Goal: Information Seeking & Learning: Learn about a topic

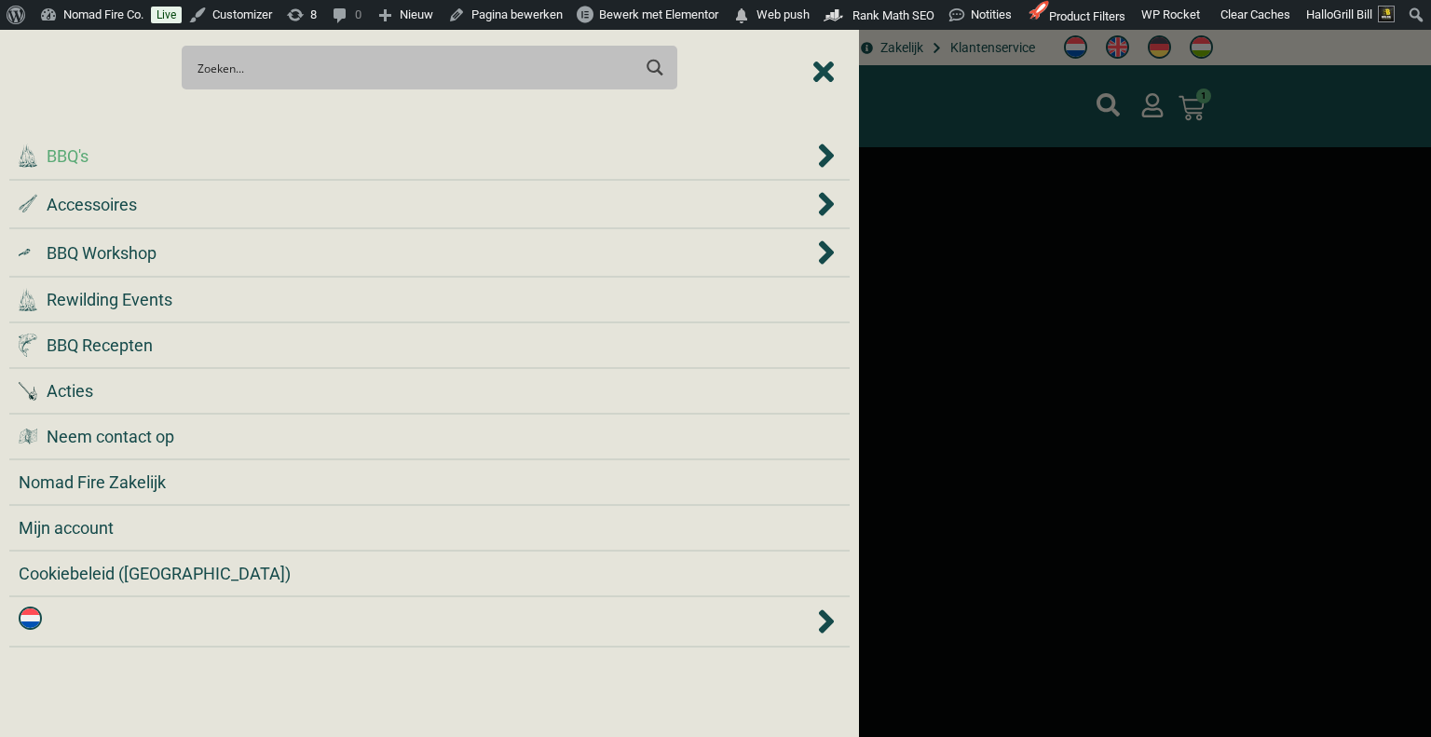
click at [613, 148] on div ".cls-1 { fill: #042e2c; } BBQ's" at bounding box center [416, 155] width 795 height 25
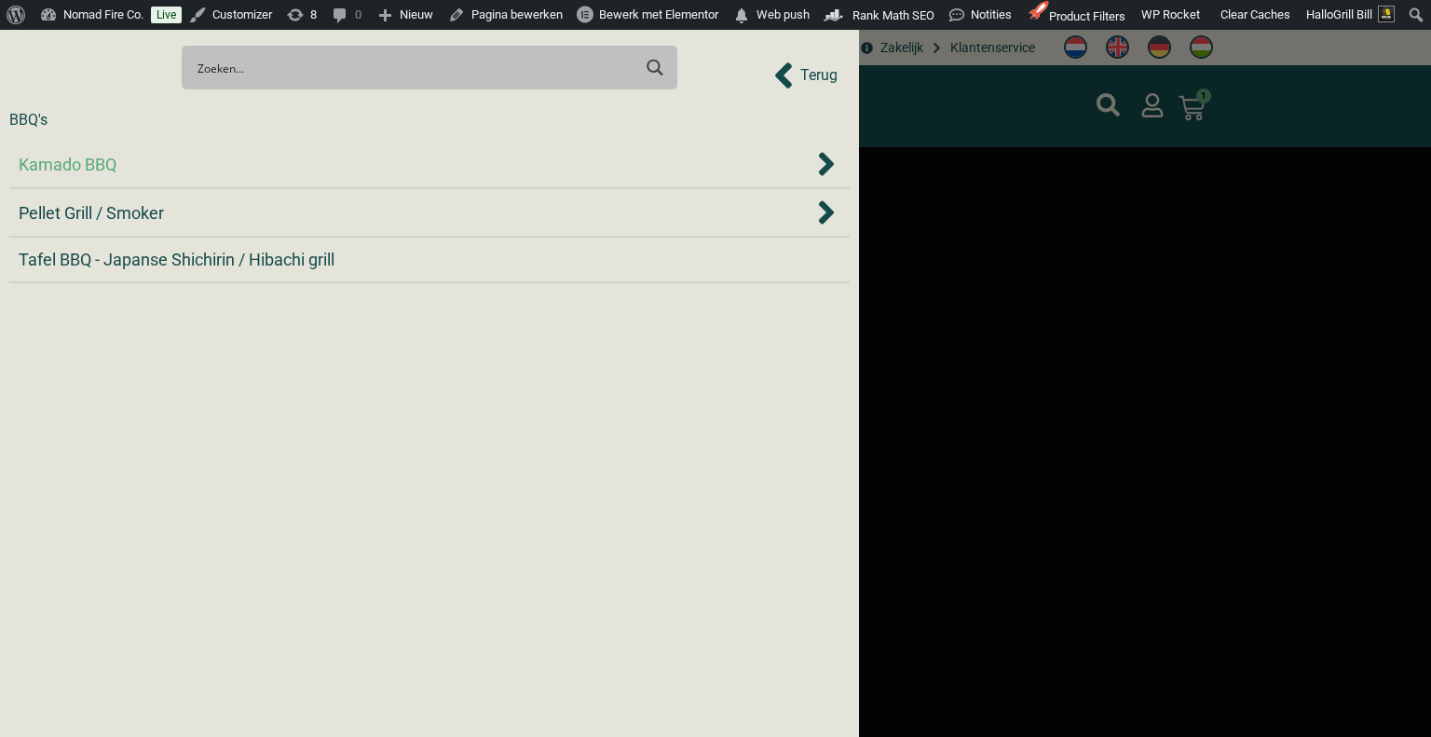
click at [592, 167] on div "Kamado BBQ" at bounding box center [416, 164] width 795 height 25
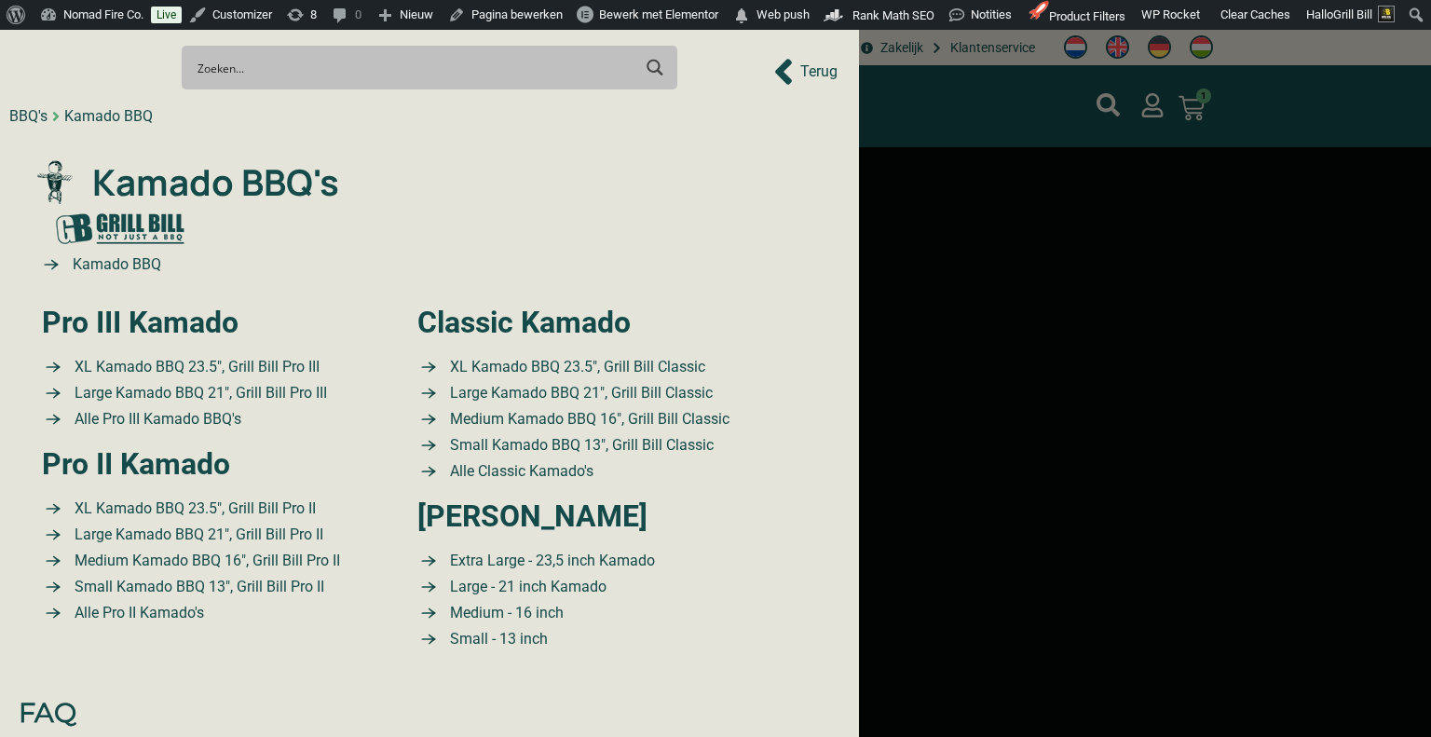
click at [592, 167] on link ".cls-1 { fill: #042e2c; } Kamado BBQ's" at bounding box center [430, 183] width 794 height 54
click at [219, 323] on link "Pro III Kamado" at bounding box center [140, 322] width 197 height 35
click at [209, 361] on span "XL Kamado BBQ 23.5″, Grill Bill Pro III" at bounding box center [195, 367] width 250 height 22
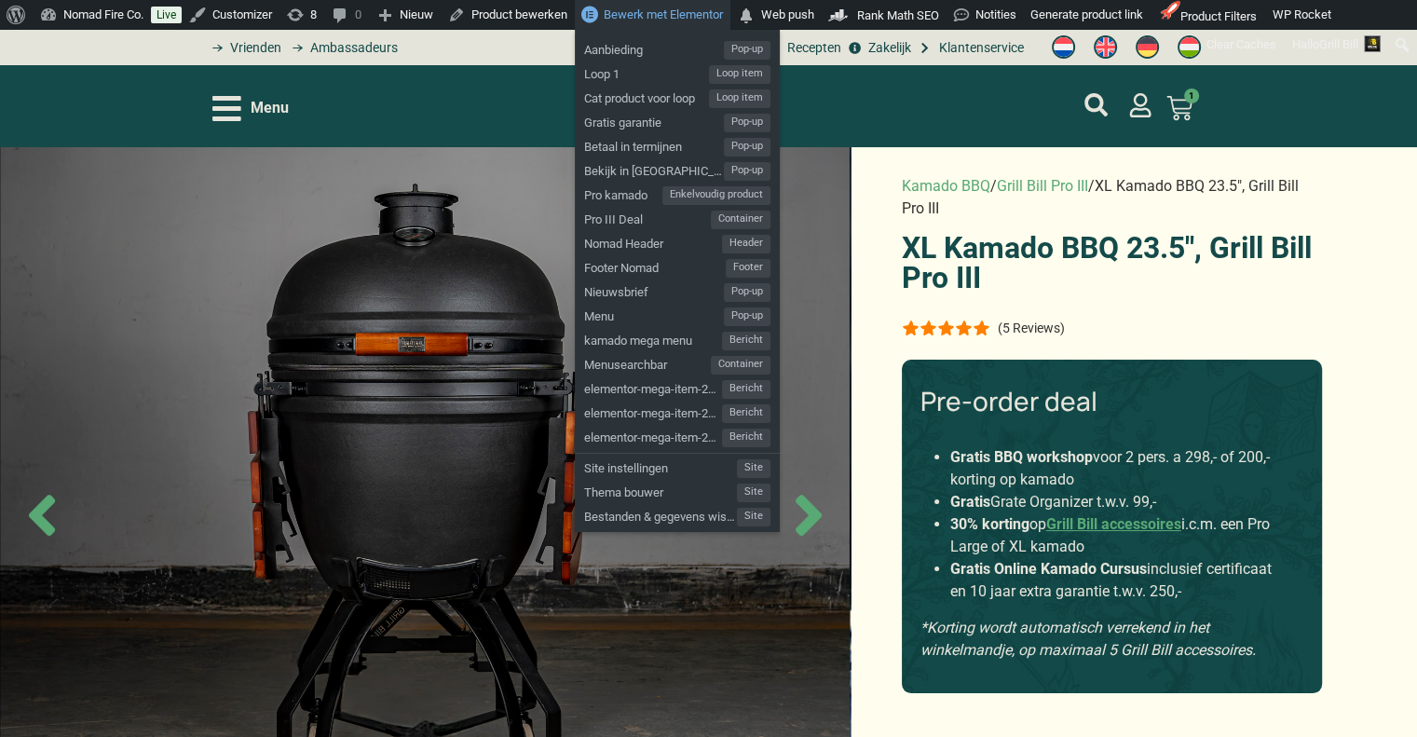
click at [654, 14] on span "Bewerk met Elementor" at bounding box center [663, 14] width 119 height 14
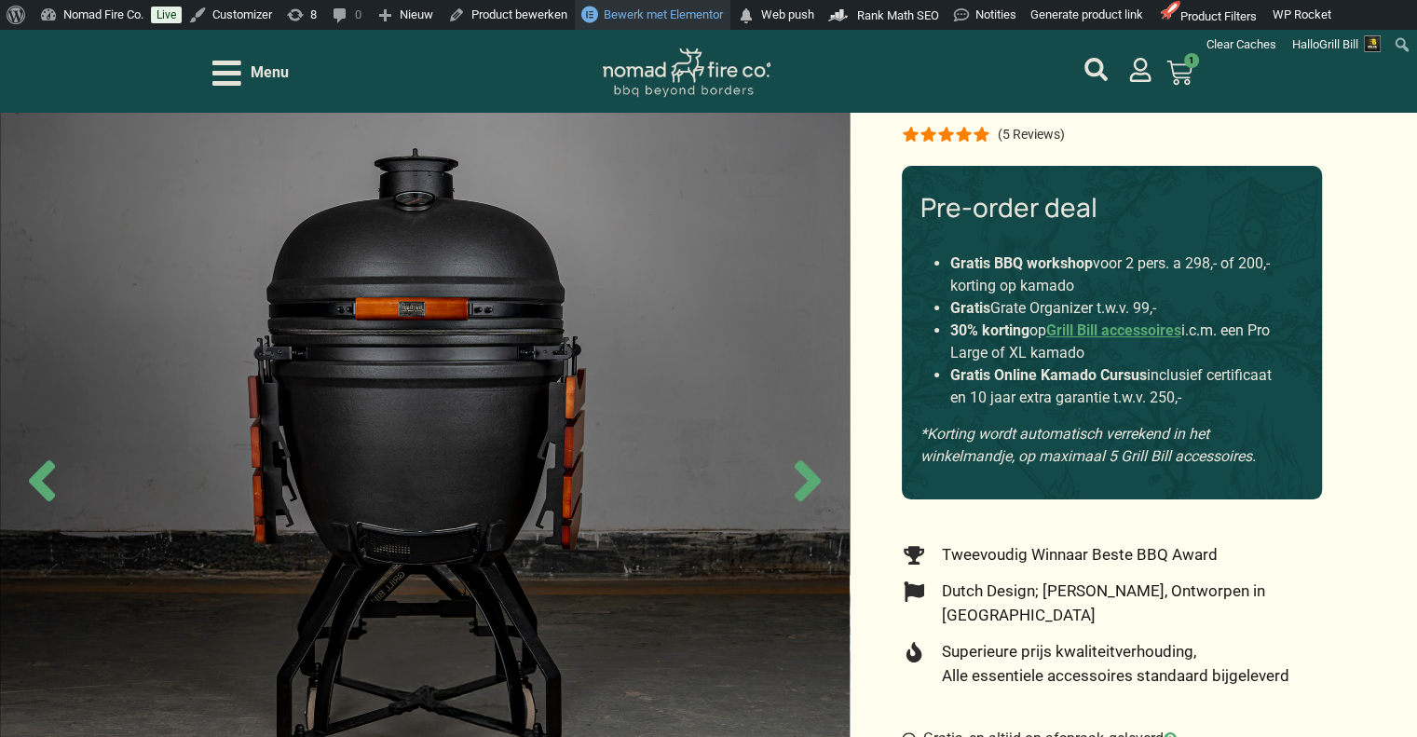
scroll to position [279, 0]
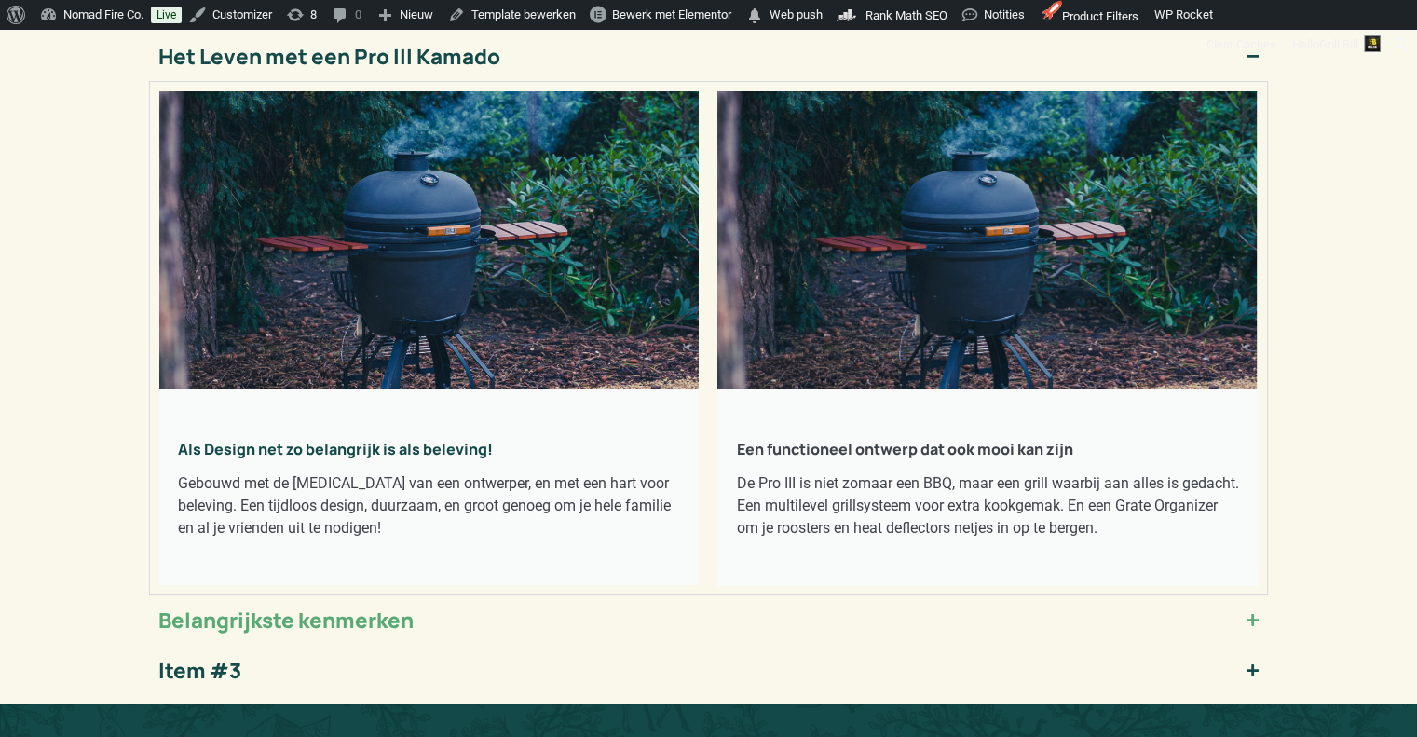
scroll to position [279, 0]
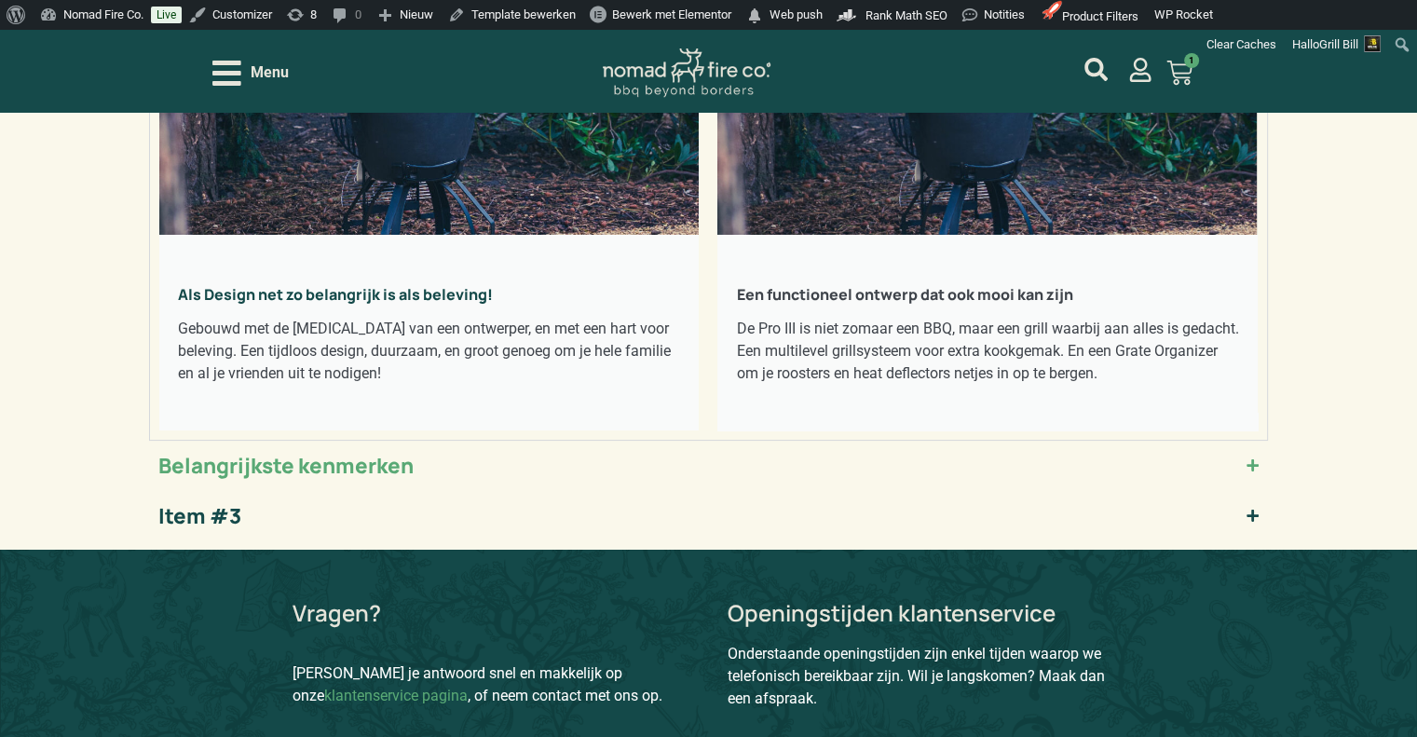
click at [1017, 472] on summary "Belangrijkste kenmerken" at bounding box center [708, 466] width 1119 height 50
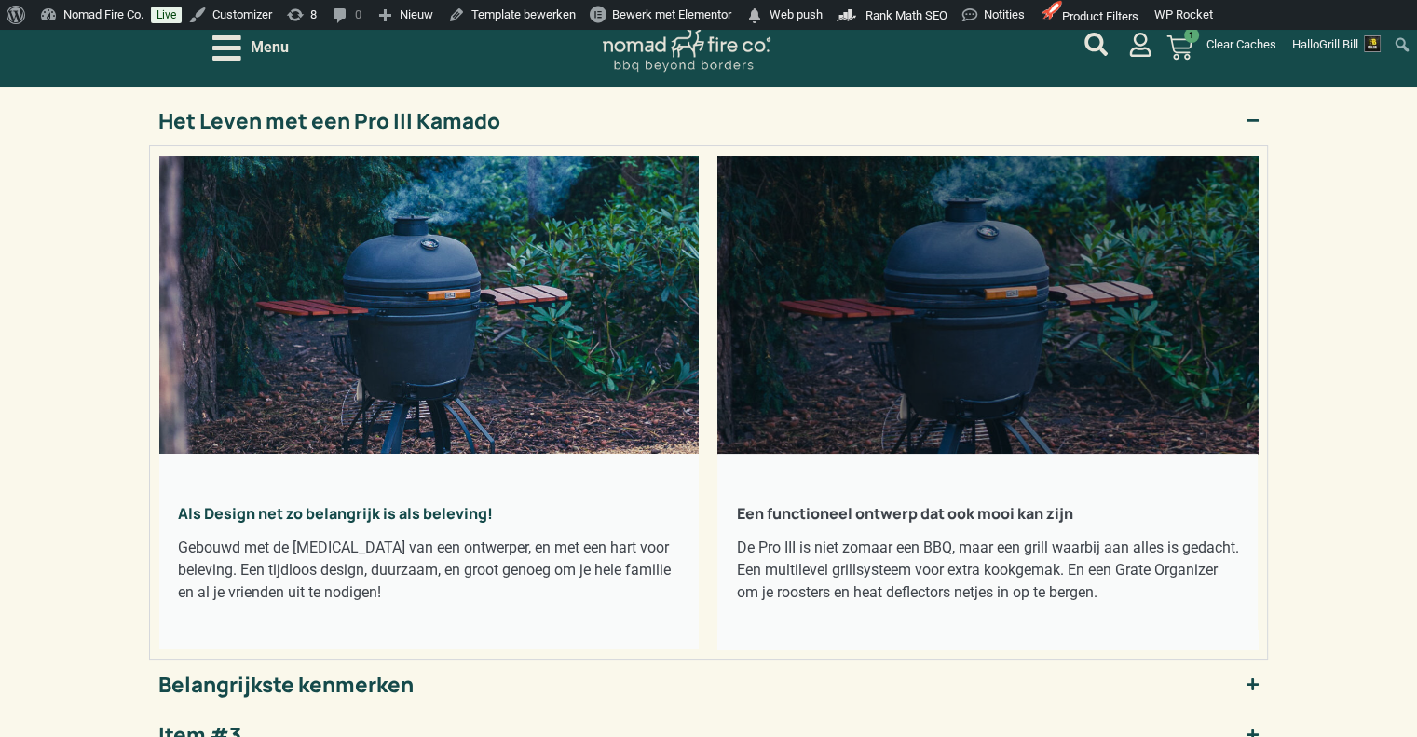
scroll to position [373, 0]
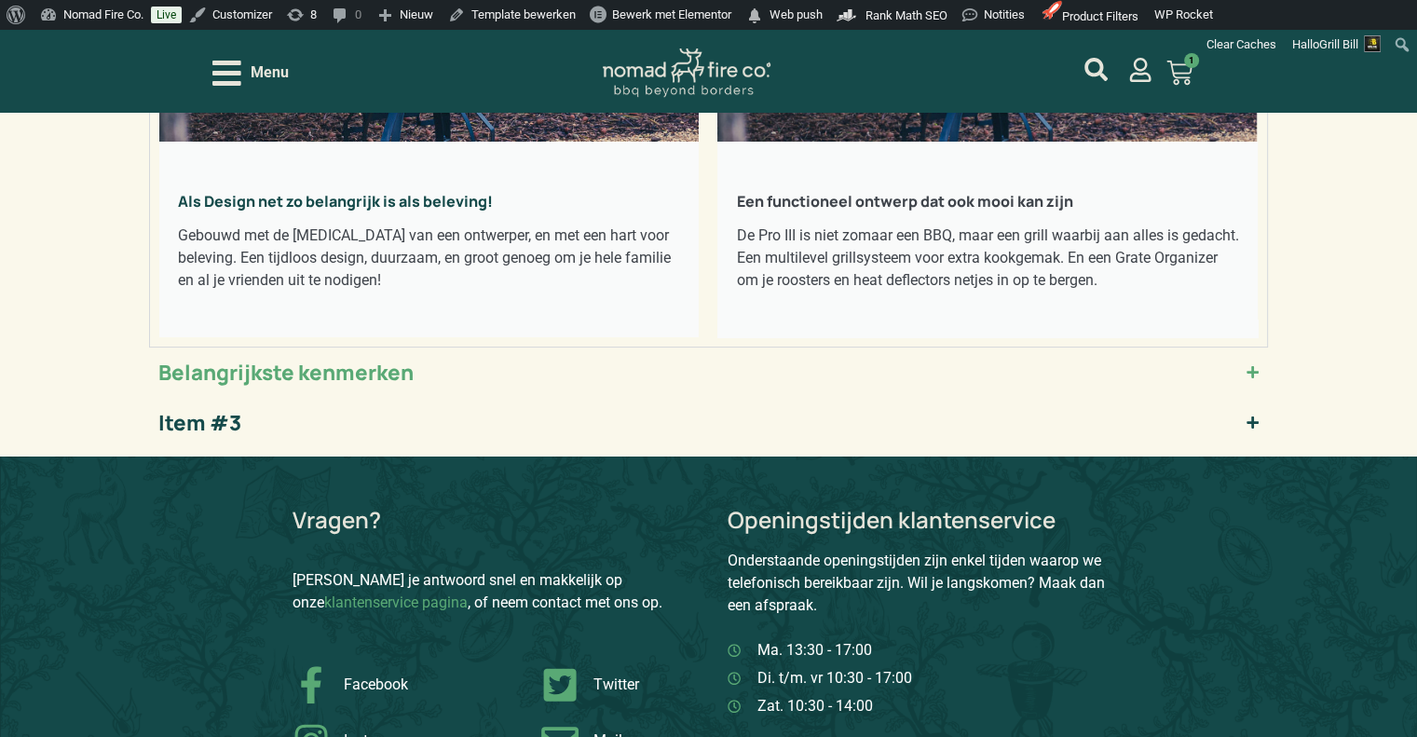
click at [519, 371] on summary "Belangrijkste kenmerken" at bounding box center [708, 372] width 1119 height 50
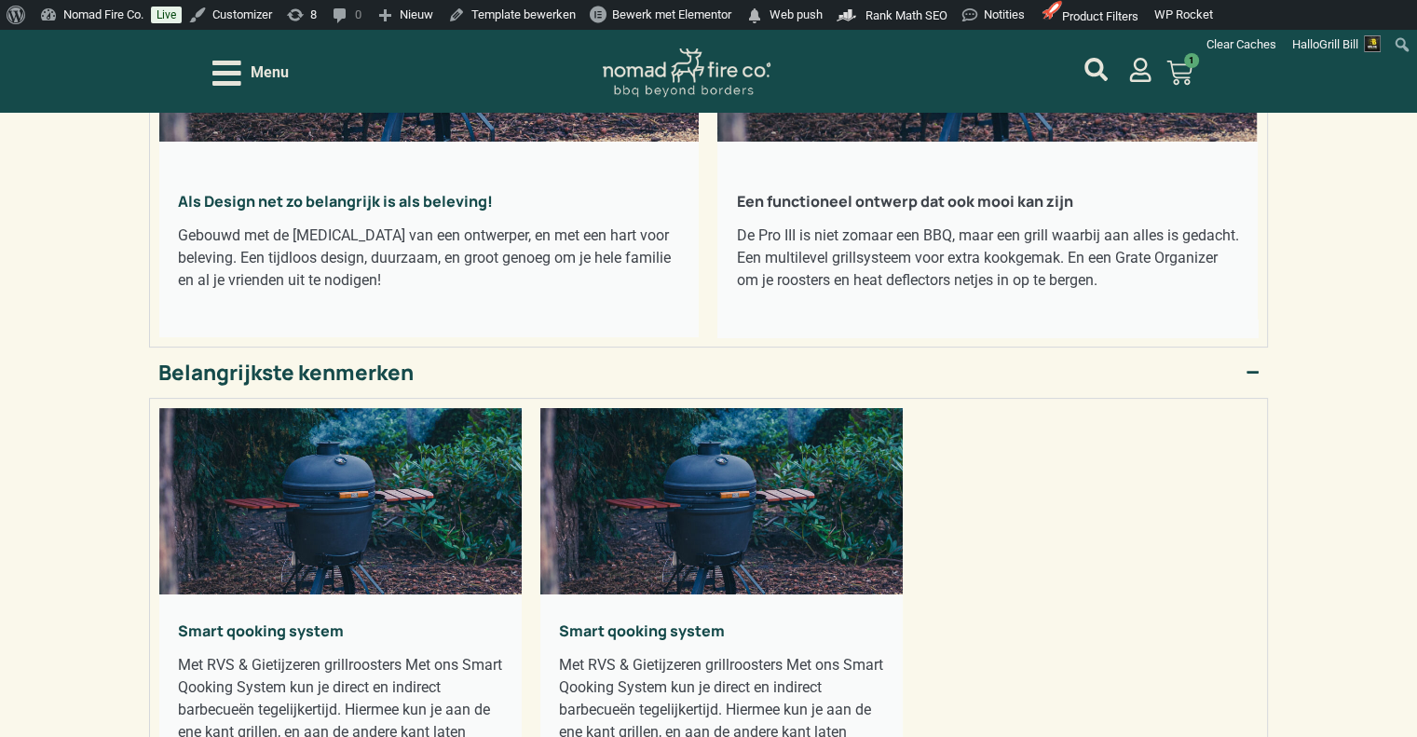
click at [519, 371] on summary "Belangrijkste kenmerken" at bounding box center [708, 372] width 1119 height 50
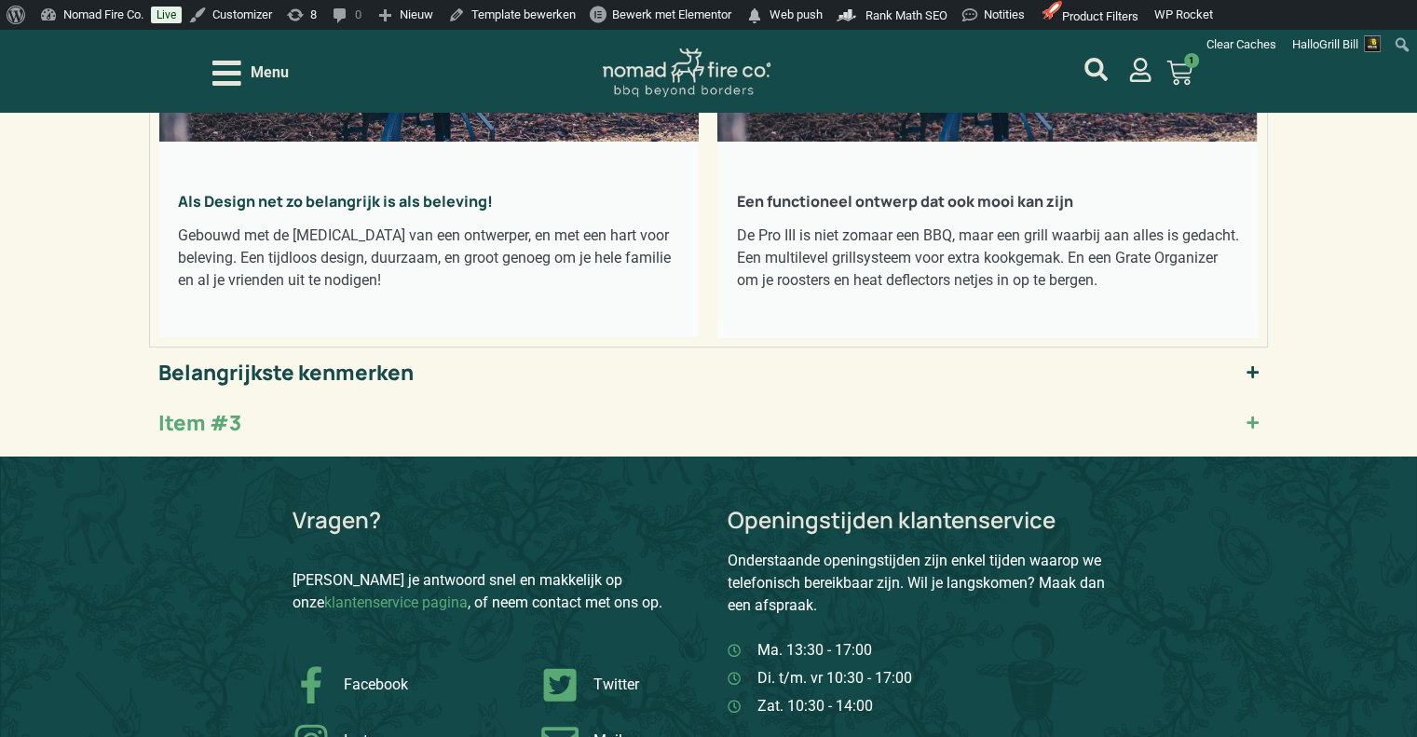
click at [229, 424] on div "Item #3" at bounding box center [199, 423] width 83 height 32
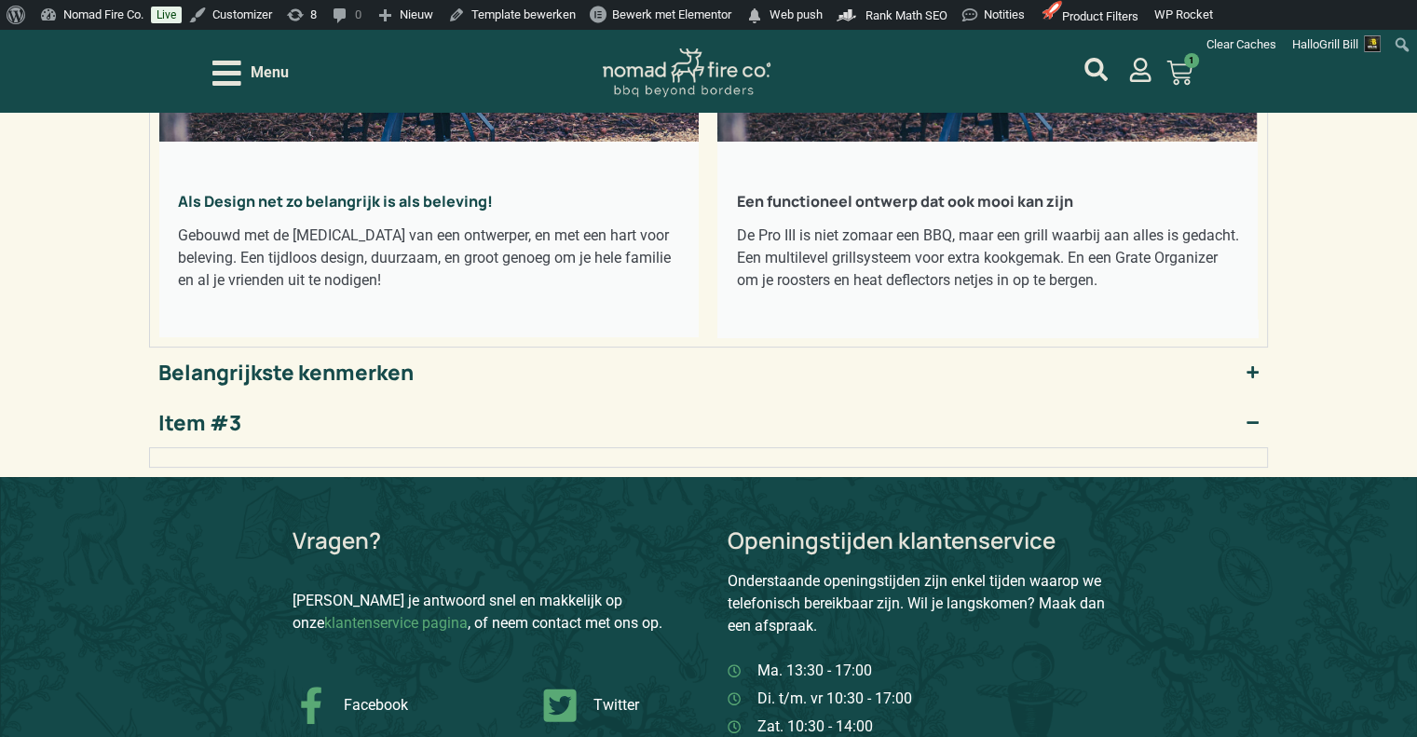
click at [238, 423] on div "Item #3" at bounding box center [199, 423] width 83 height 32
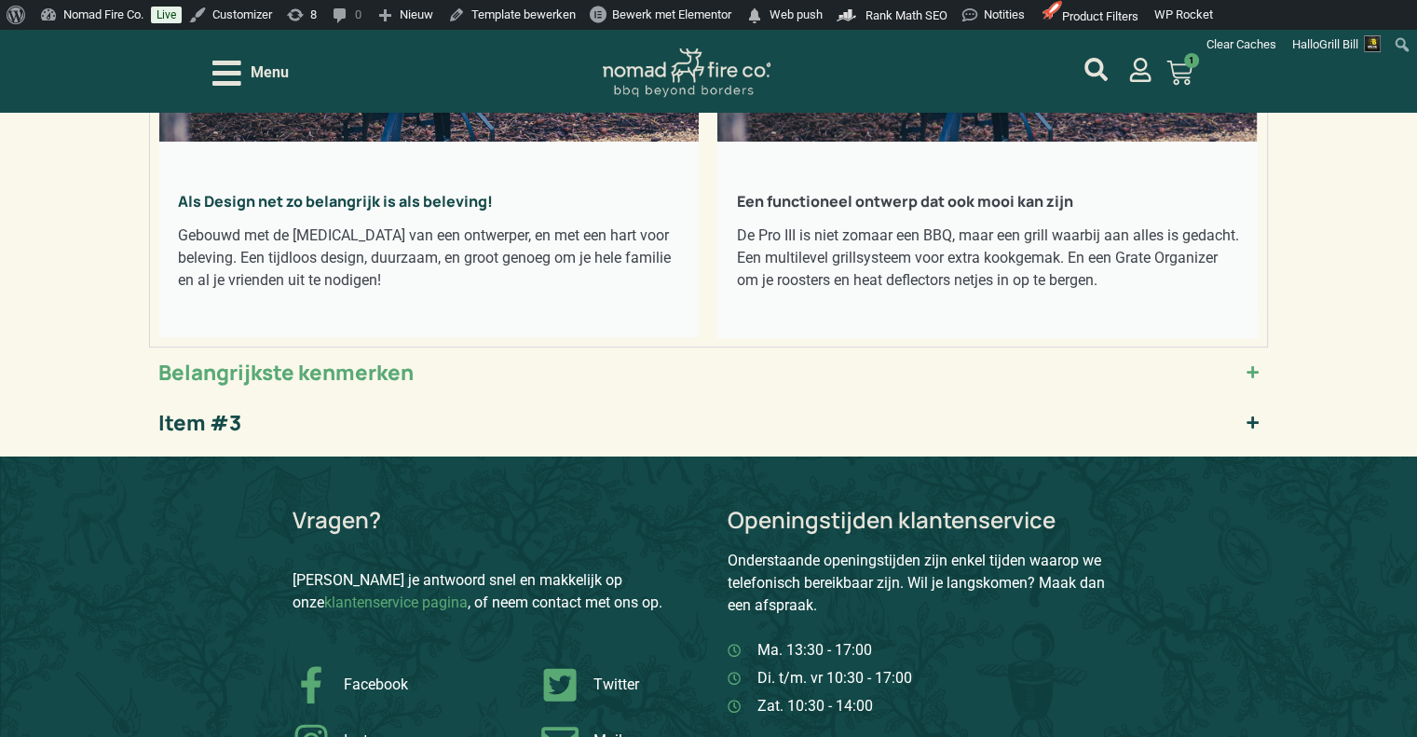
click at [302, 385] on div "Belangrijkste kenmerken" at bounding box center [285, 373] width 255 height 32
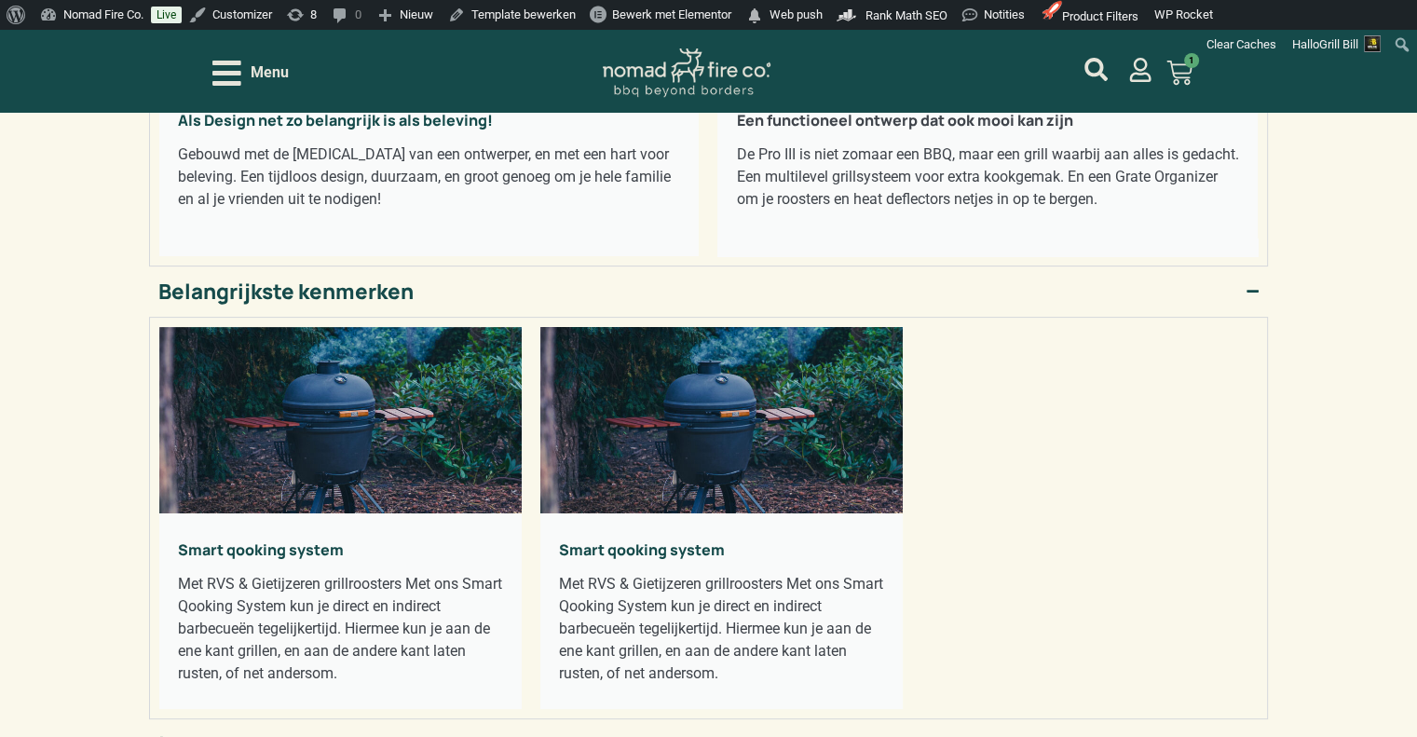
scroll to position [559, 0]
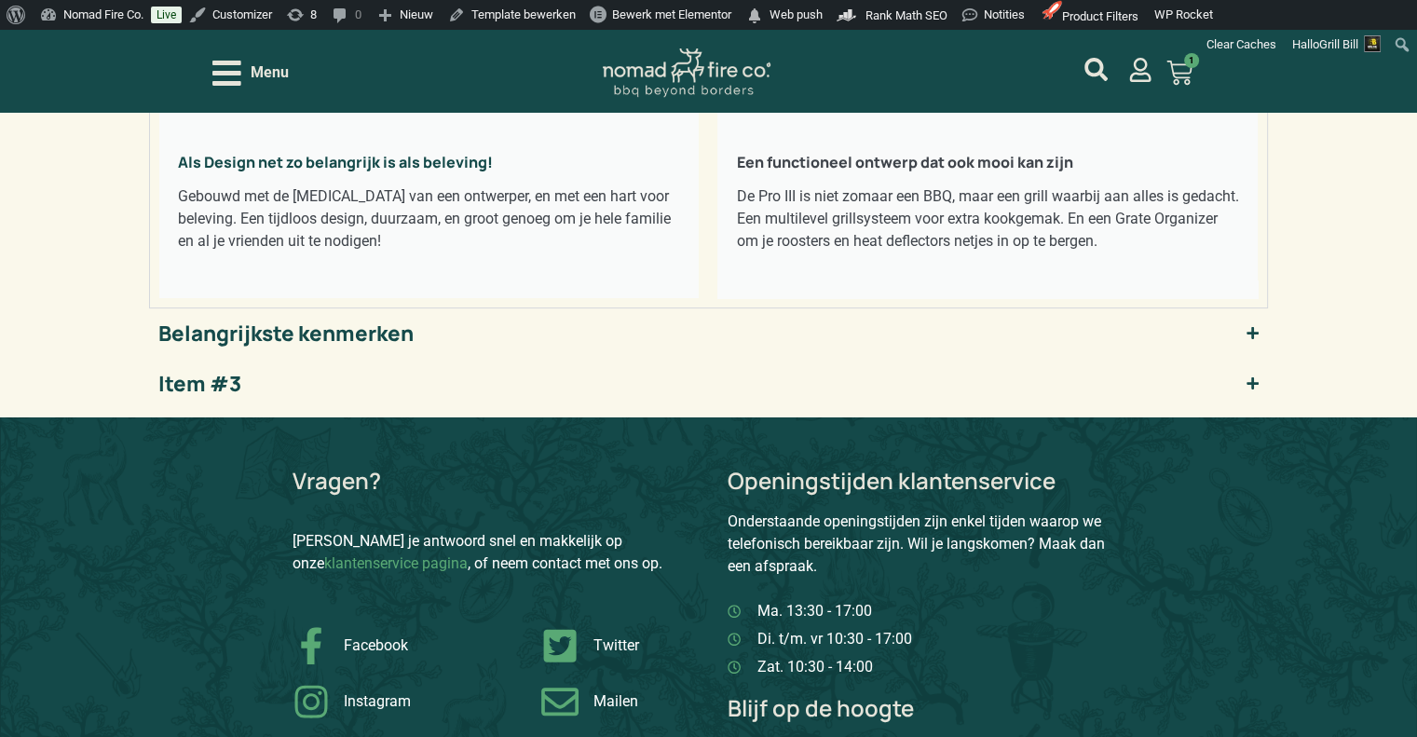
scroll to position [466, 0]
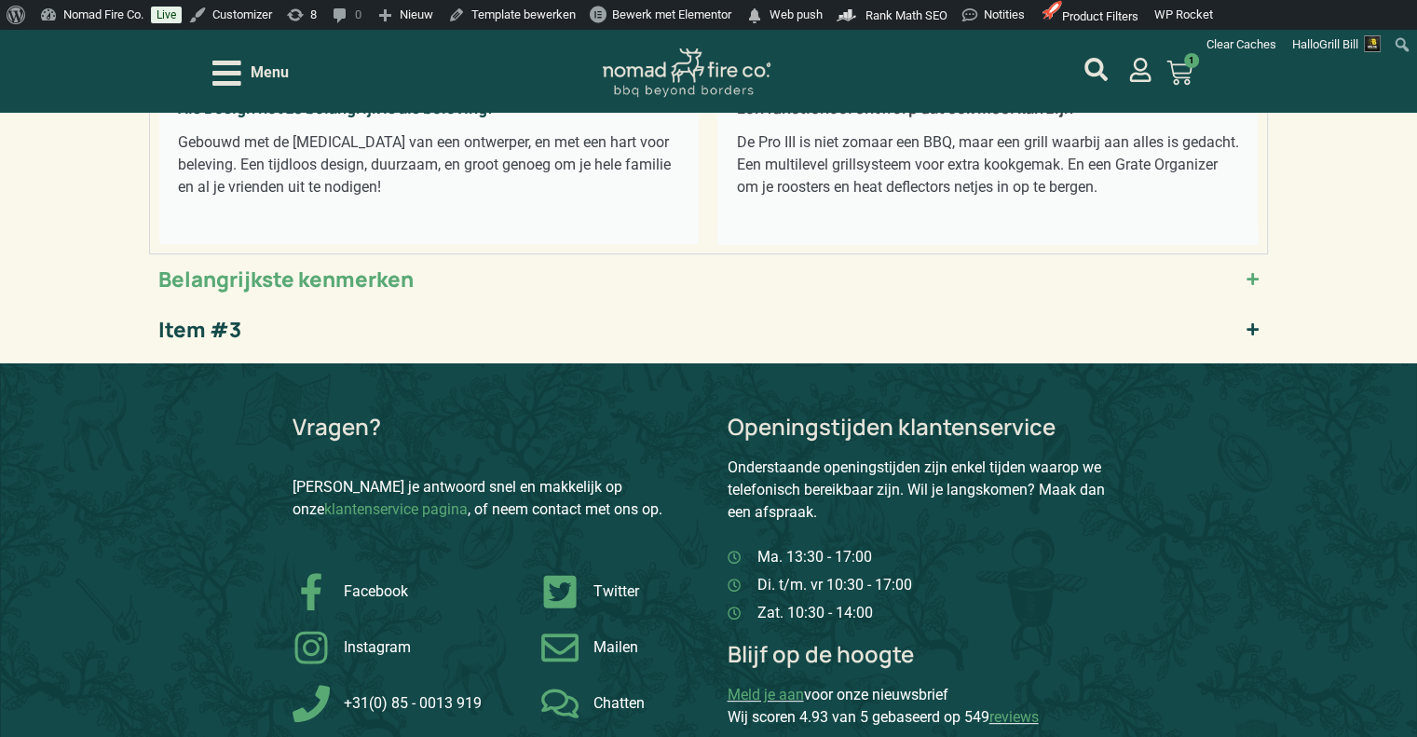
click at [1120, 267] on summary "Belangrijkste kenmerken" at bounding box center [708, 279] width 1119 height 50
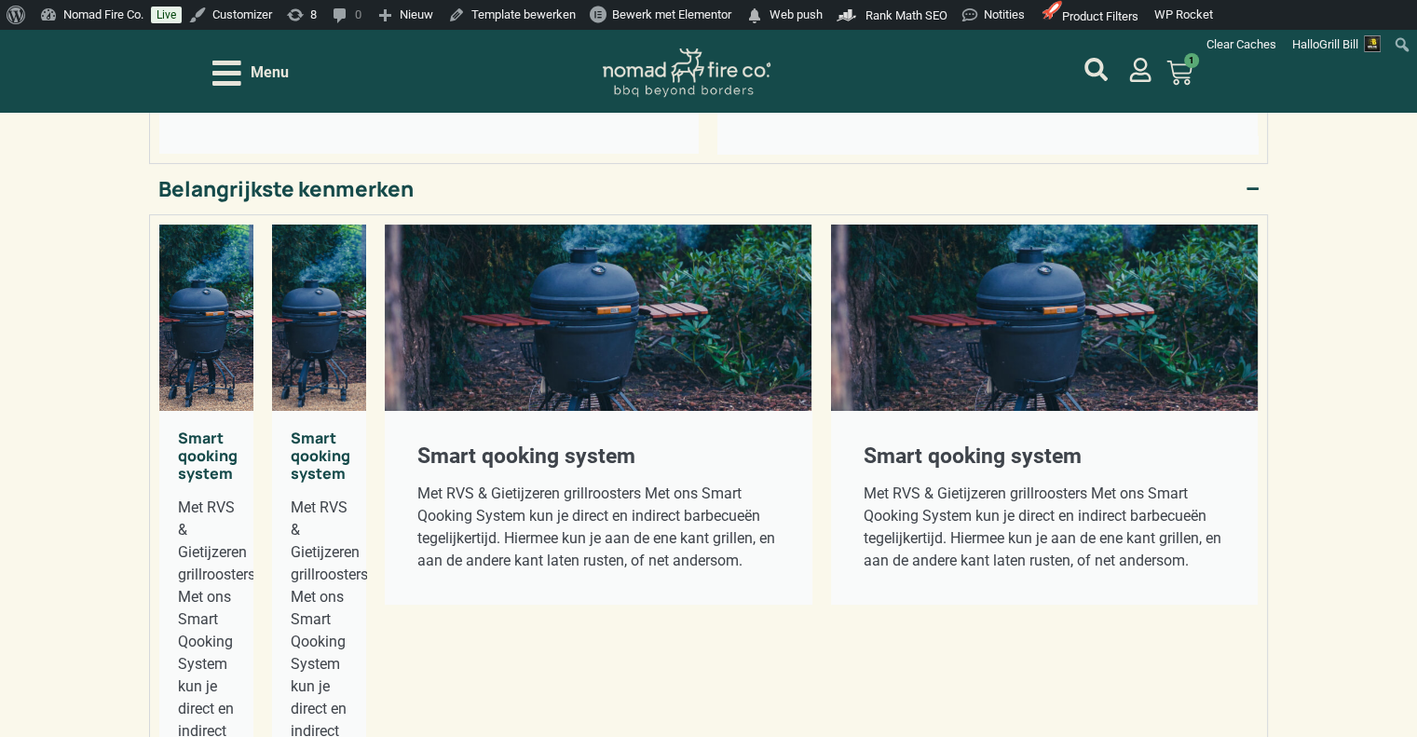
scroll to position [373, 0]
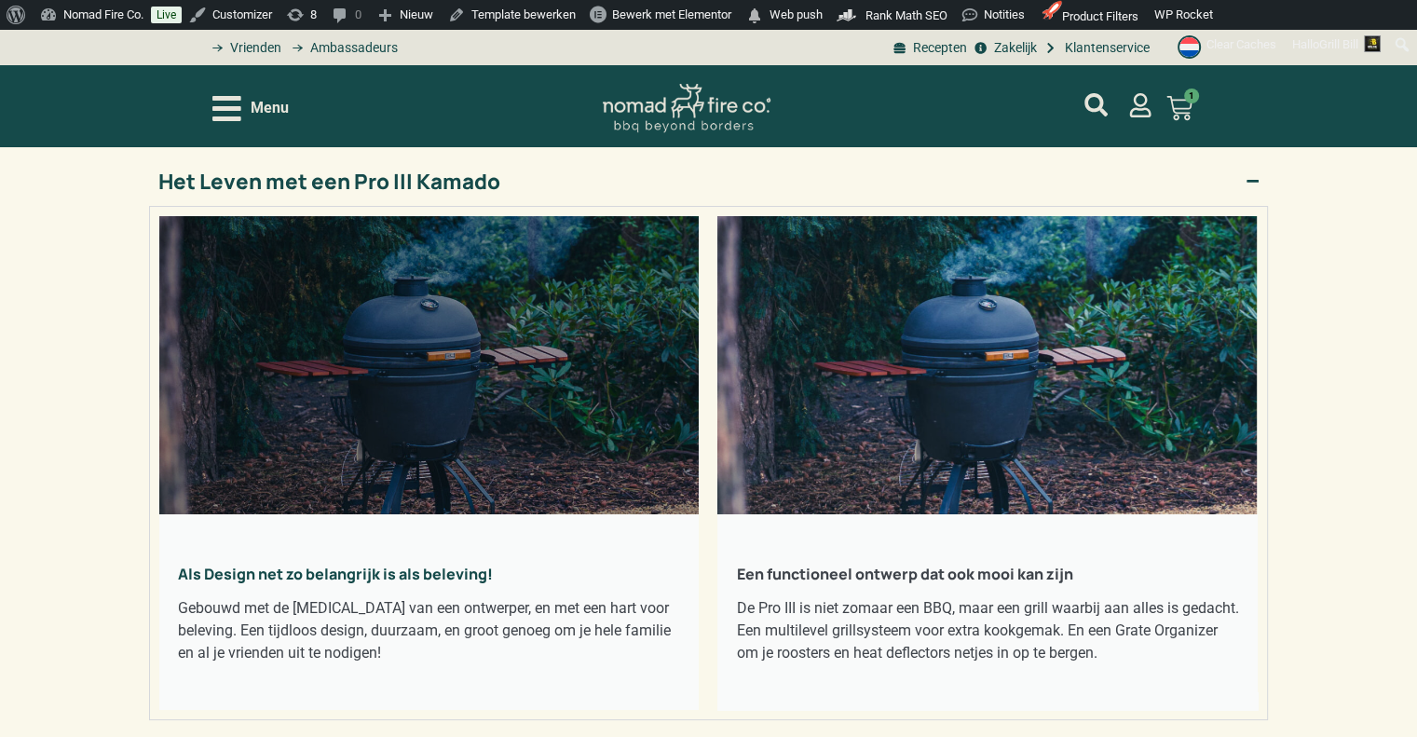
scroll to position [373, 0]
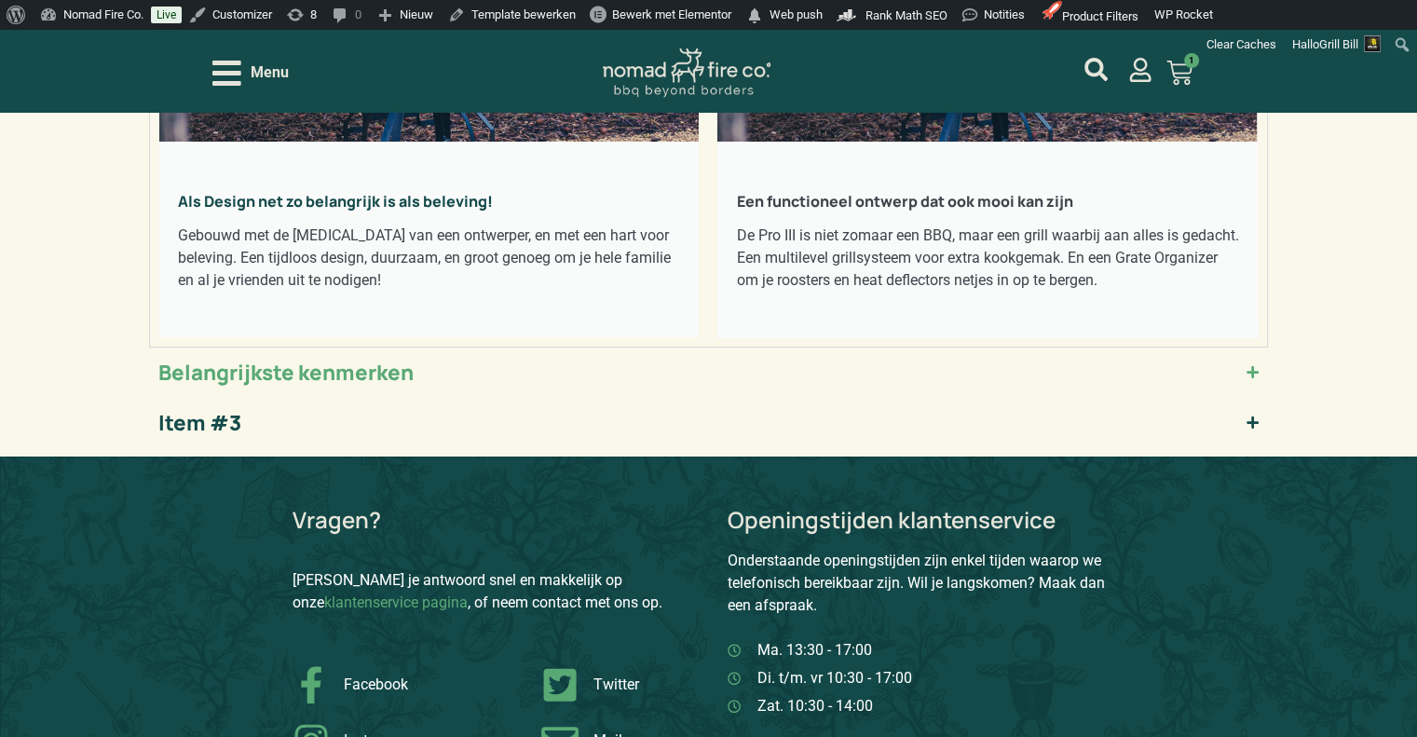
click at [409, 374] on div "Belangrijkste kenmerken" at bounding box center [285, 373] width 255 height 32
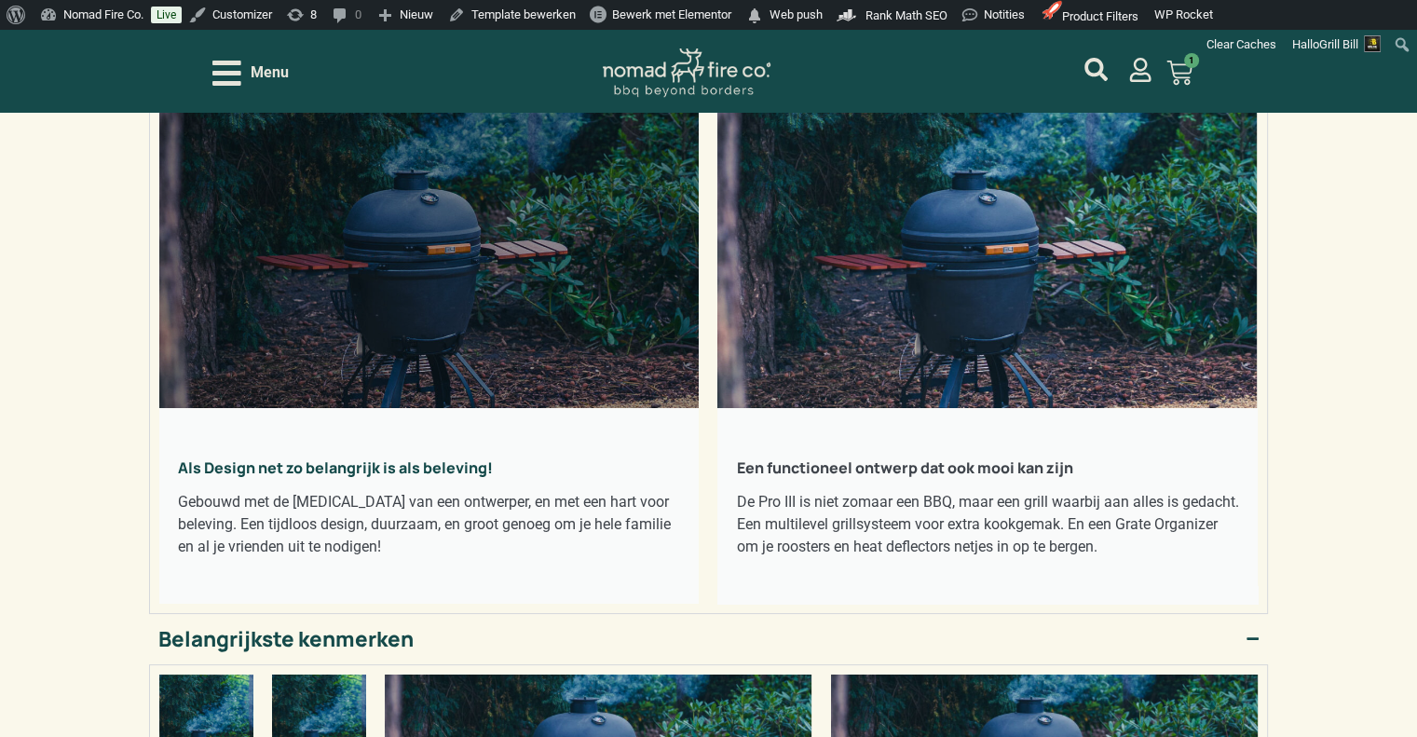
scroll to position [0, 0]
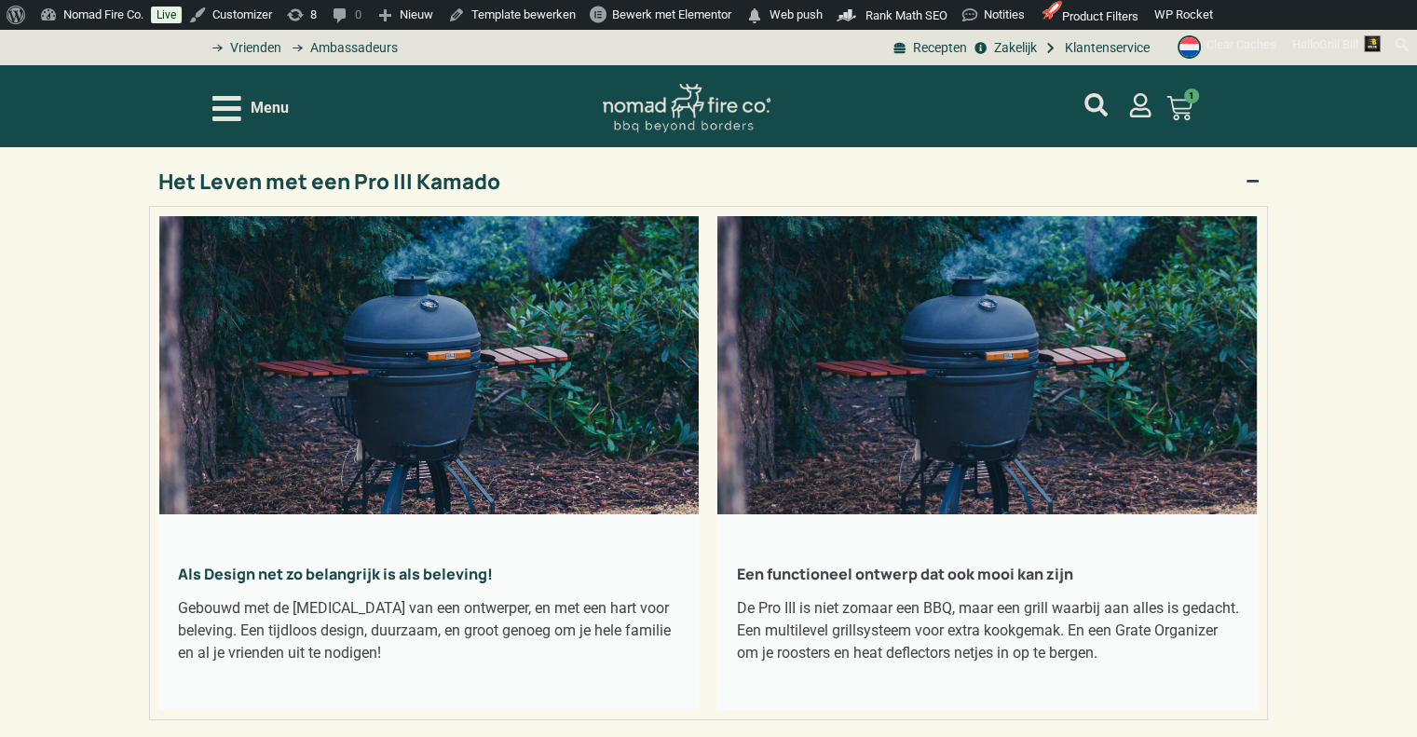
click at [781, 171] on summary "Het Leven met een Pro III Kamado" at bounding box center [708, 181] width 1119 height 50
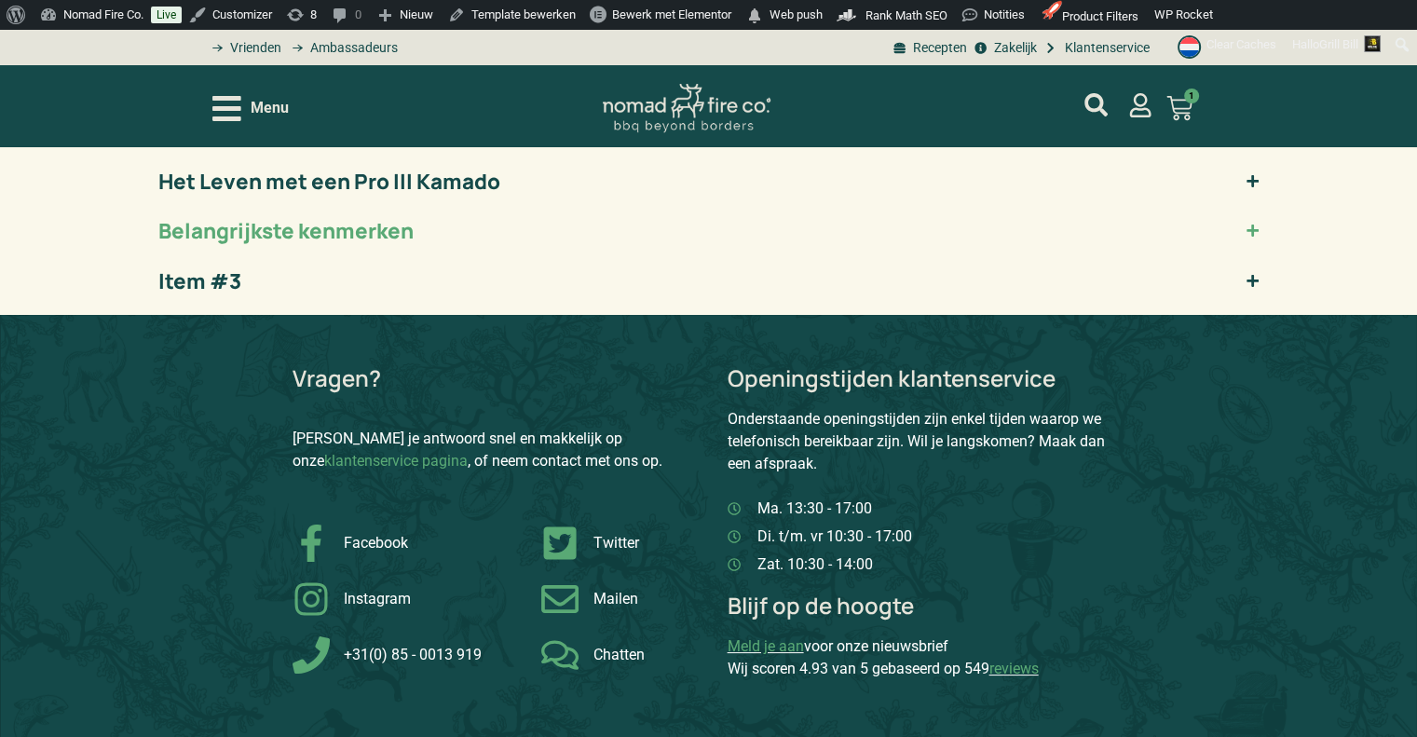
click at [773, 227] on summary "Belangrijkste kenmerken" at bounding box center [708, 231] width 1119 height 50
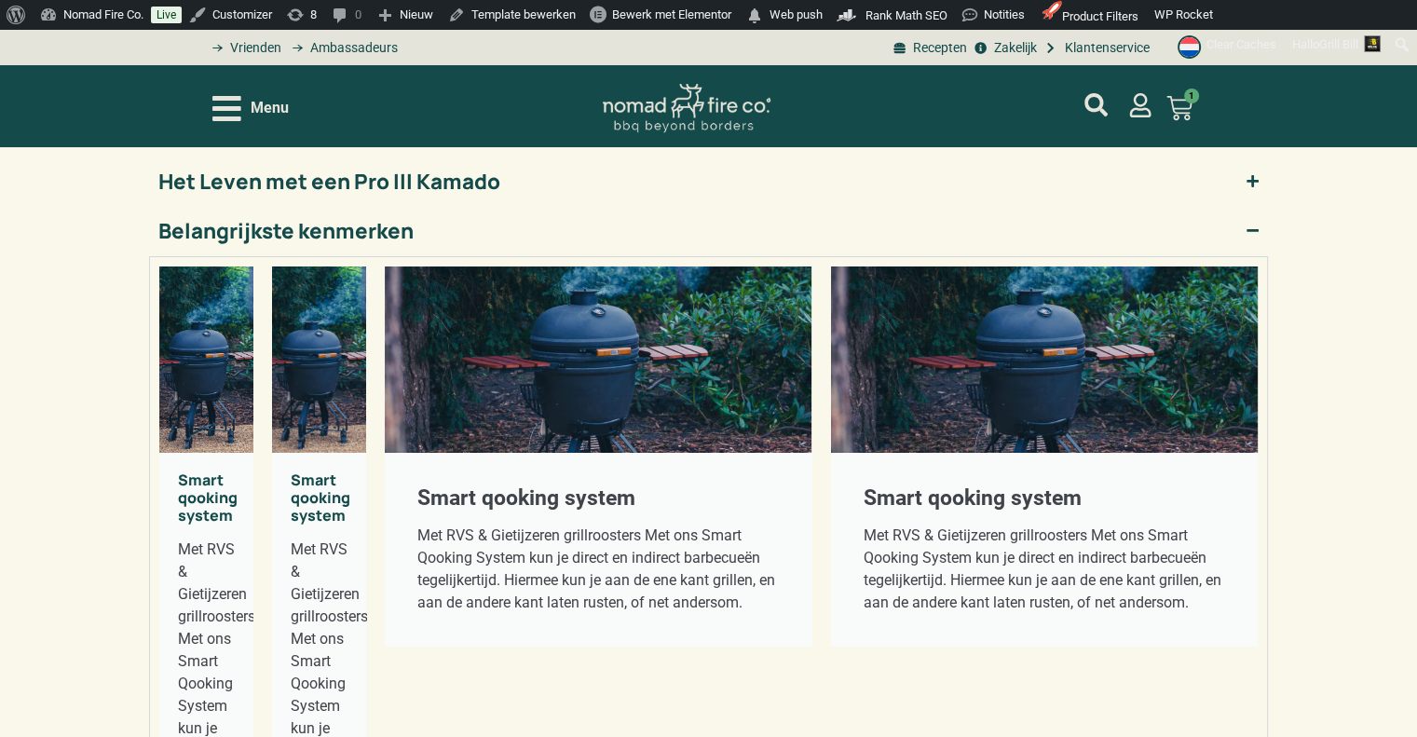
click at [773, 227] on summary "Belangrijkste kenmerken" at bounding box center [708, 231] width 1119 height 50
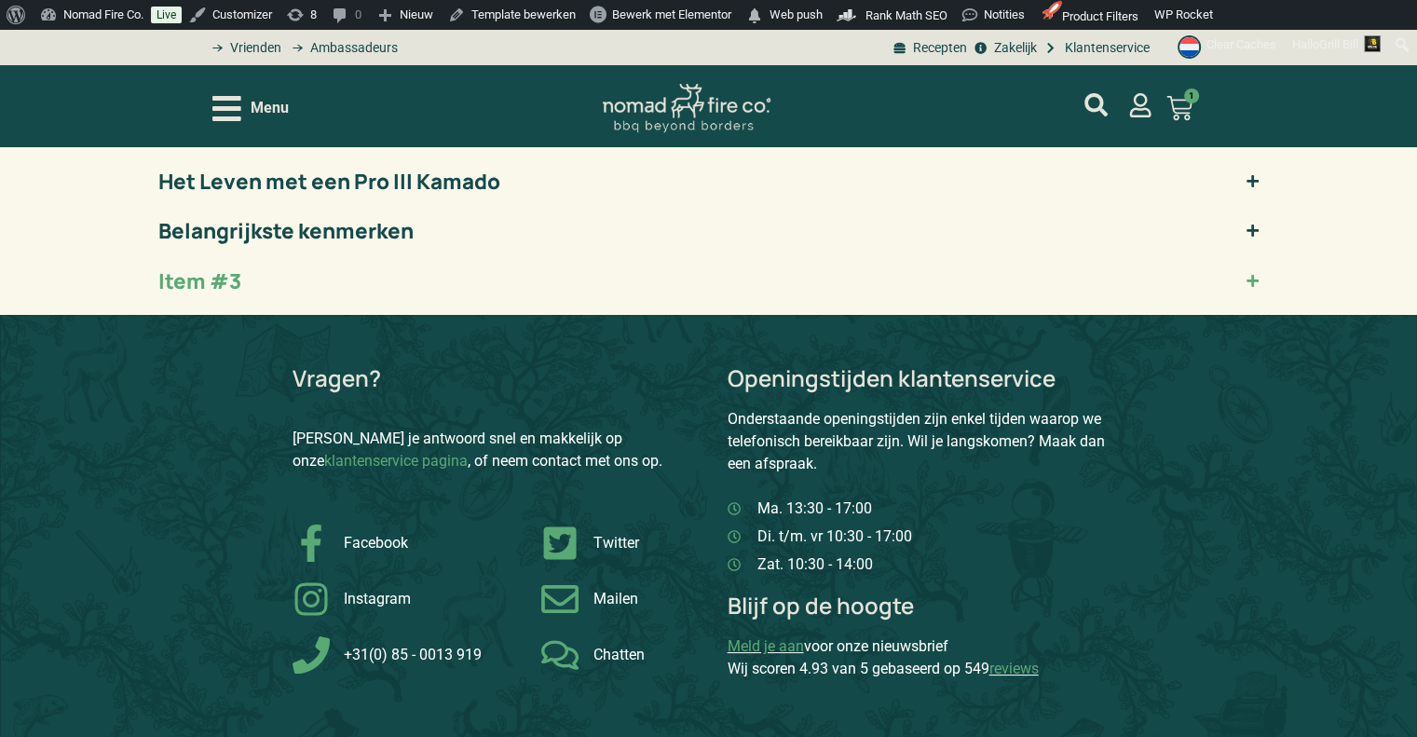
click at [782, 282] on summary "Item #3" at bounding box center [708, 281] width 1119 height 50
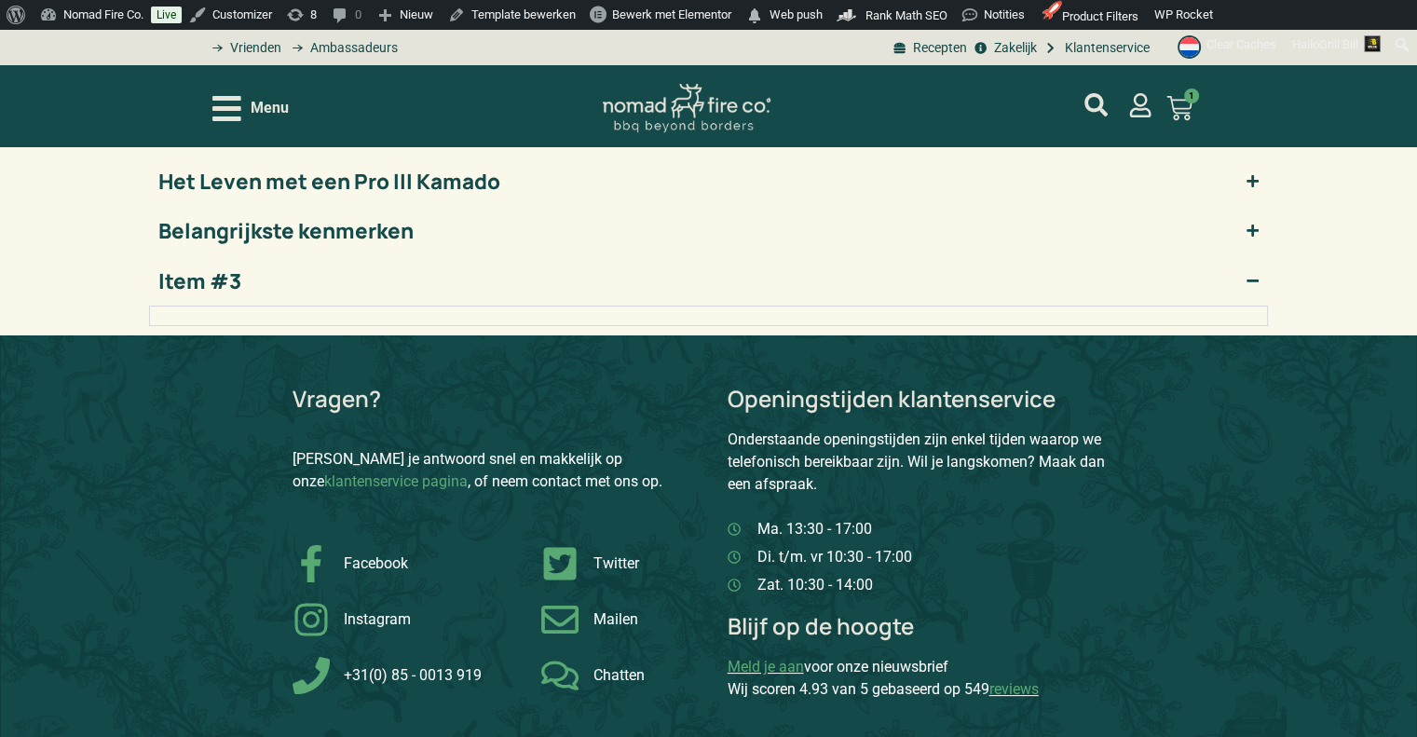
click at [783, 275] on summary "Item #3" at bounding box center [708, 281] width 1119 height 50
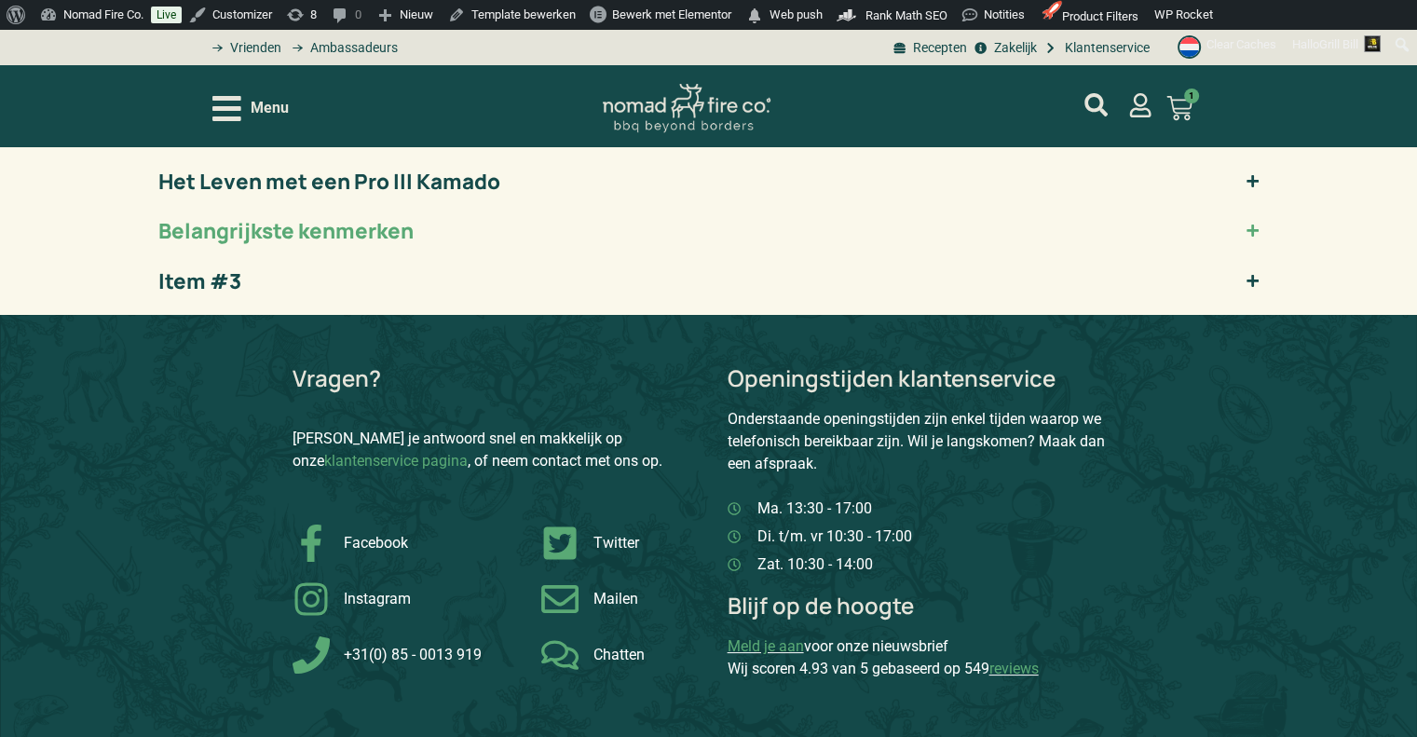
click at [802, 215] on summary "Belangrijkste kenmerken" at bounding box center [708, 231] width 1119 height 50
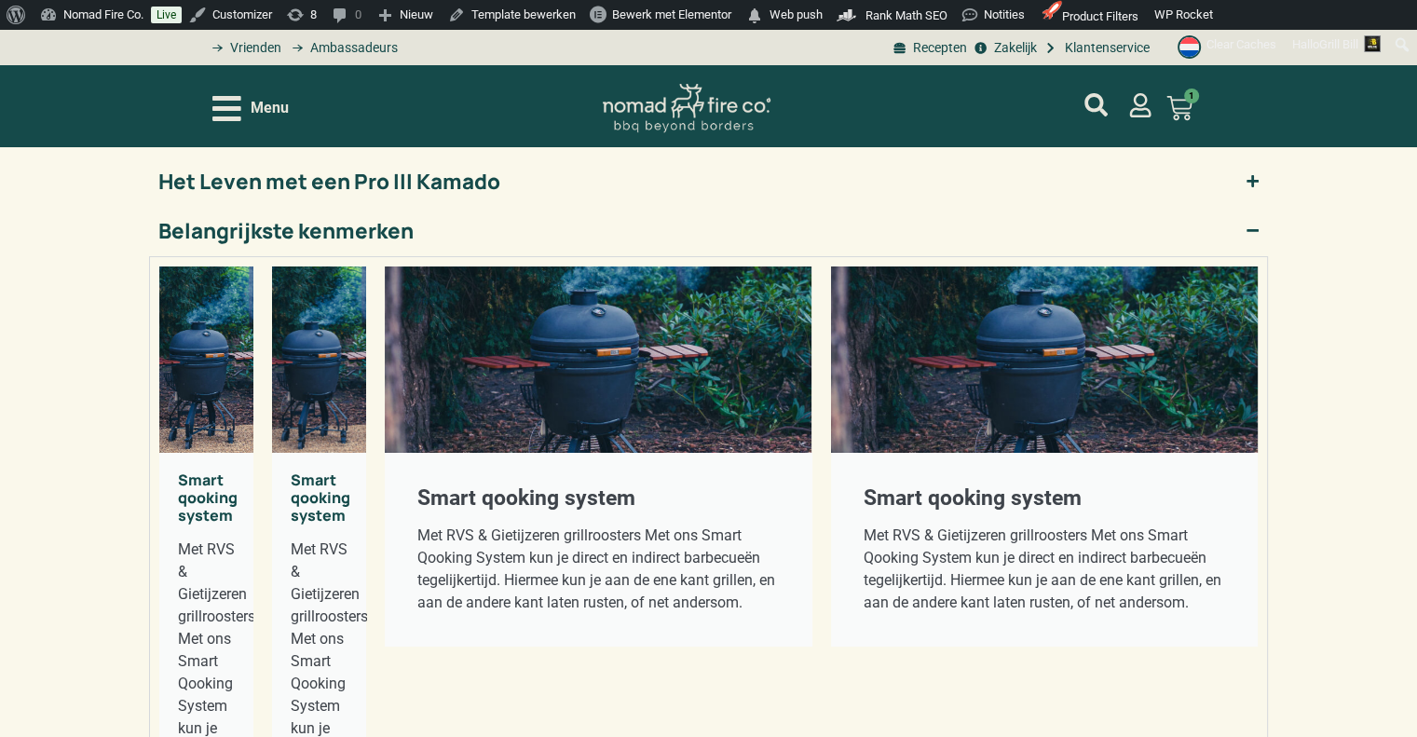
click at [802, 215] on summary "Belangrijkste kenmerken" at bounding box center [708, 231] width 1119 height 50
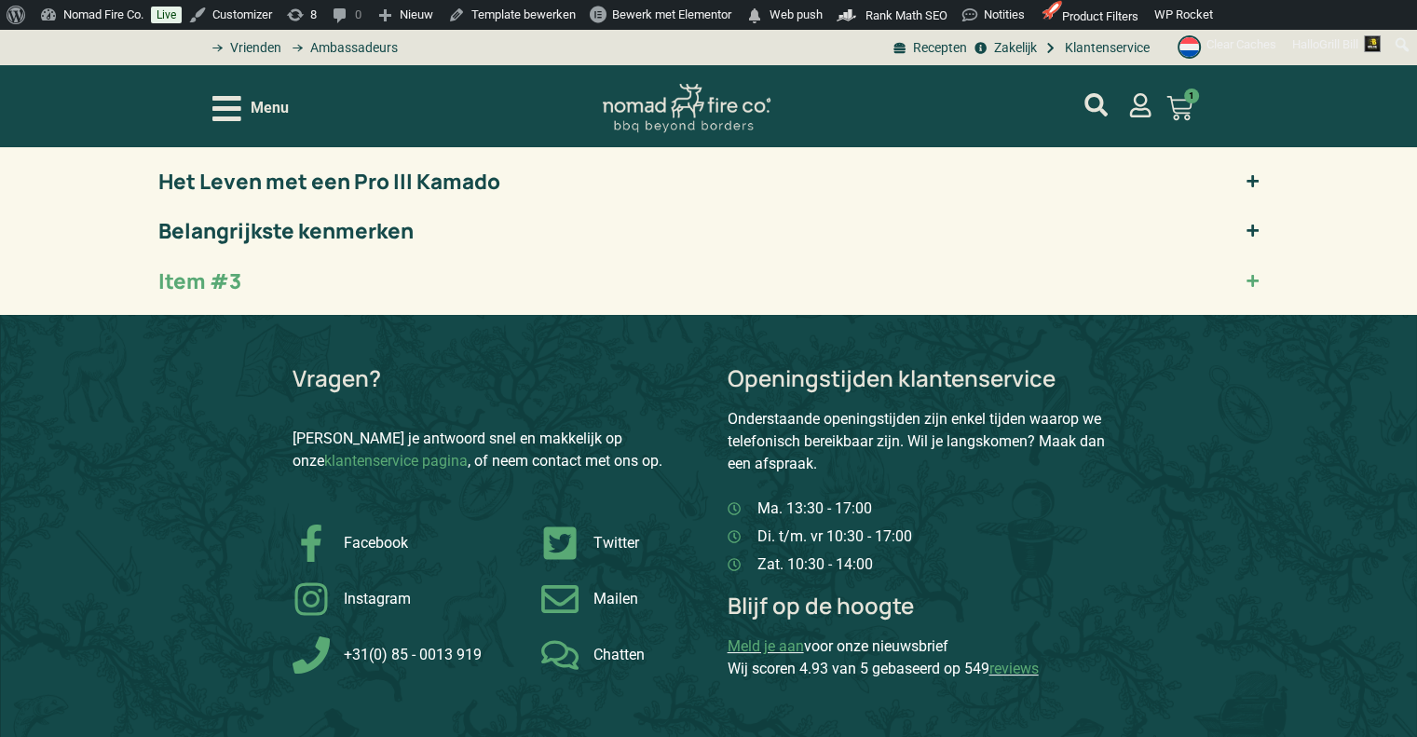
click at [747, 281] on summary "Item #3" at bounding box center [708, 281] width 1119 height 50
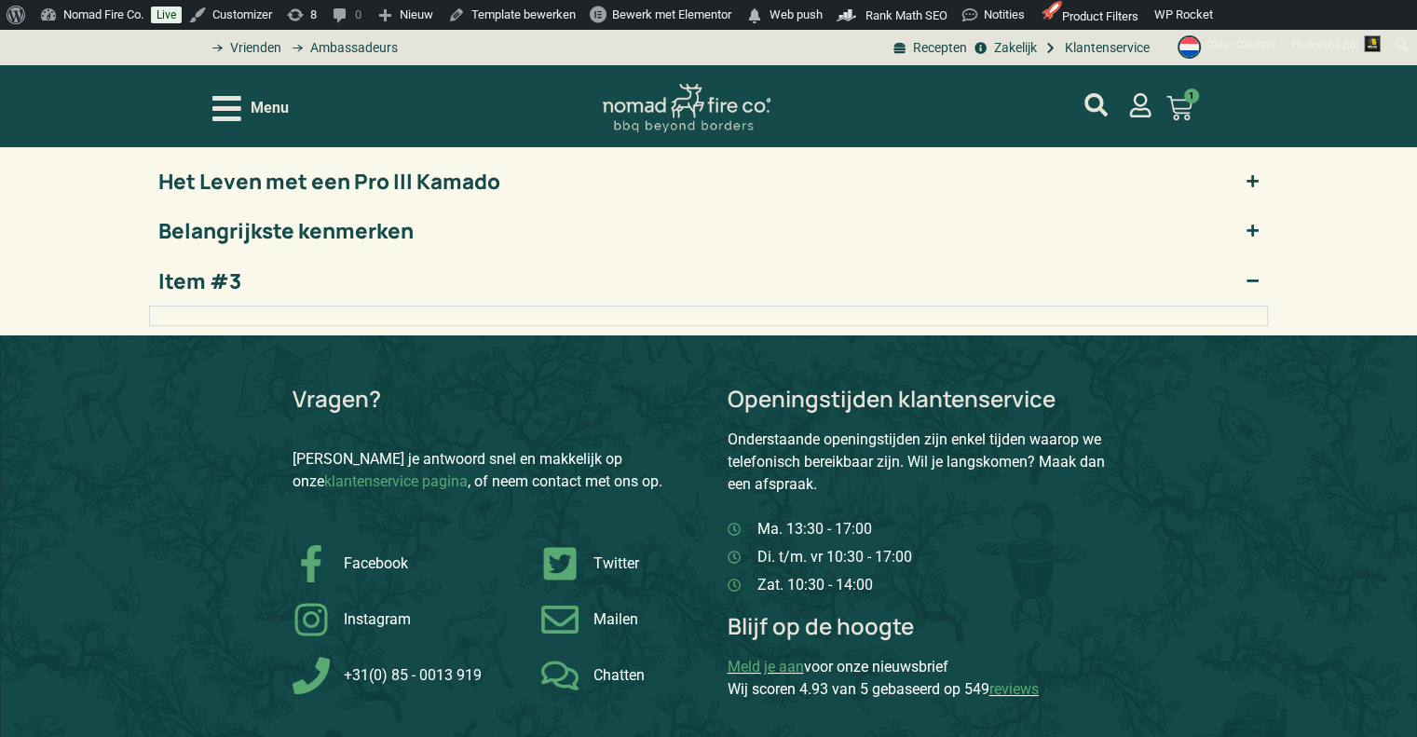
click at [747, 279] on summary "Item #3" at bounding box center [708, 281] width 1119 height 50
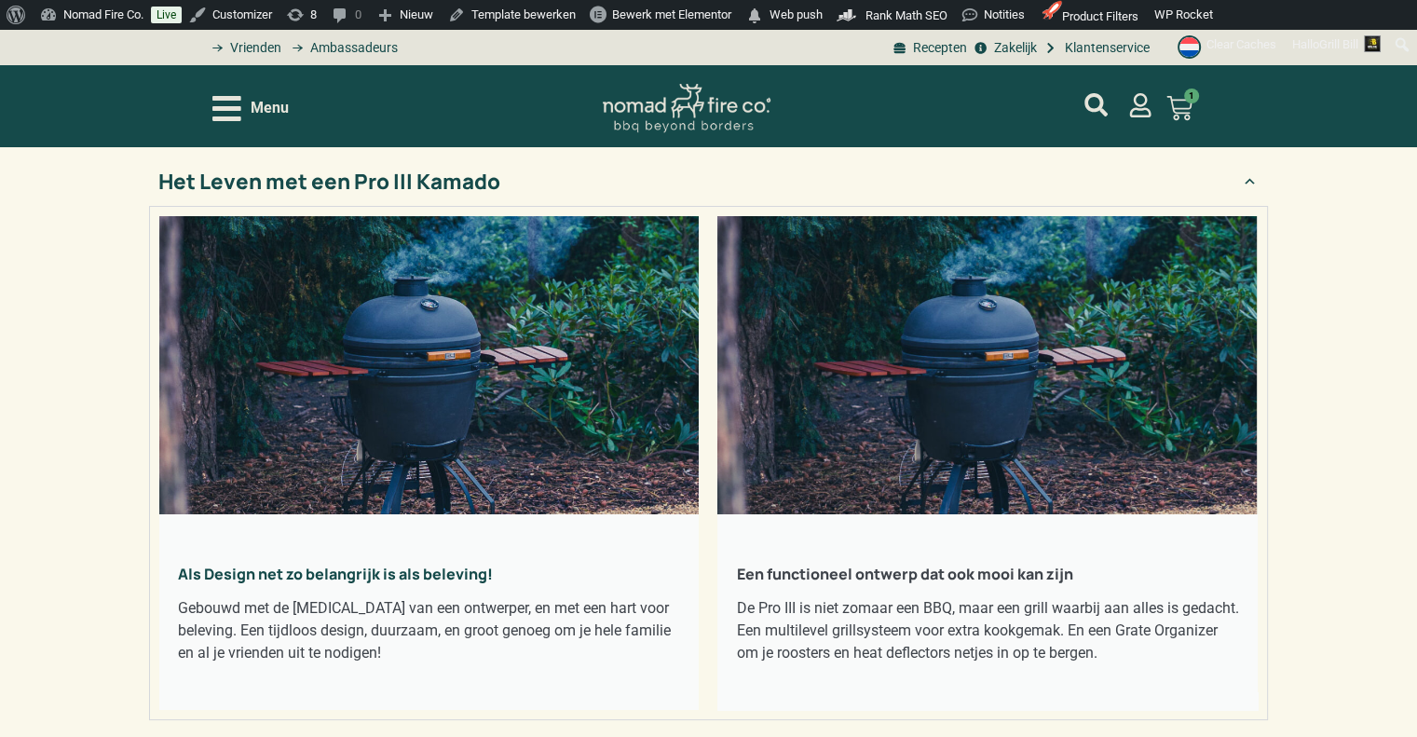
click at [725, 185] on summary "Het Leven met een Pro III Kamado" at bounding box center [708, 181] width 1119 height 50
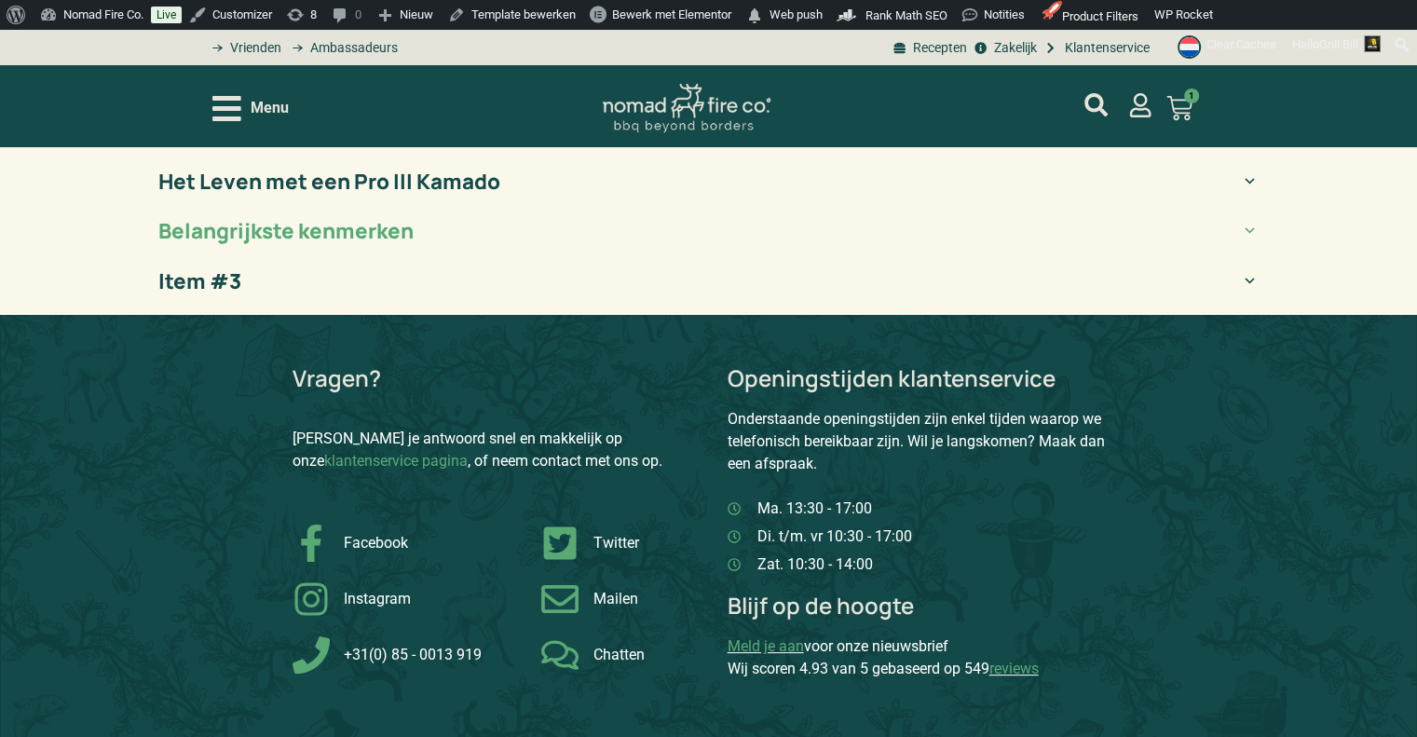
click at [691, 245] on summary "Belangrijkste kenmerken" at bounding box center [708, 231] width 1119 height 50
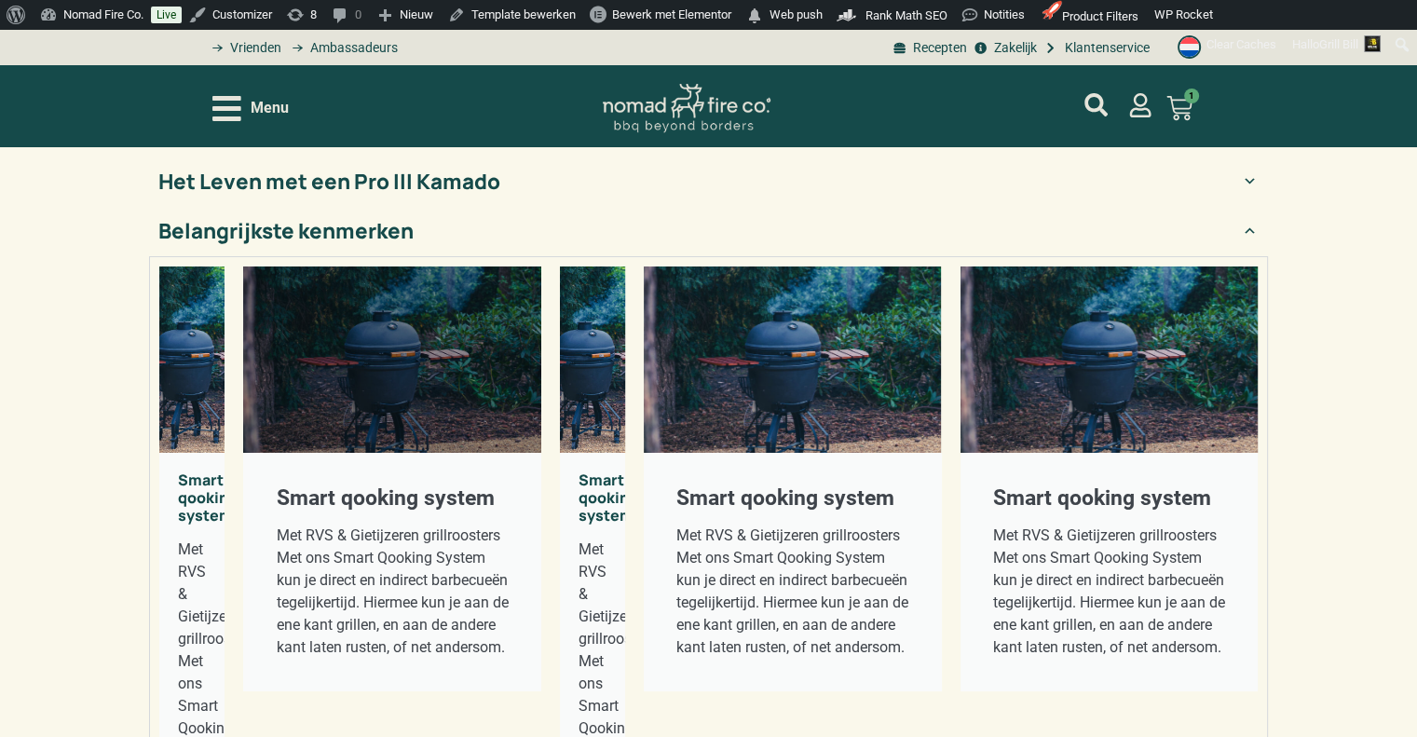
click at [706, 237] on summary "Belangrijkste kenmerken" at bounding box center [708, 231] width 1119 height 50
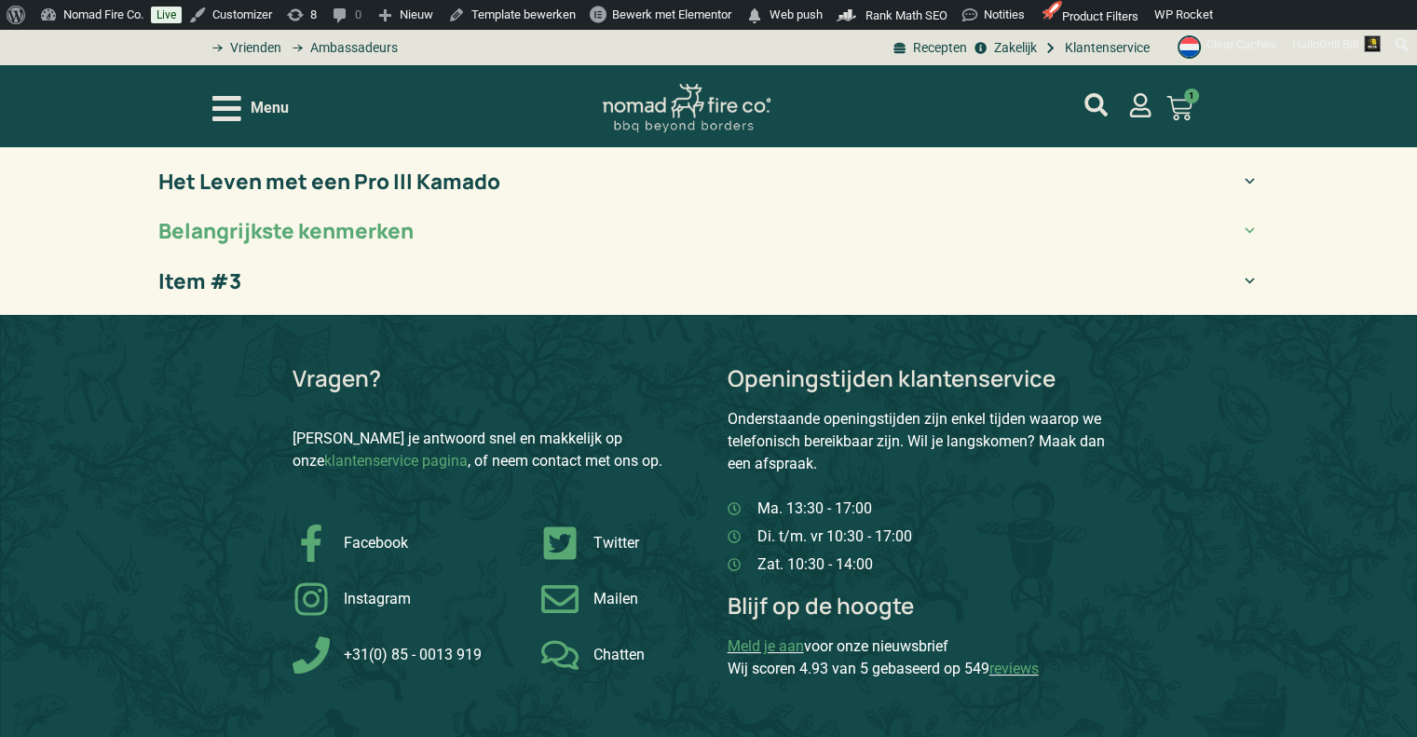
click at [666, 215] on summary "Belangrijkste kenmerken" at bounding box center [708, 231] width 1119 height 50
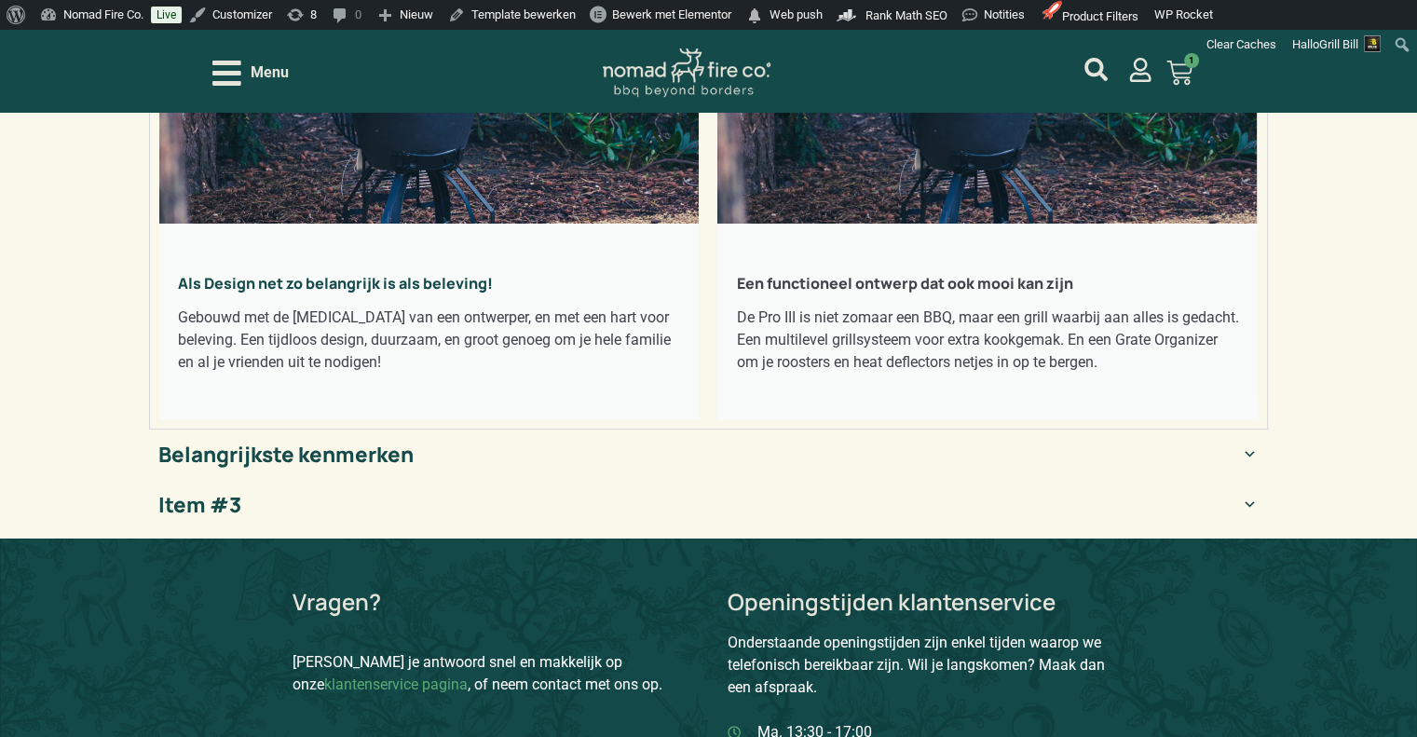
scroll to position [373, 0]
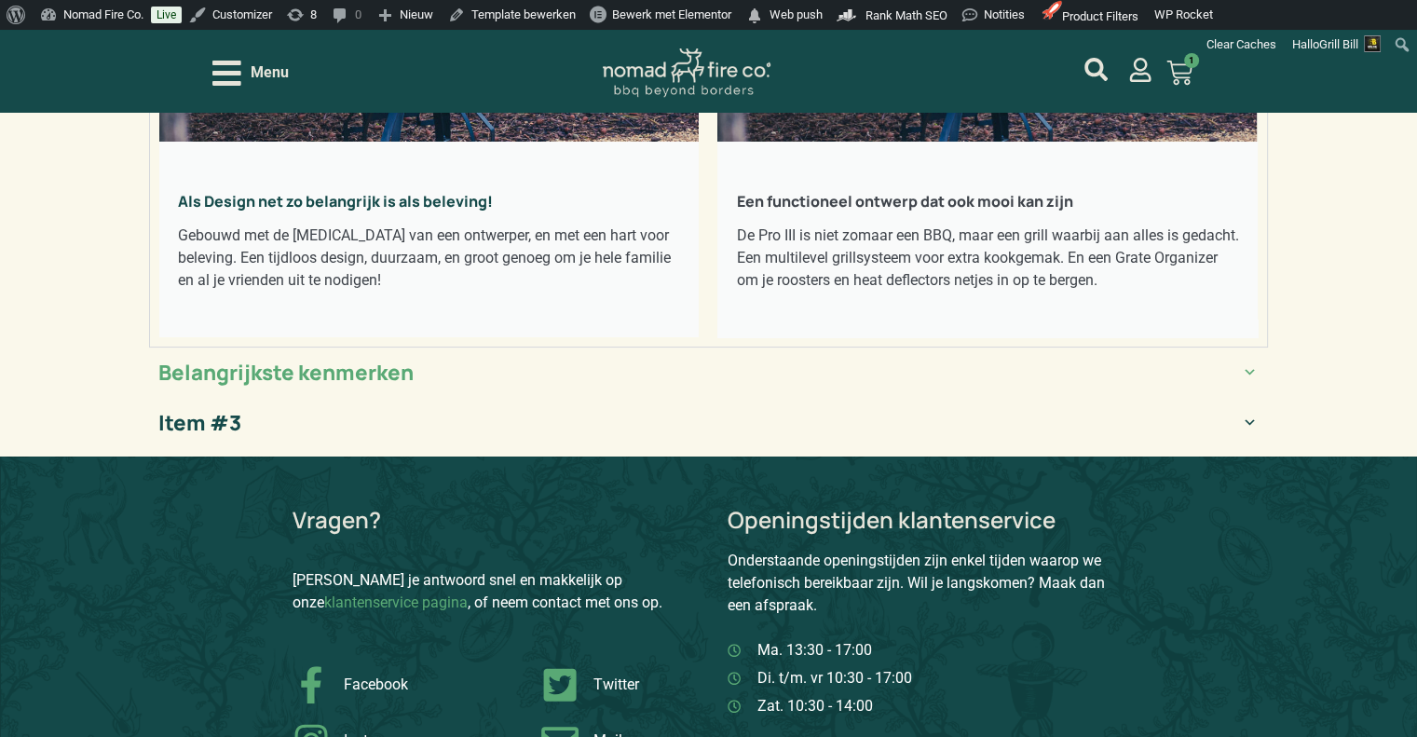
click at [1156, 398] on summary "Belangrijkste kenmerken" at bounding box center [708, 372] width 1119 height 50
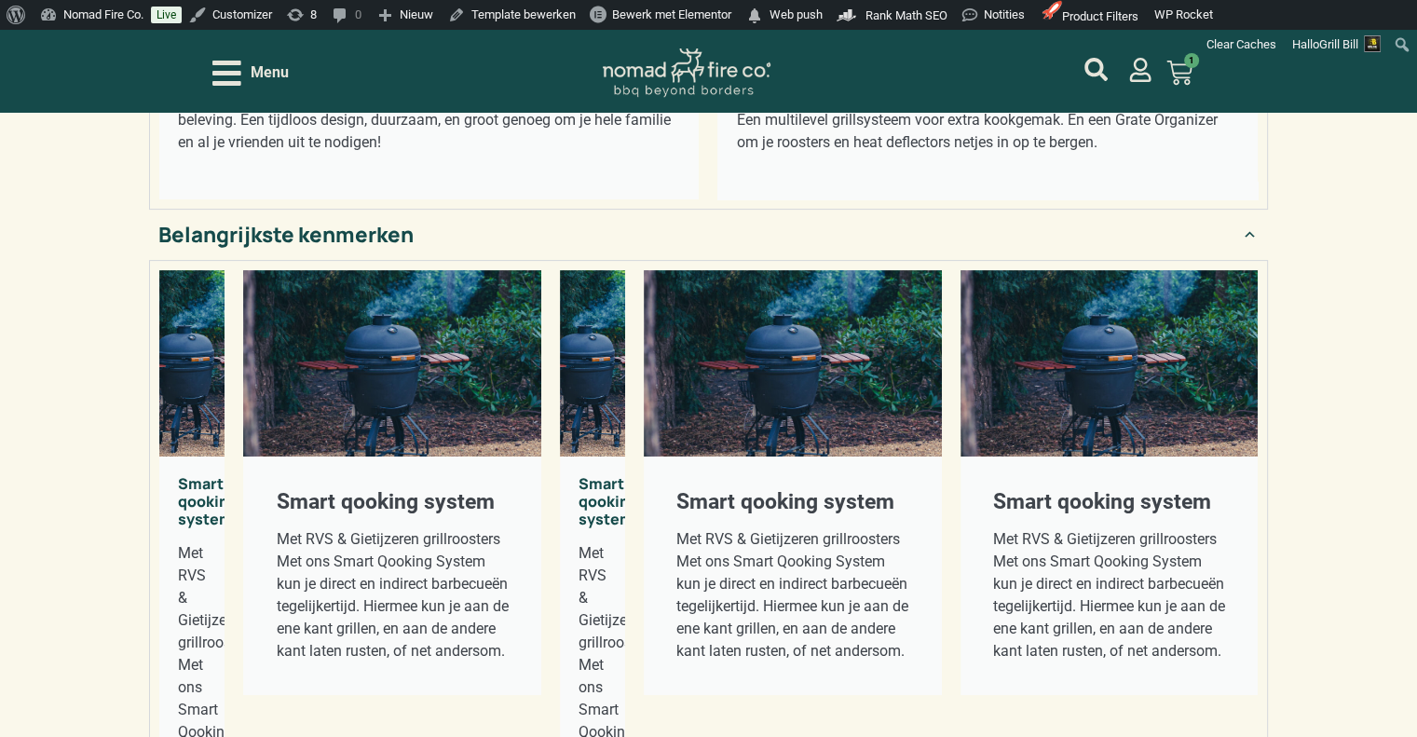
scroll to position [745, 0]
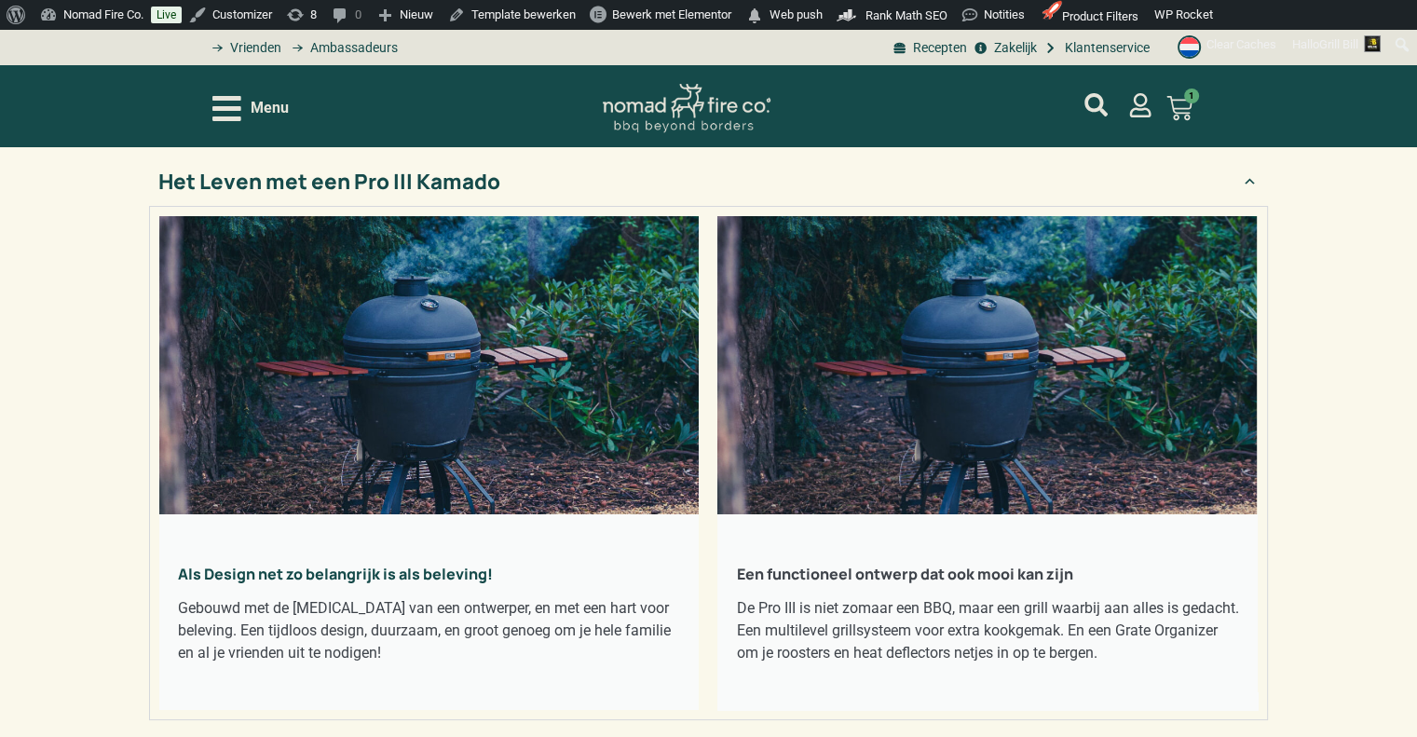
click at [238, 102] on icon "Open/Close Menu" at bounding box center [226, 108] width 29 height 33
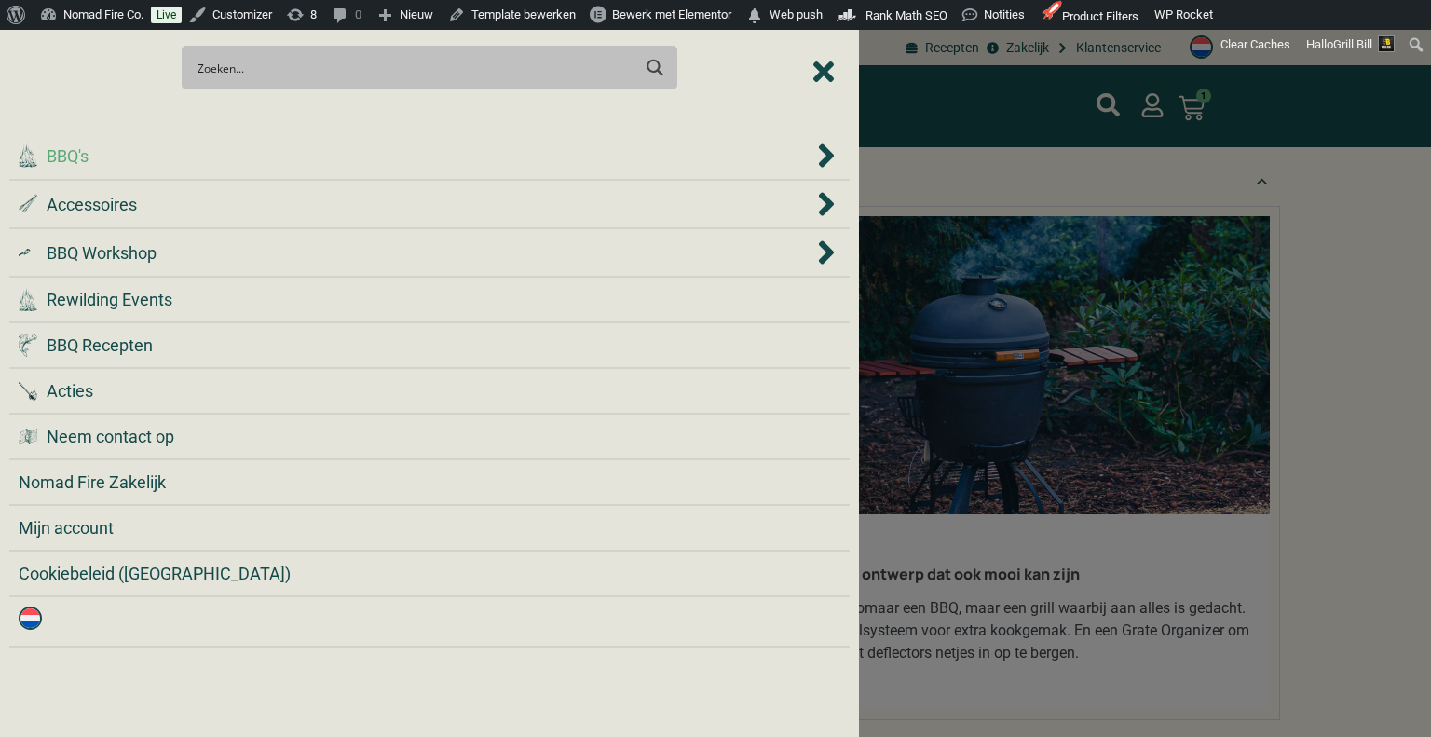
click at [277, 150] on div ".cls-1 { fill: #042e2c; } BBQ's" at bounding box center [416, 155] width 795 height 25
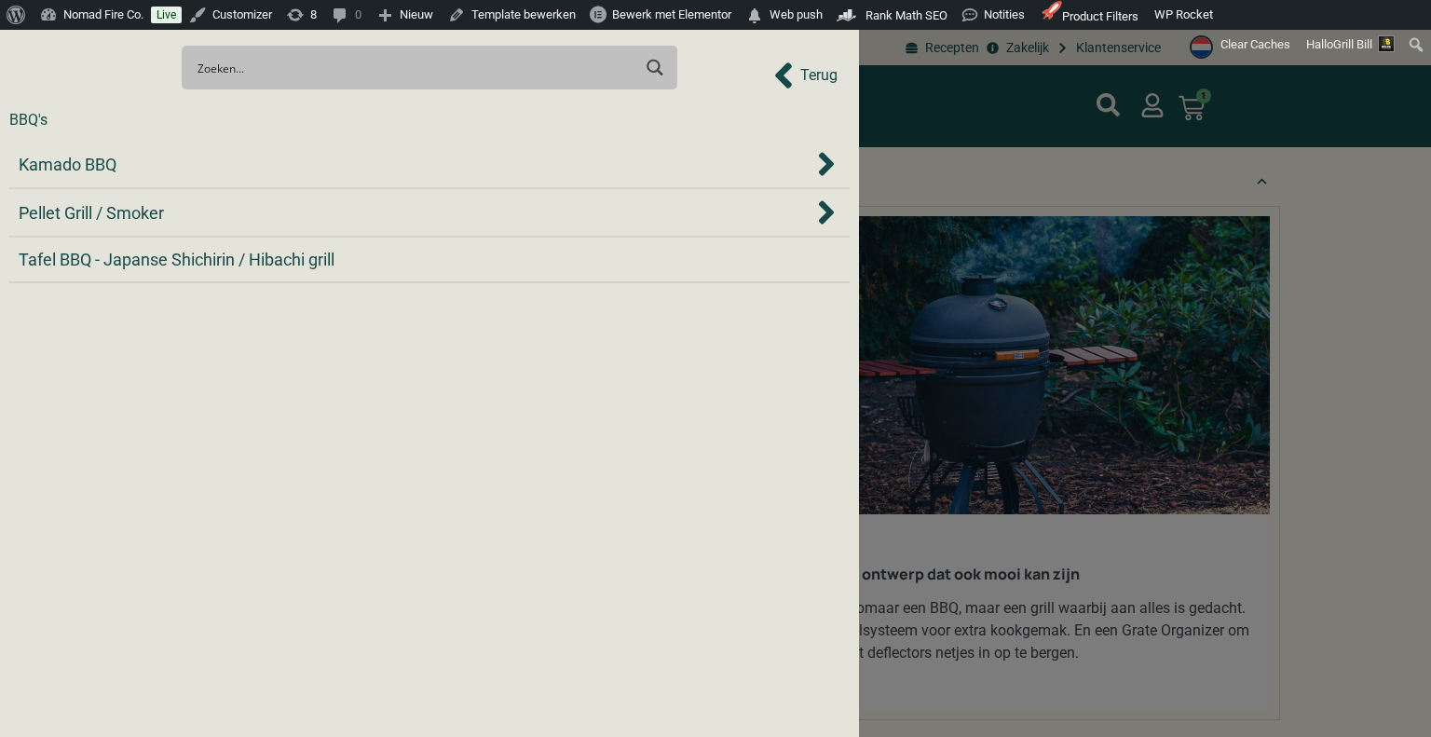
click at [277, 150] on div "Kamado BBQ" at bounding box center [430, 164] width 822 height 28
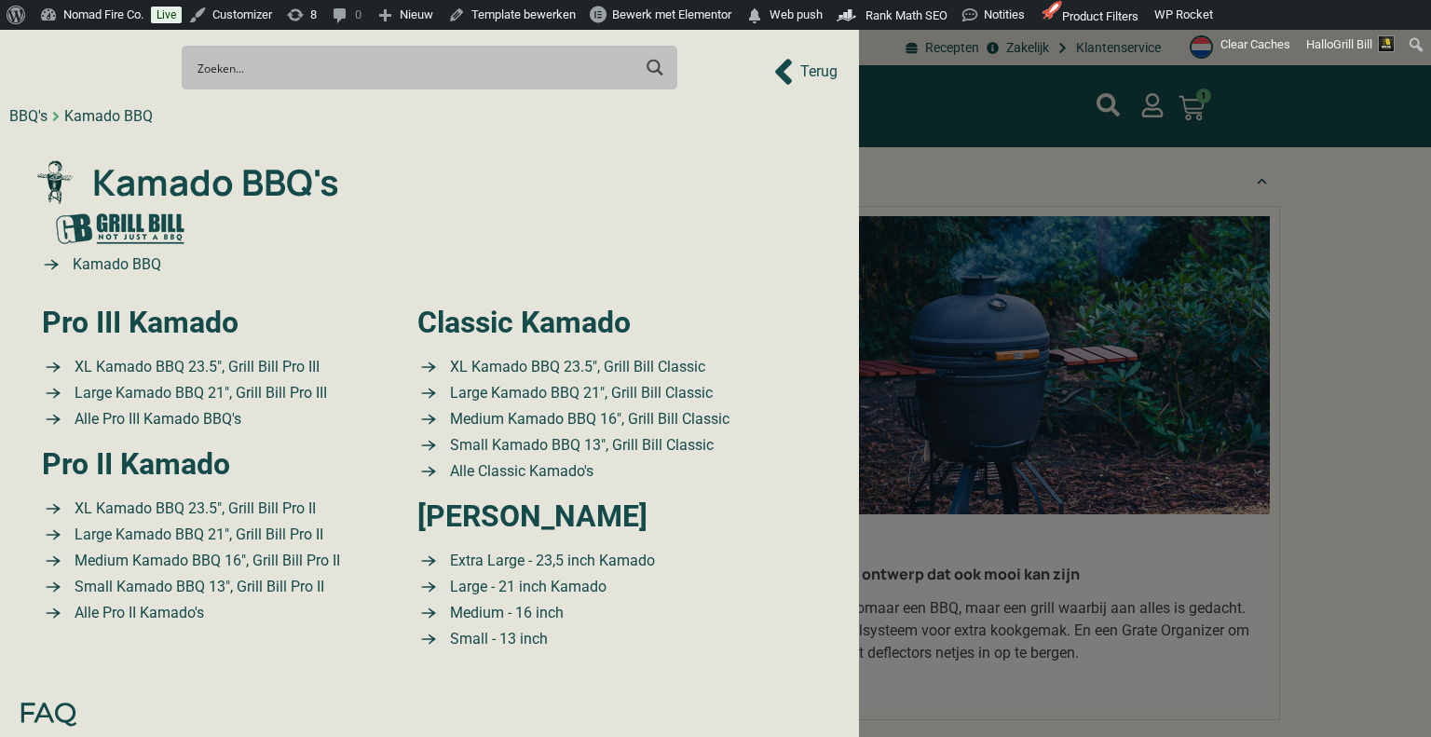
click at [818, 67] on span "Terug" at bounding box center [818, 72] width 37 height 22
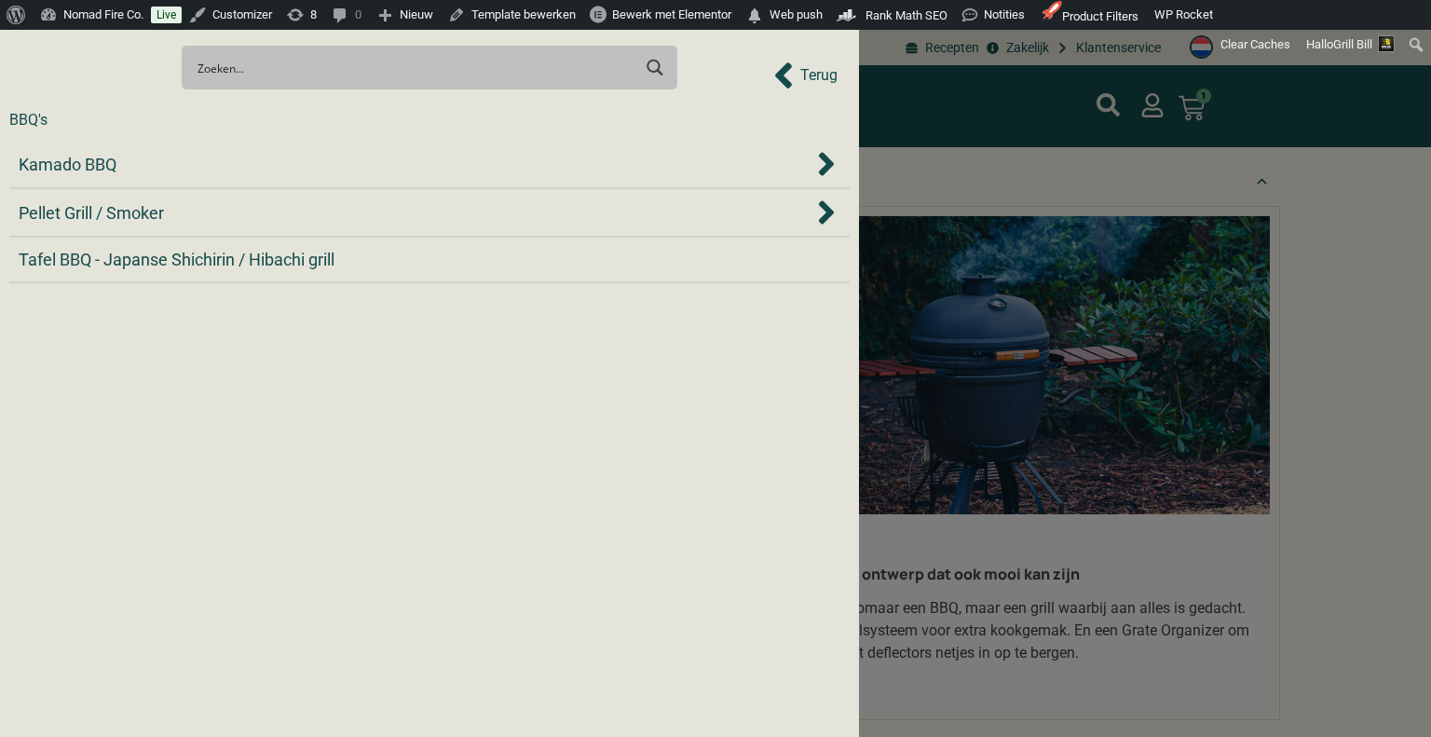
click at [818, 67] on span "Terug" at bounding box center [818, 75] width 37 height 22
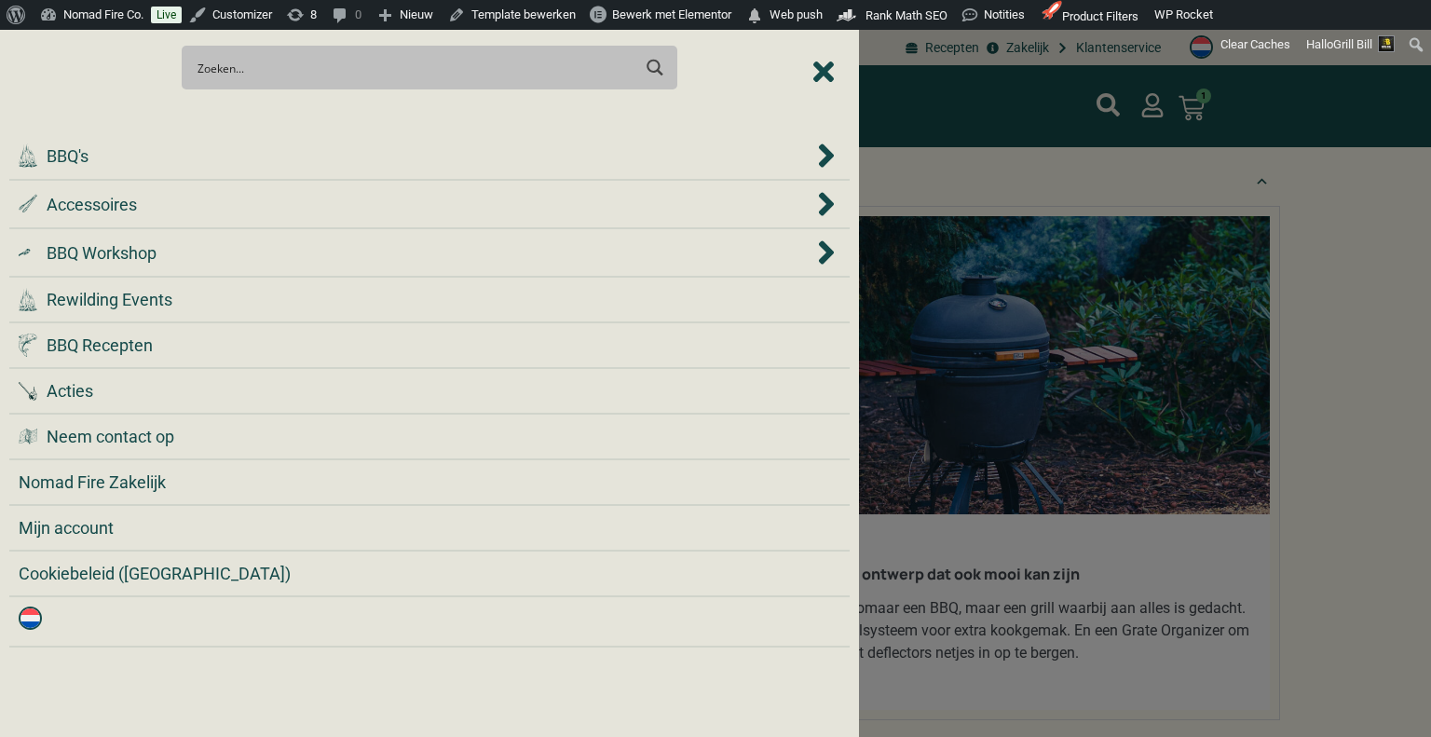
click at [831, 74] on icon "Close Menu" at bounding box center [823, 72] width 20 height 30
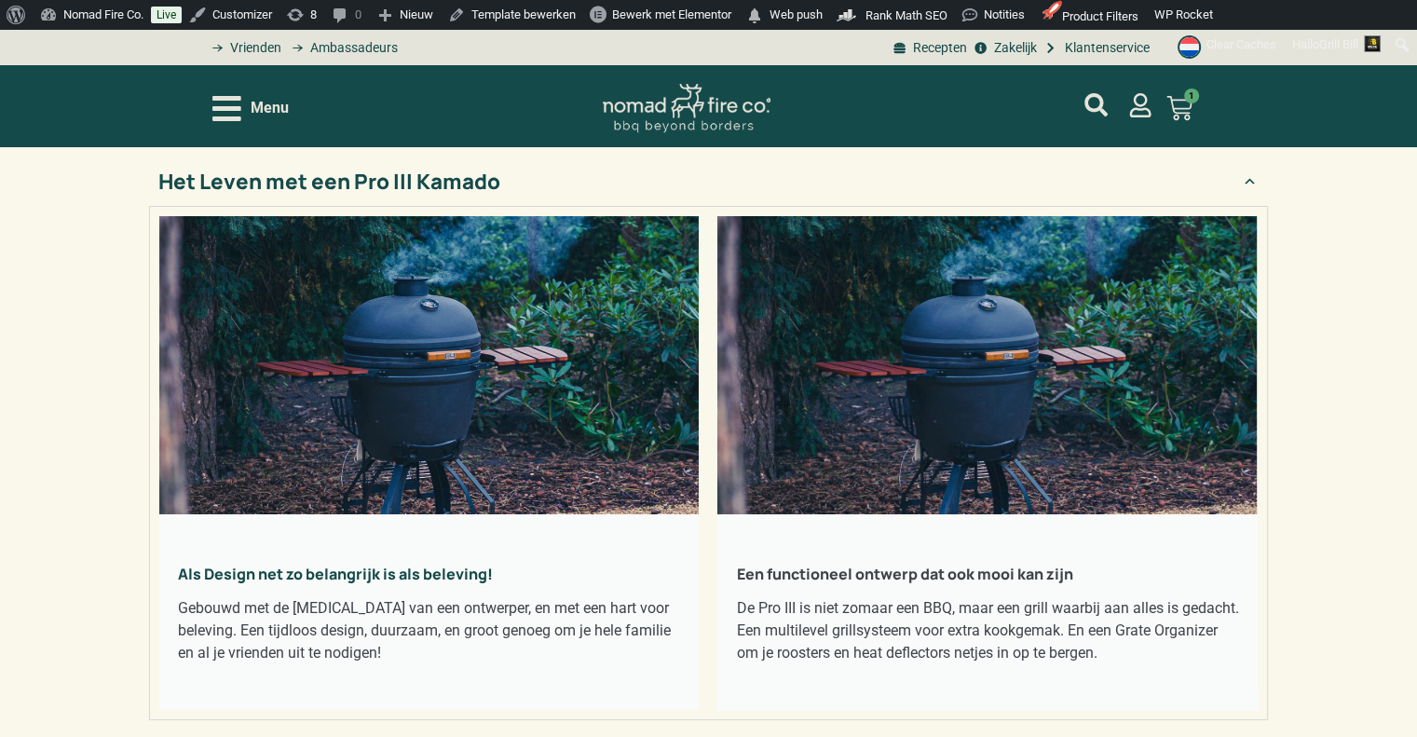
click at [864, 76] on div "Menu XL Kamado BBQ 23.5", Grill Bill Pro III Pre Order: Levering Eind November …" at bounding box center [708, 106] width 992 height 82
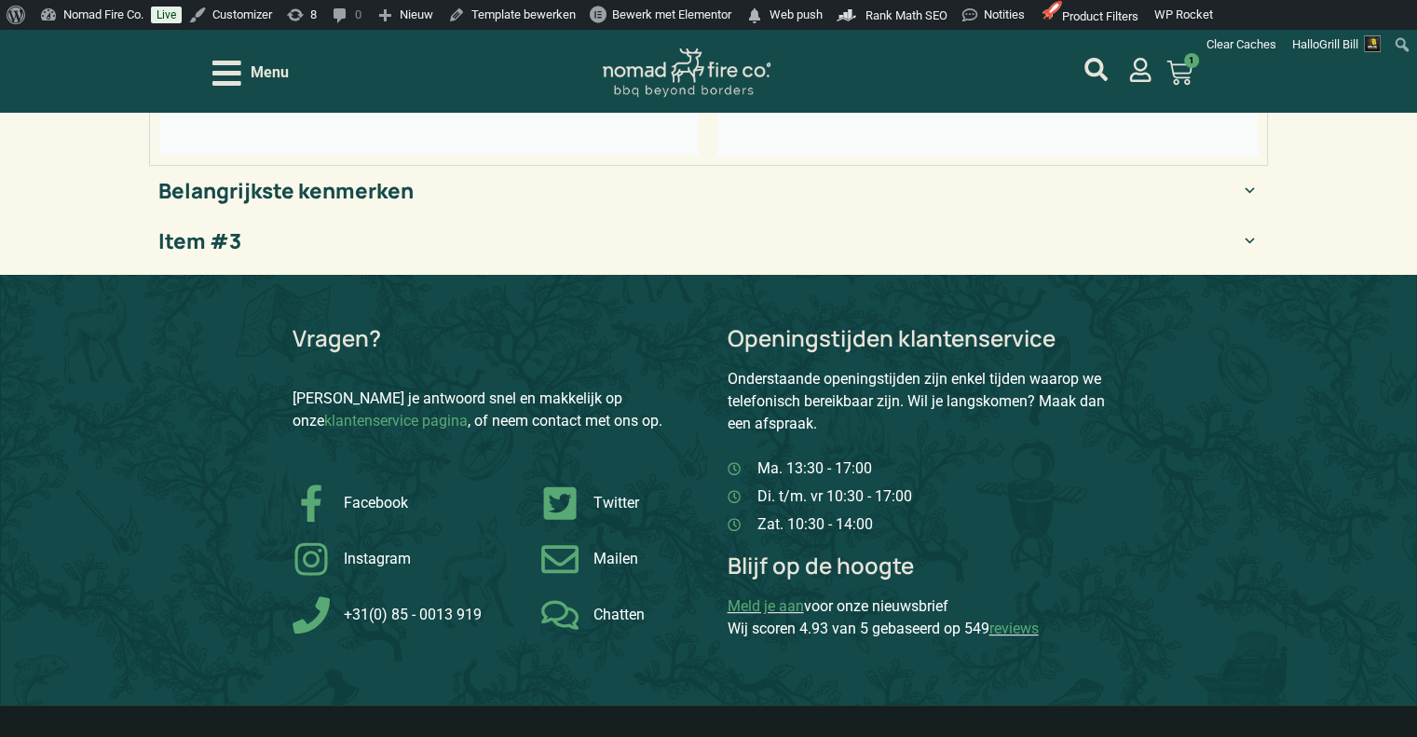
scroll to position [559, 0]
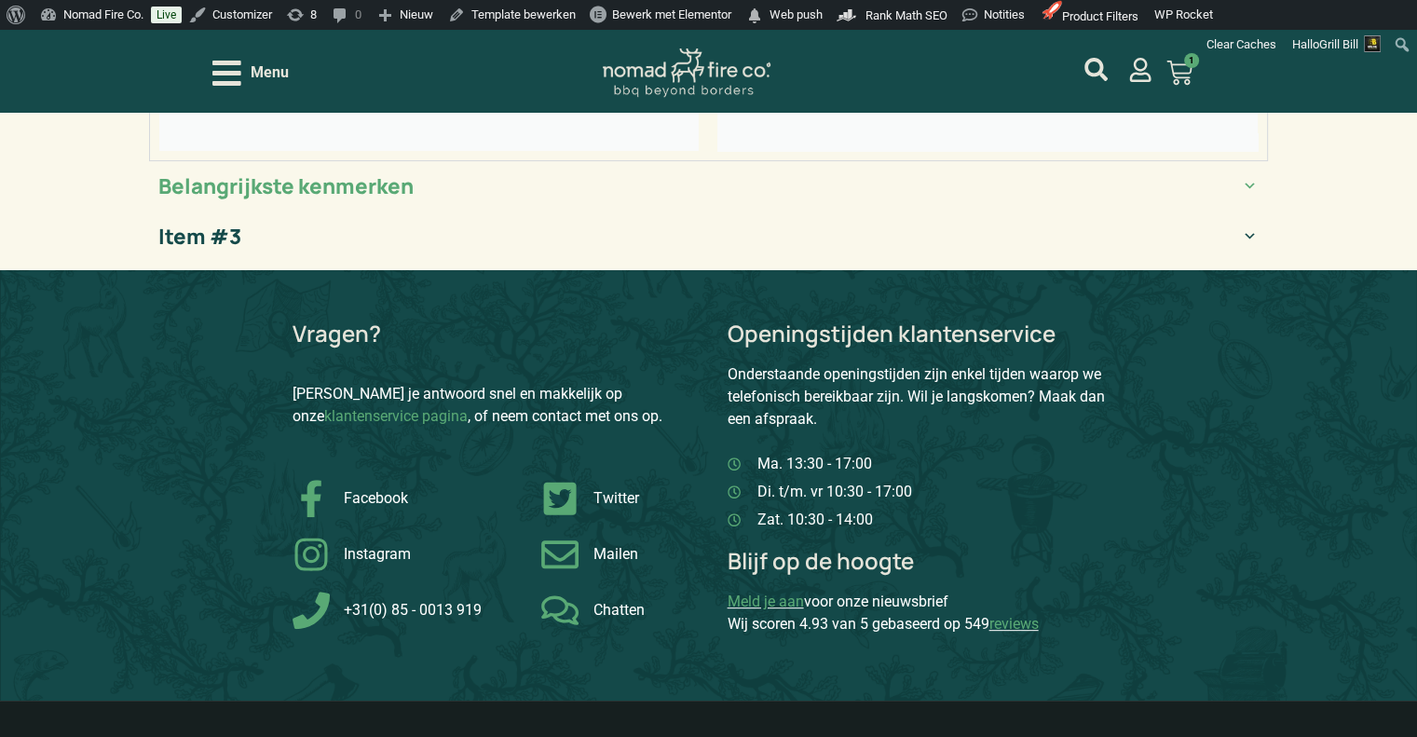
click at [486, 211] on summary "Belangrijkste kenmerken" at bounding box center [708, 186] width 1119 height 50
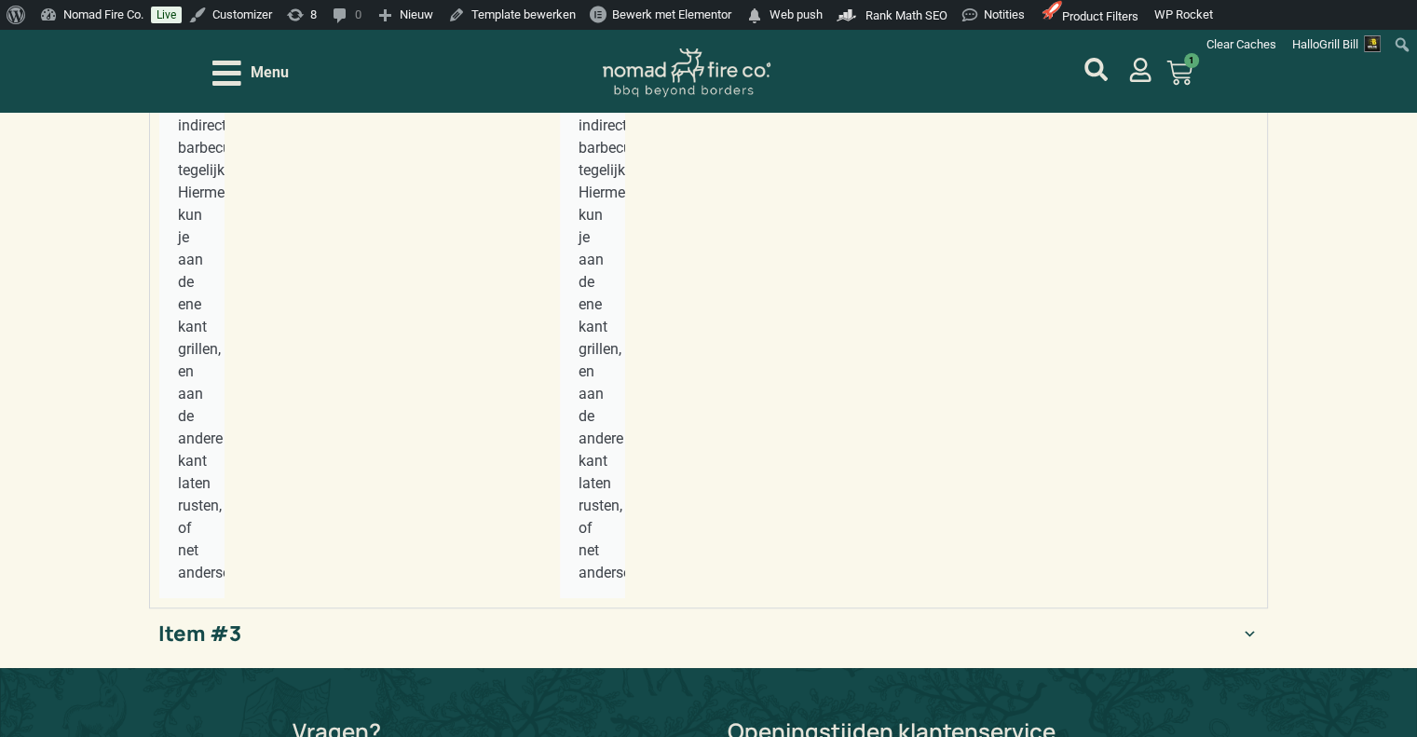
scroll to position [1490, 0]
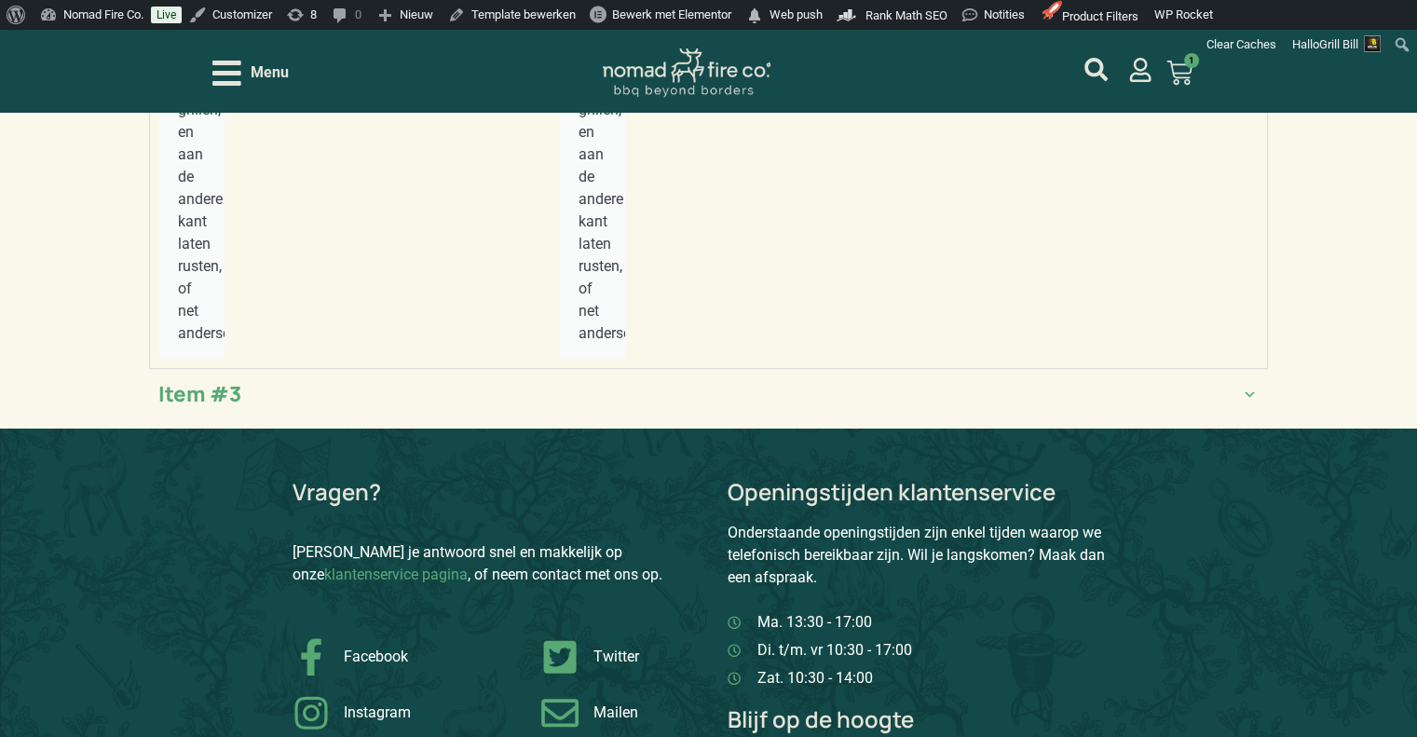
click at [214, 378] on div "Item #3" at bounding box center [199, 394] width 83 height 32
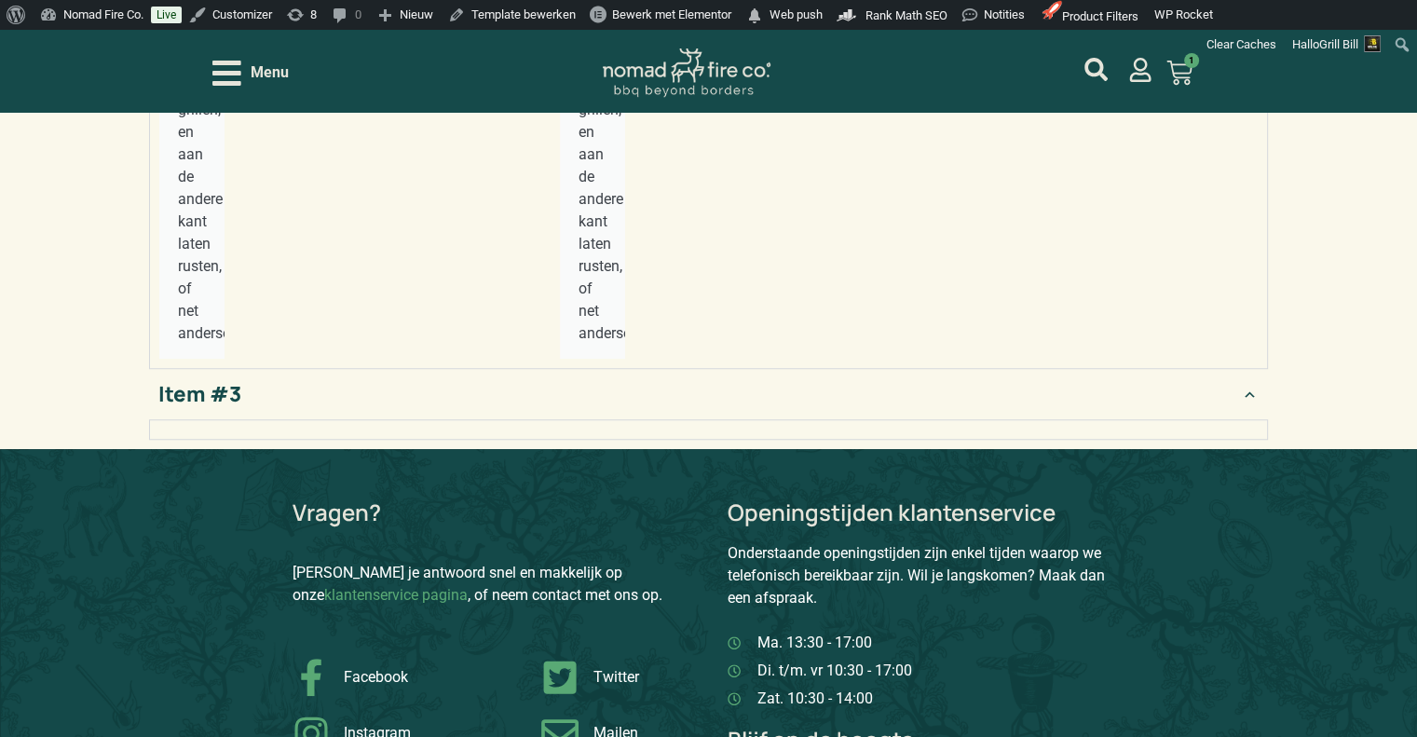
click at [219, 378] on div "Item #3" at bounding box center [199, 394] width 83 height 32
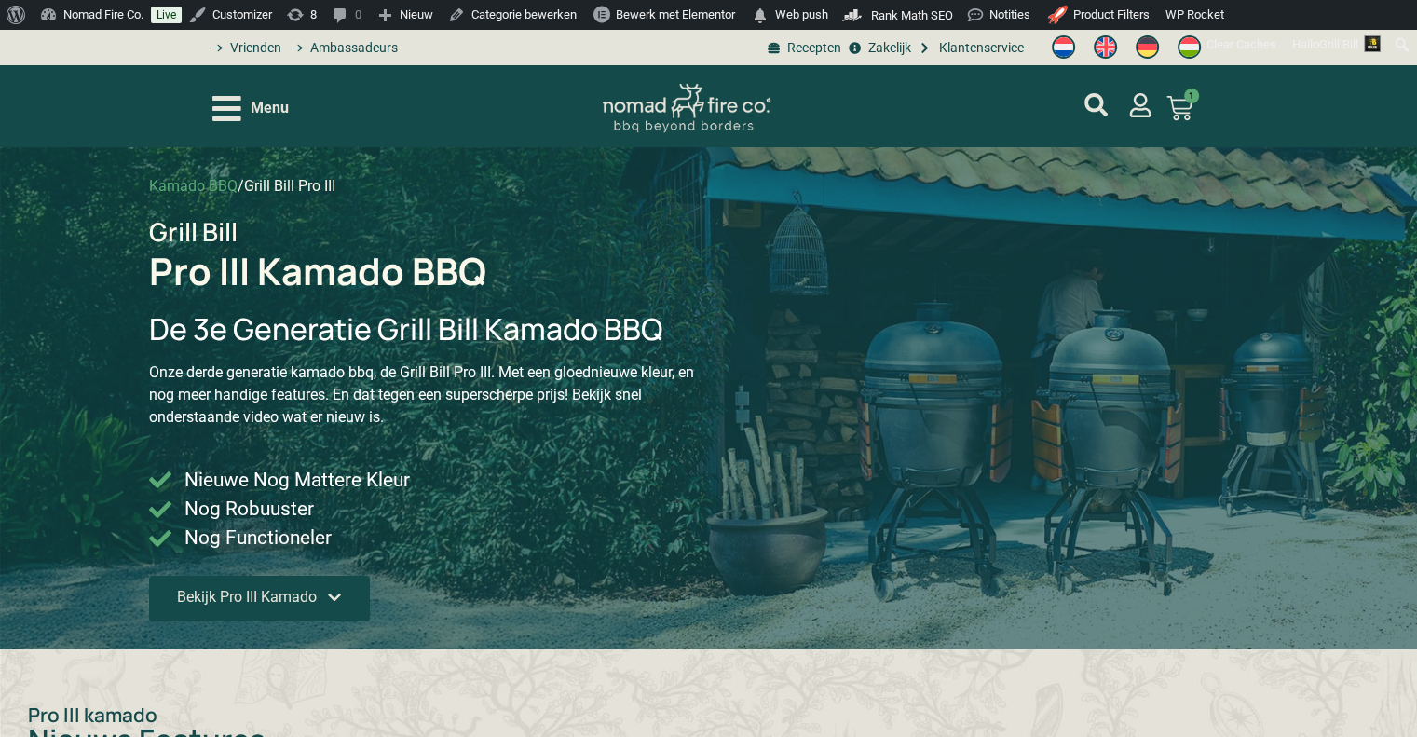
click at [322, 595] on span "Bekijk Pro III Kamado" at bounding box center [259, 597] width 165 height 15
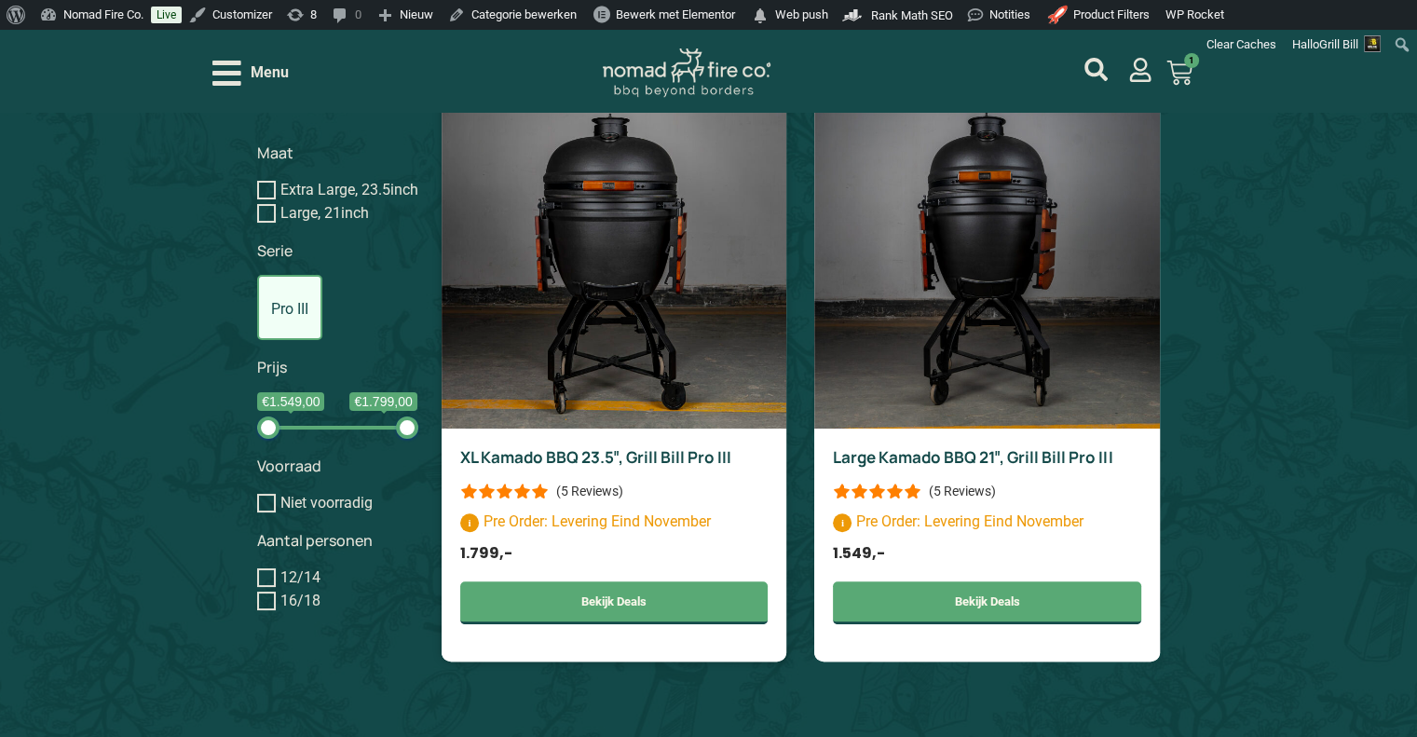
scroll to position [1546, 0]
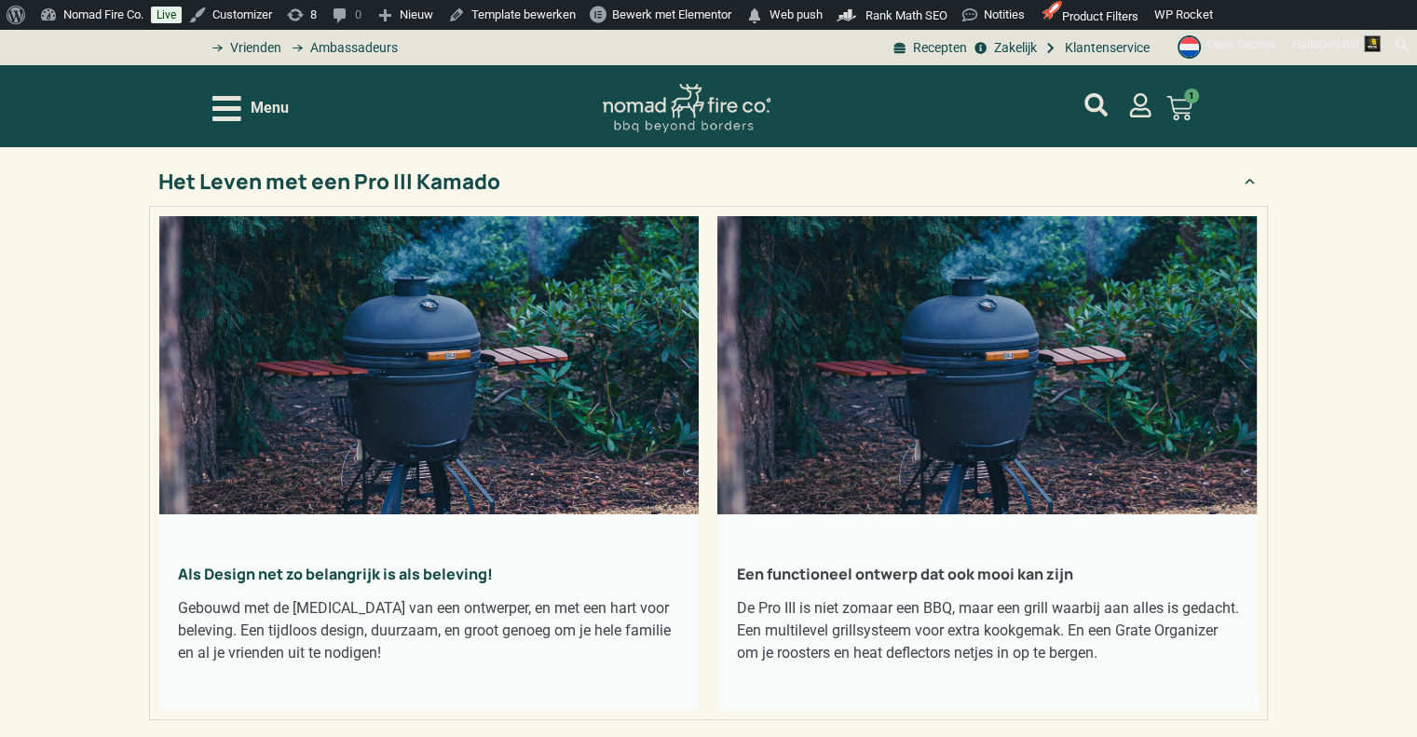
click at [750, 192] on summary "Het Leven met een Pro III Kamado" at bounding box center [708, 181] width 1119 height 50
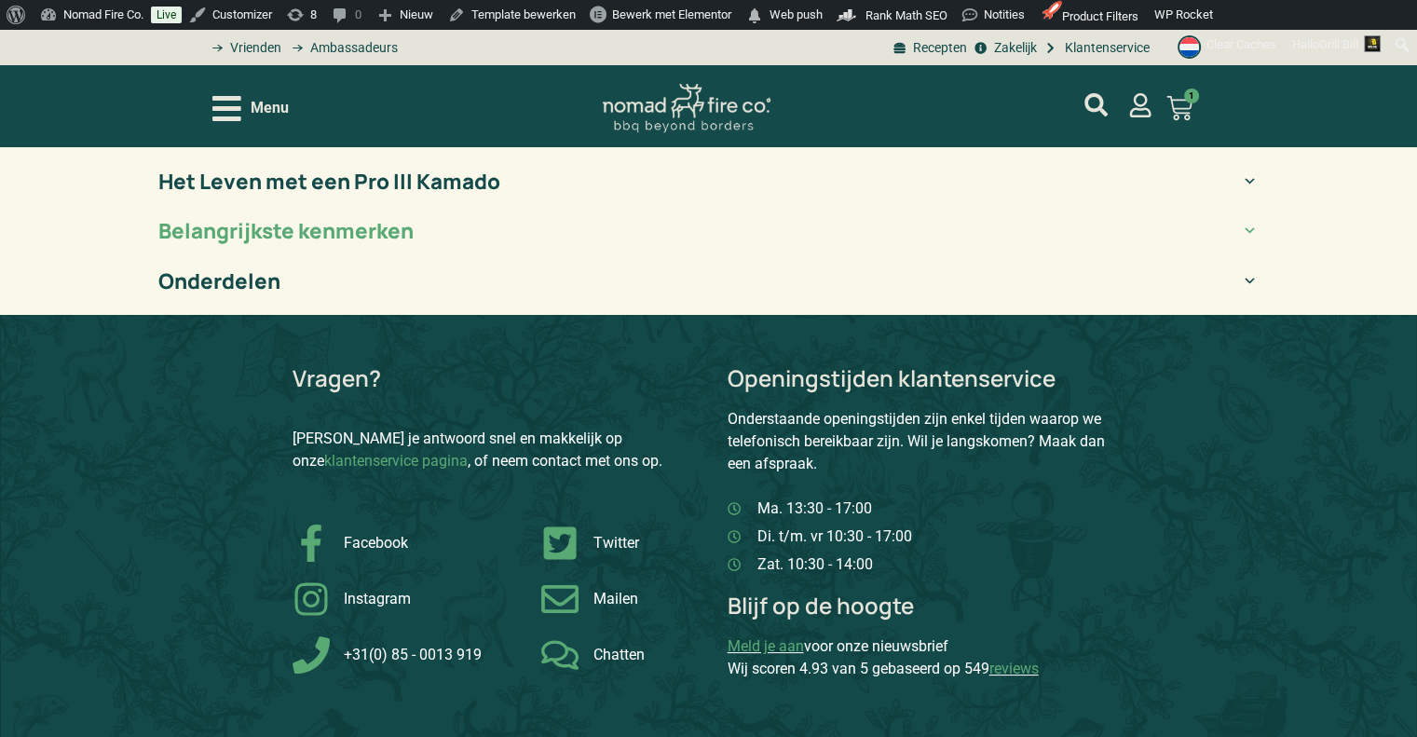
click at [750, 226] on summary "Belangrijkste kenmerken" at bounding box center [708, 231] width 1119 height 50
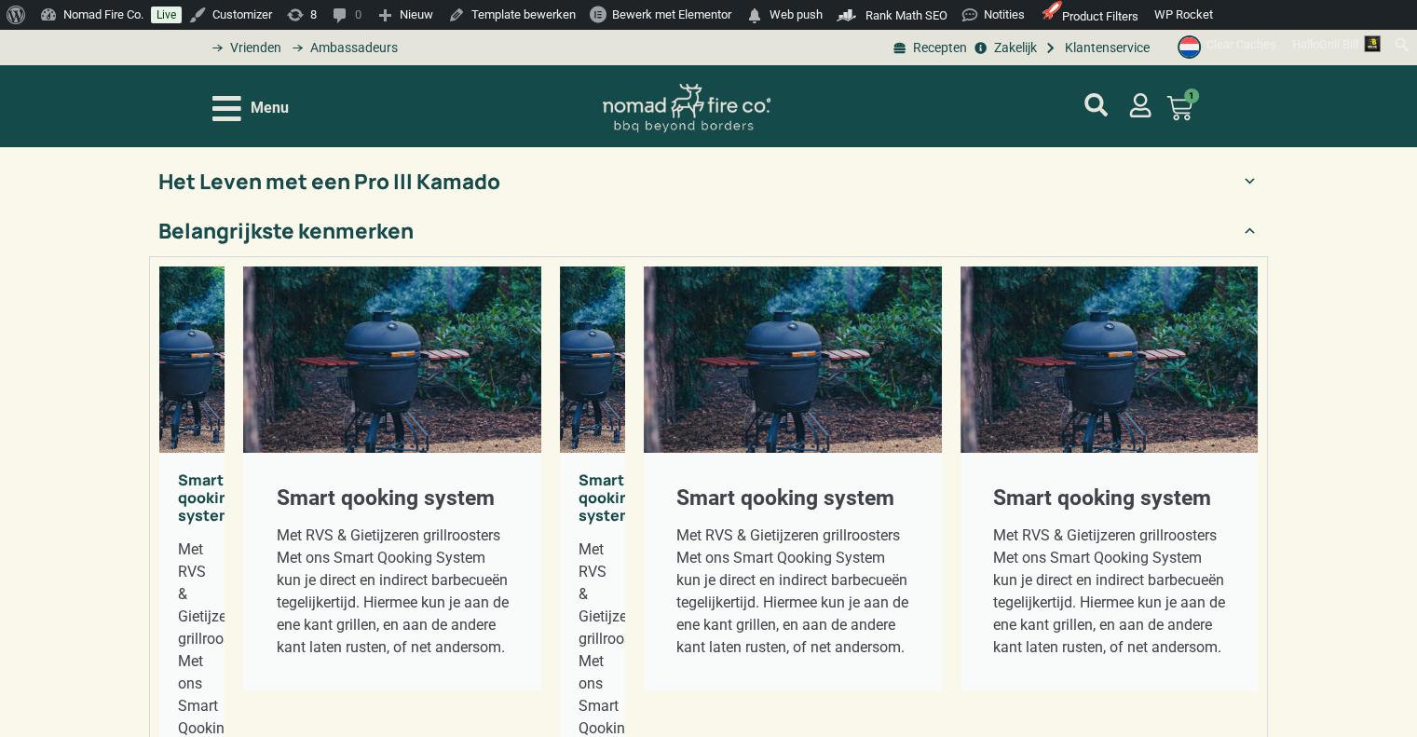
click at [764, 226] on summary "Belangrijkste kenmerken" at bounding box center [708, 231] width 1119 height 50
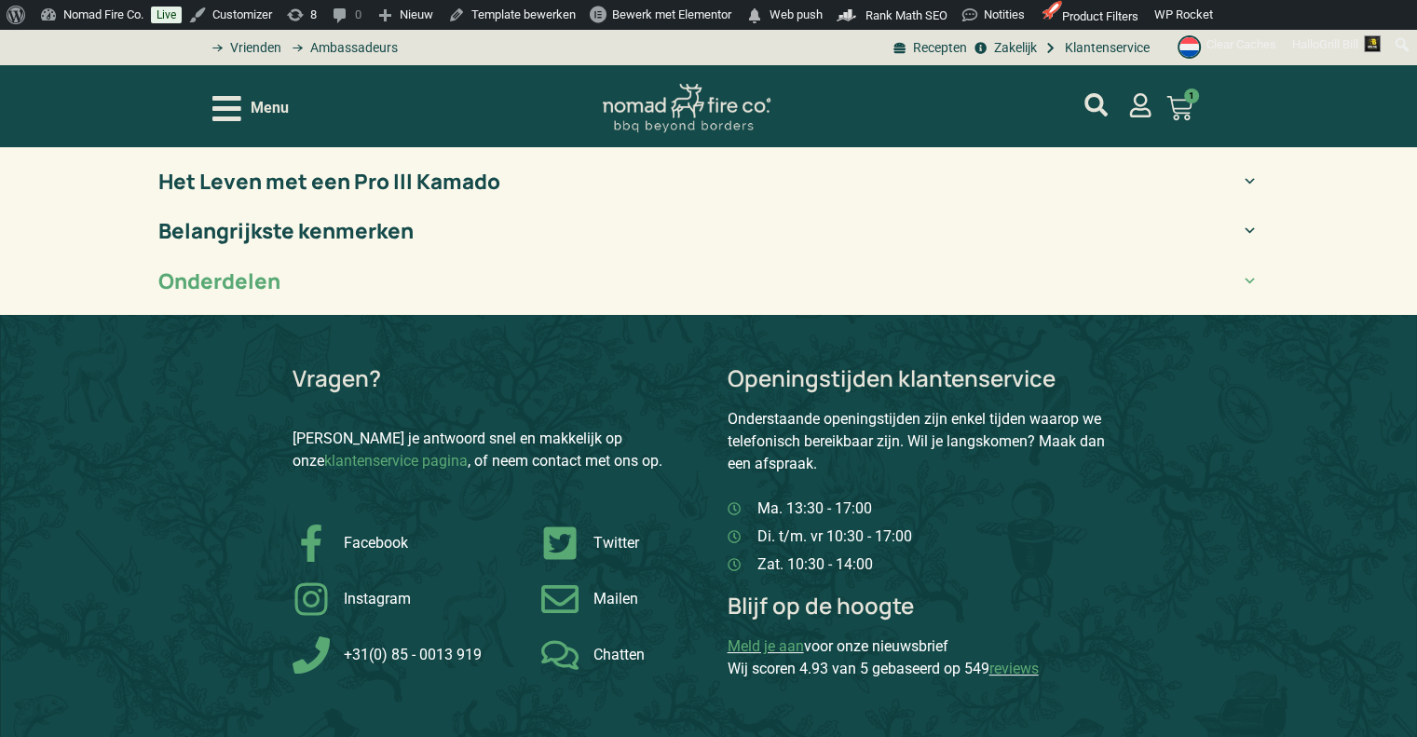
click at [755, 280] on summary "Onderdelen" at bounding box center [708, 281] width 1119 height 50
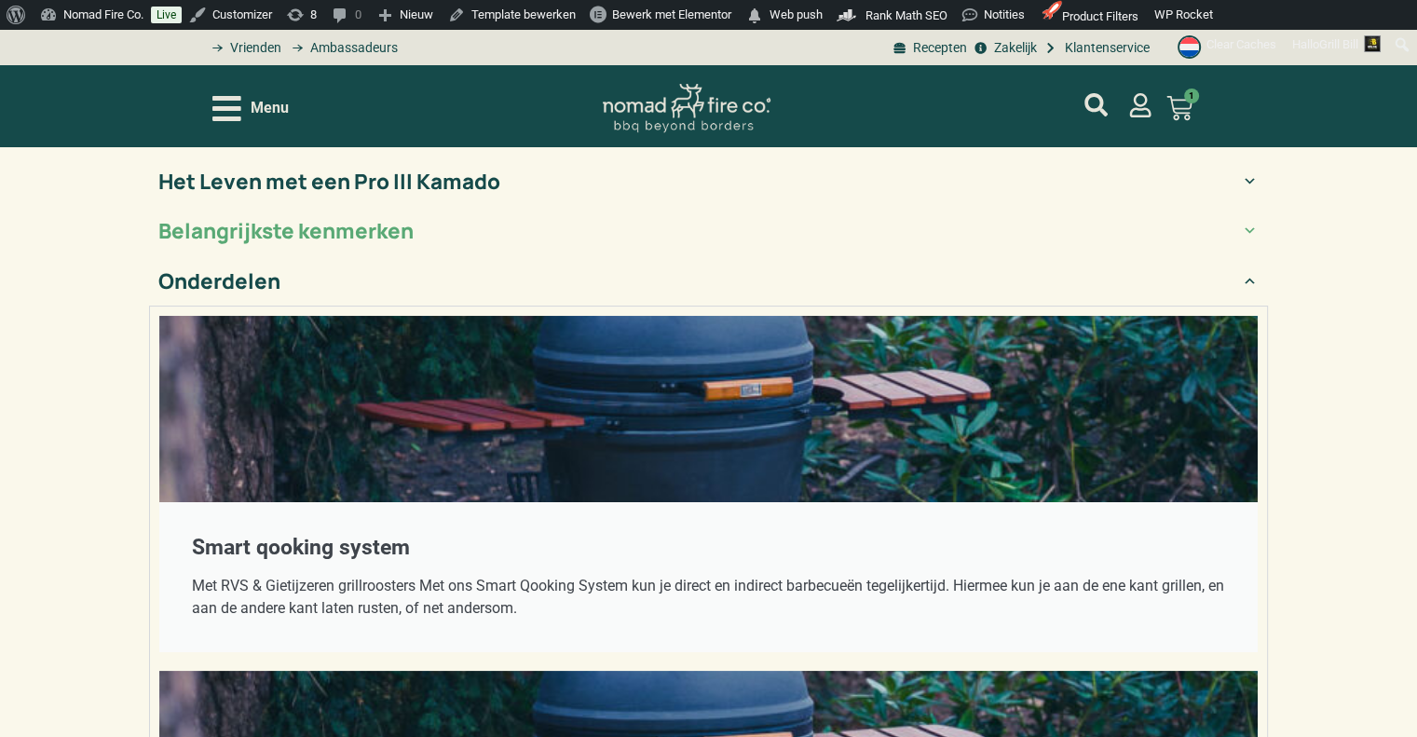
click at [747, 238] on summary "Belangrijkste kenmerken" at bounding box center [708, 231] width 1119 height 50
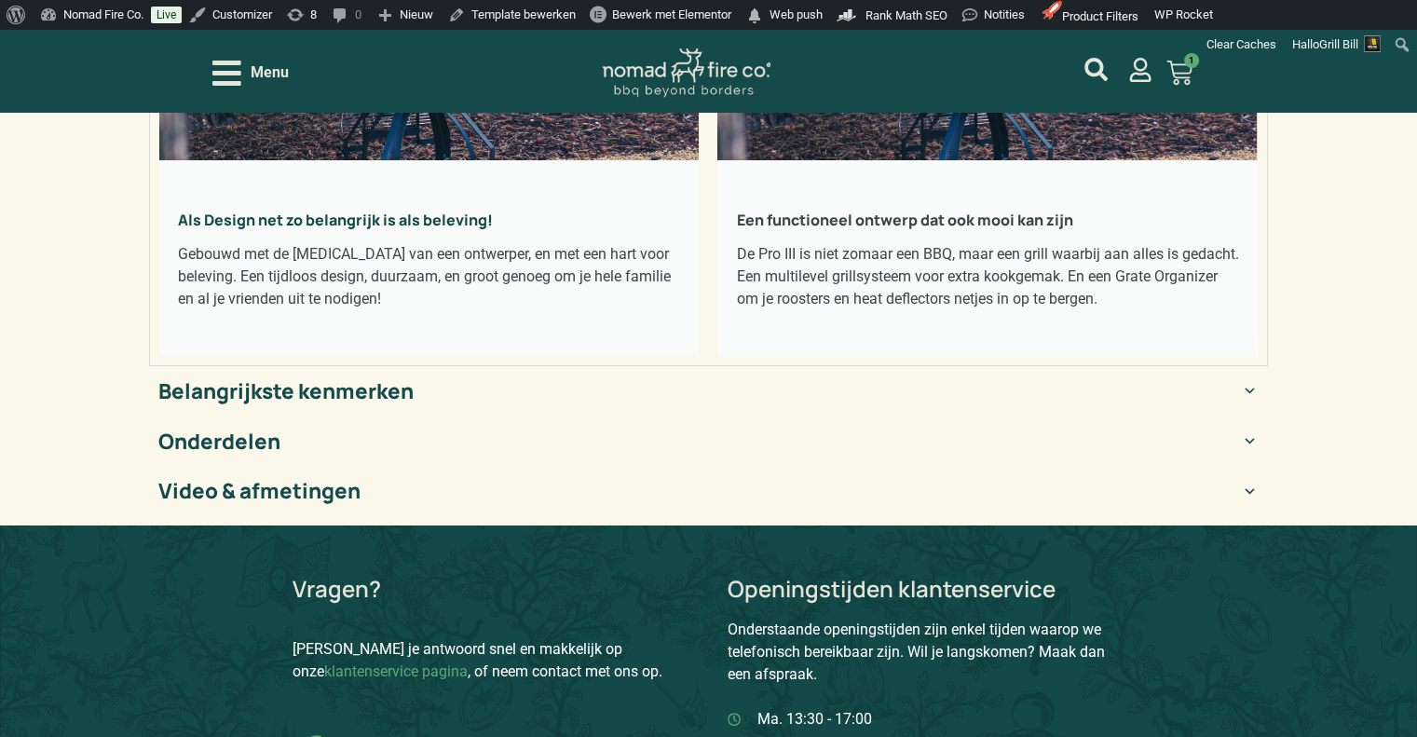
scroll to position [466, 0]
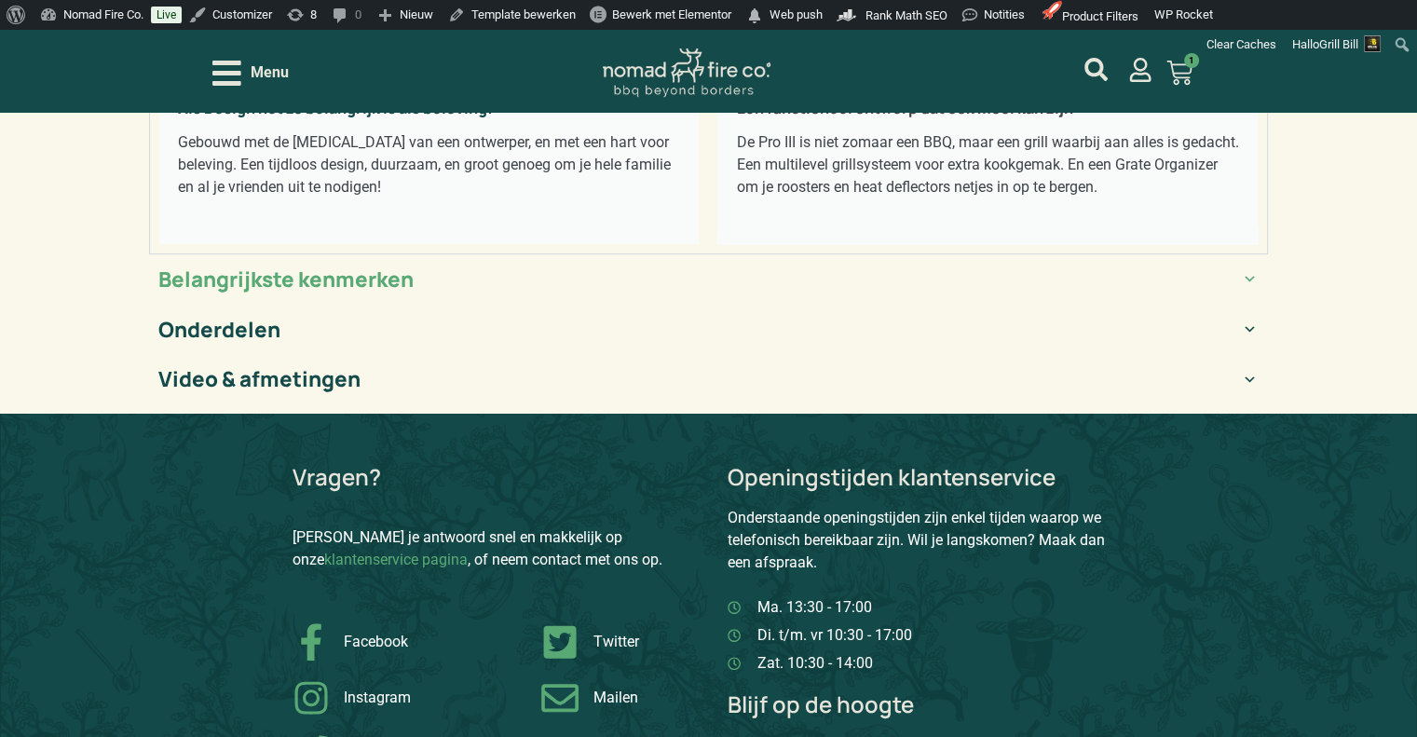
click at [295, 294] on summary "Belangrijkste kenmerken" at bounding box center [708, 279] width 1119 height 50
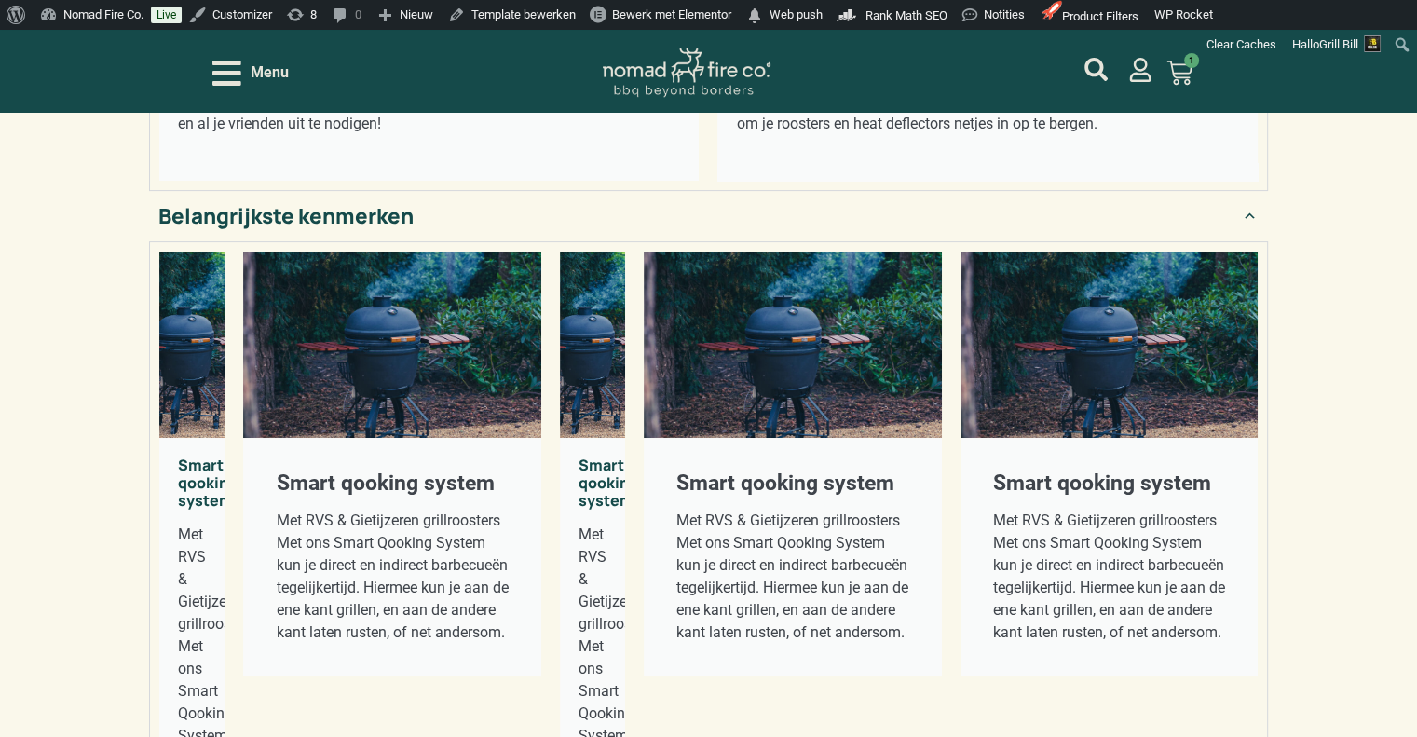
scroll to position [559, 0]
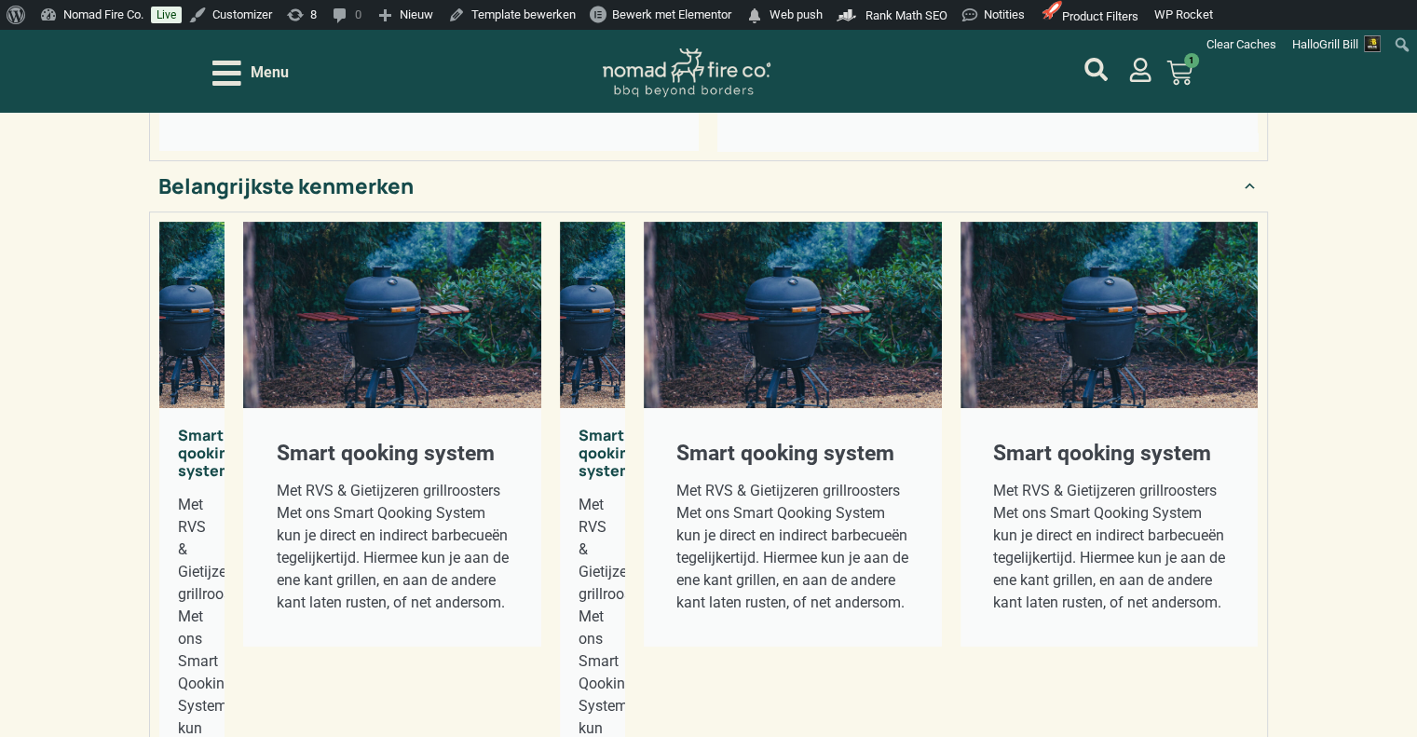
click at [1138, 211] on summary "Belangrijkste kenmerken" at bounding box center [708, 186] width 1119 height 50
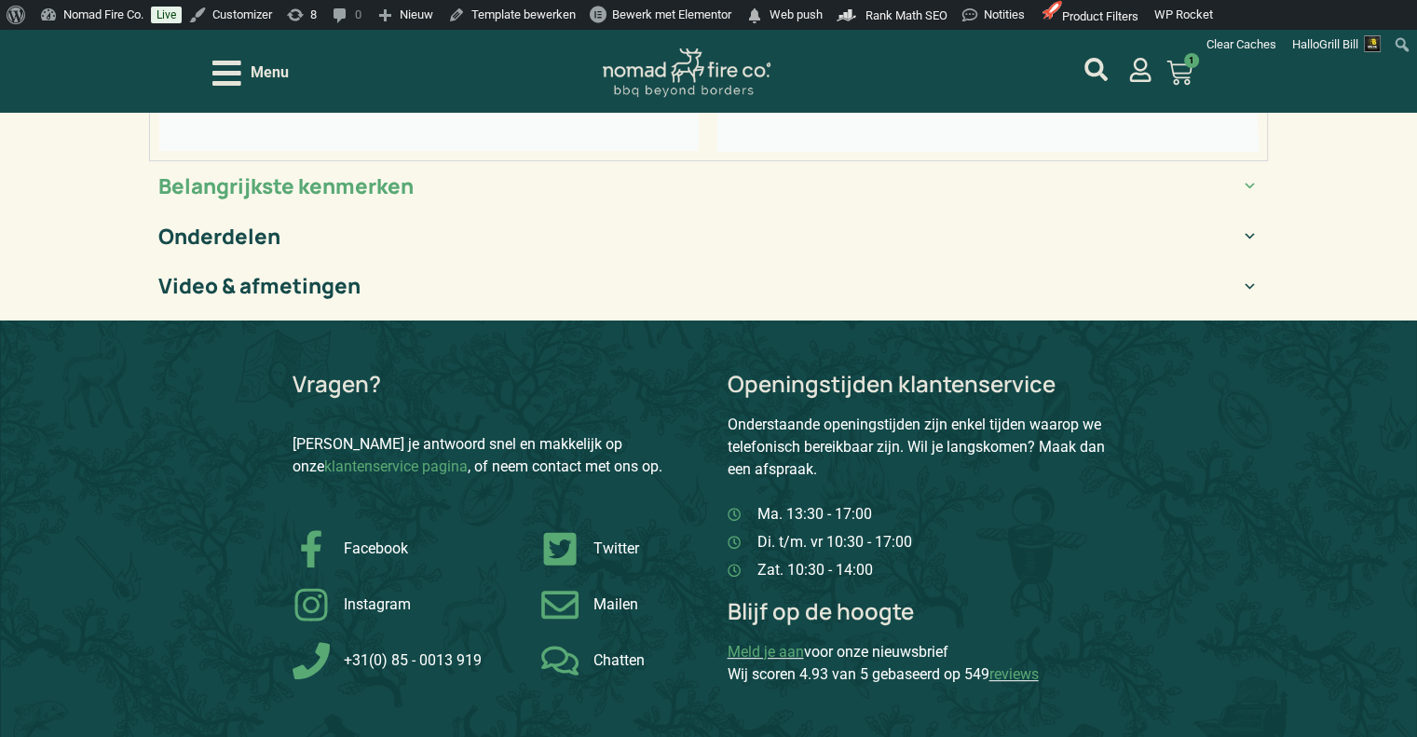
click at [1138, 211] on summary "Belangrijkste kenmerken" at bounding box center [708, 186] width 1119 height 50
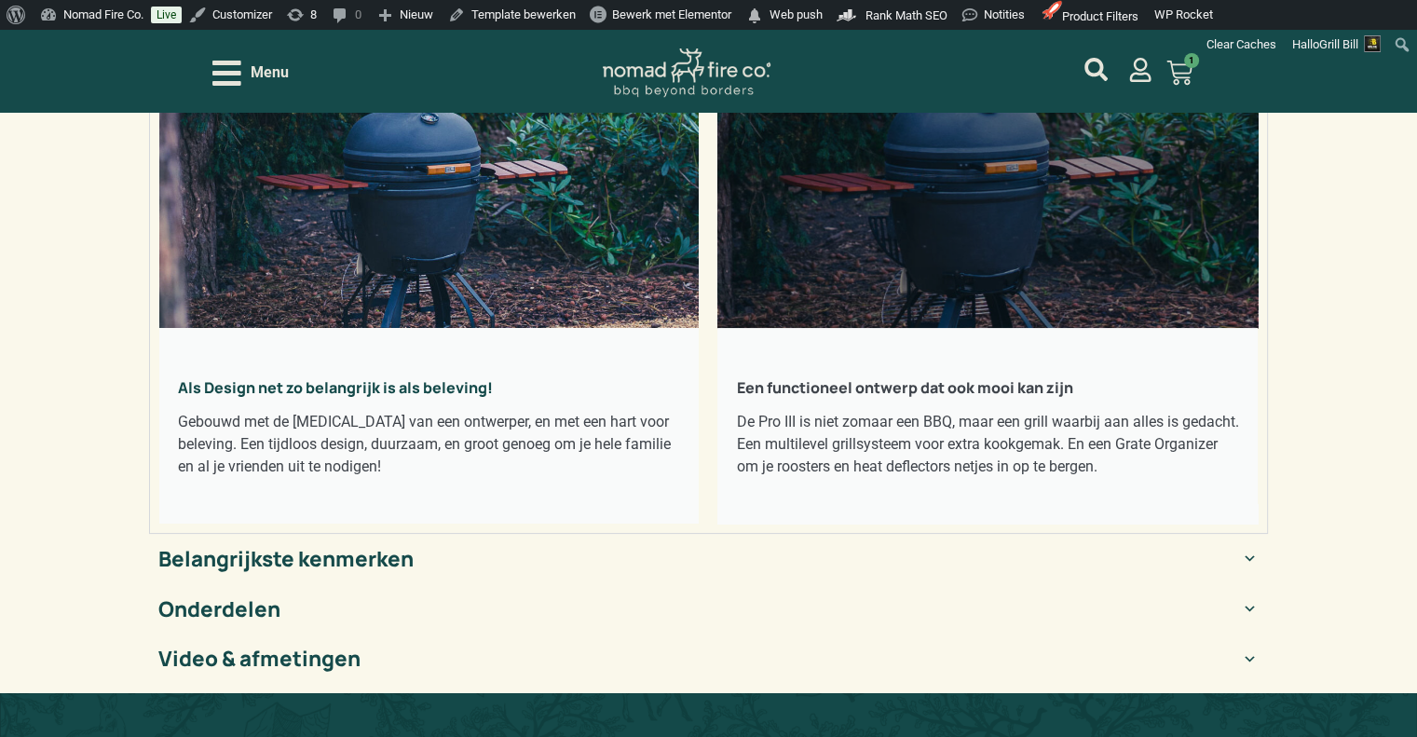
scroll to position [0, 0]
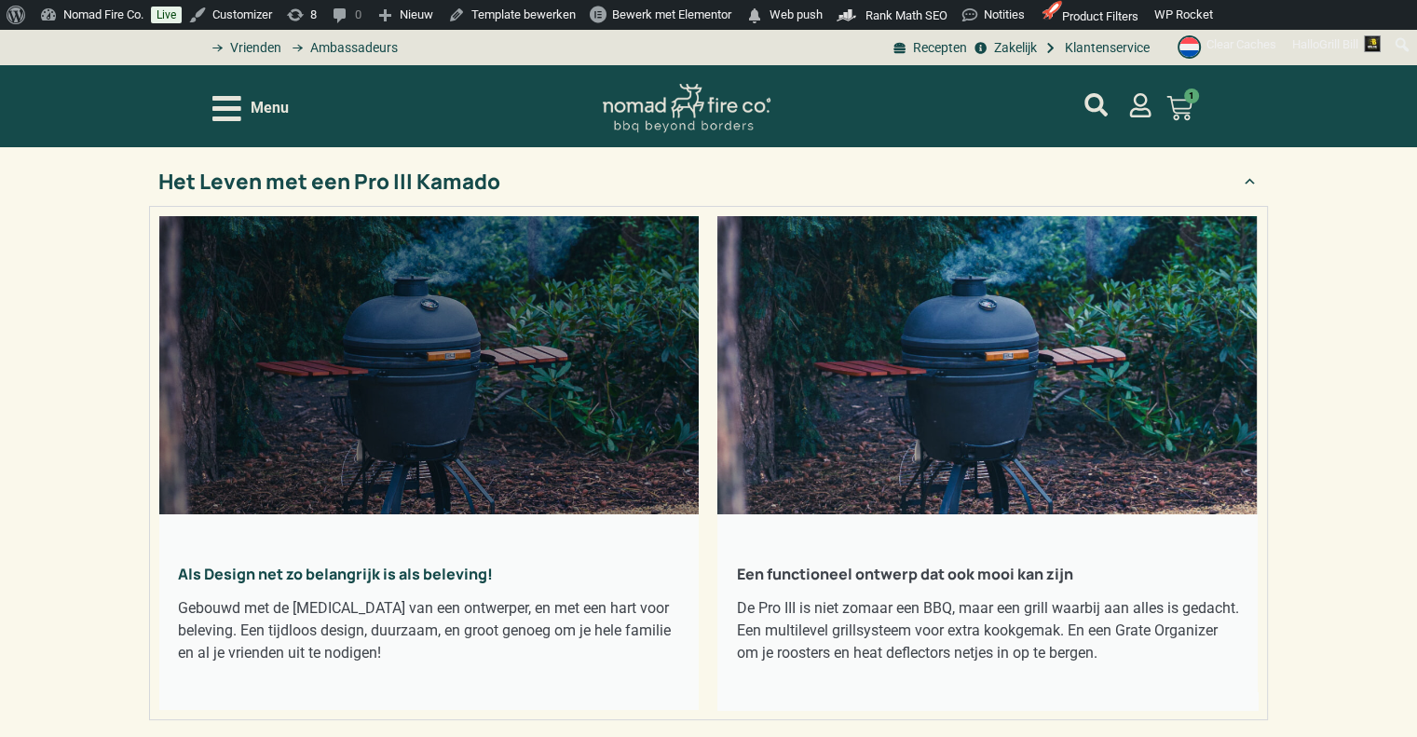
click at [396, 262] on div "Accordion. Open links with Enter or Space, close with Escape, and navigate with…" at bounding box center [428, 365] width 539 height 298
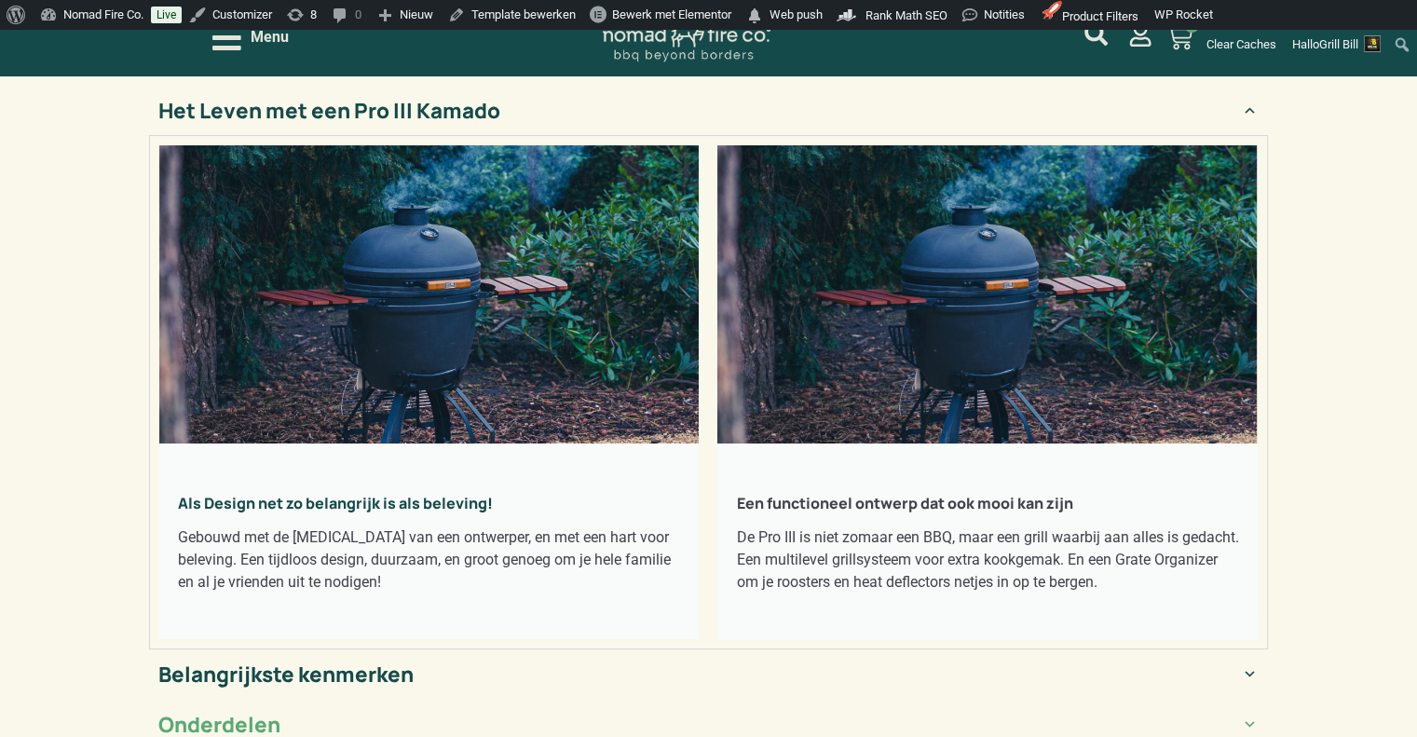
scroll to position [373, 0]
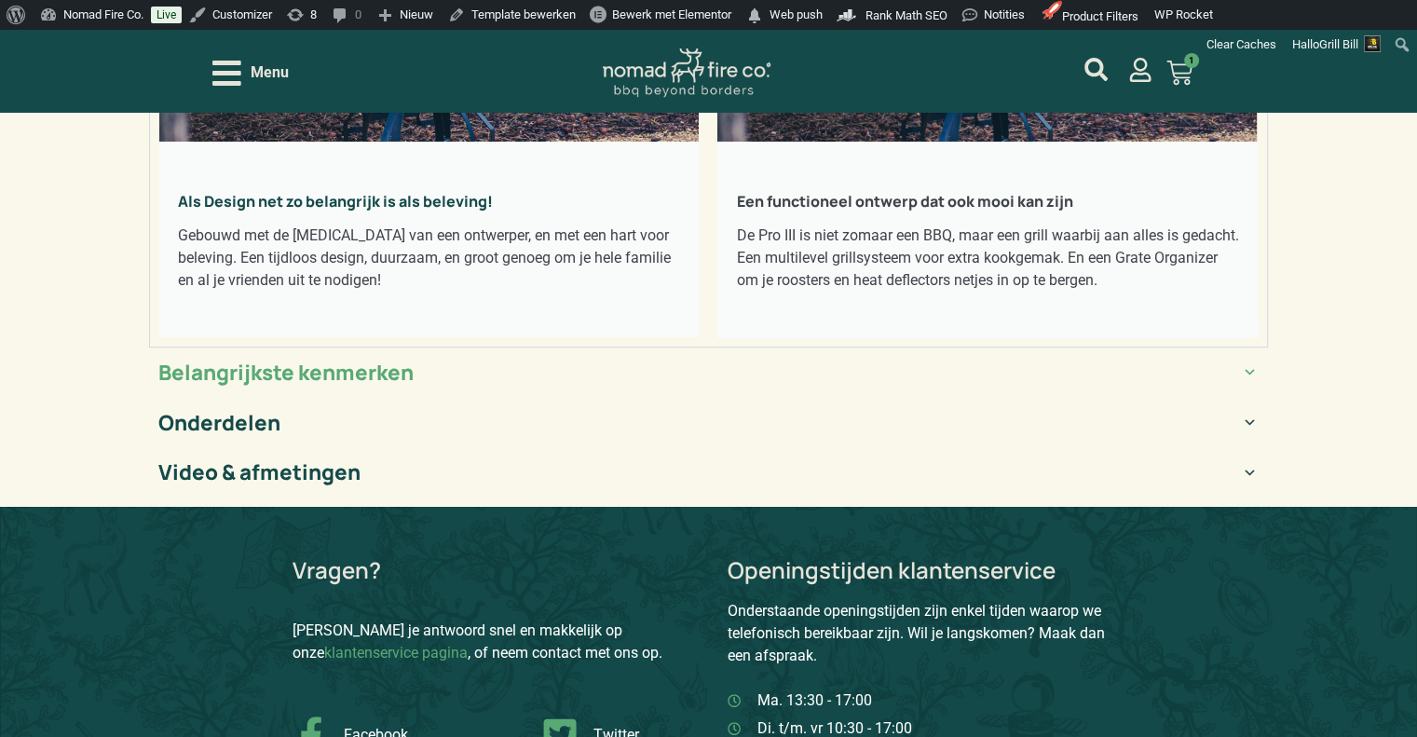
click at [431, 398] on summary "Belangrijkste kenmerken" at bounding box center [708, 372] width 1119 height 50
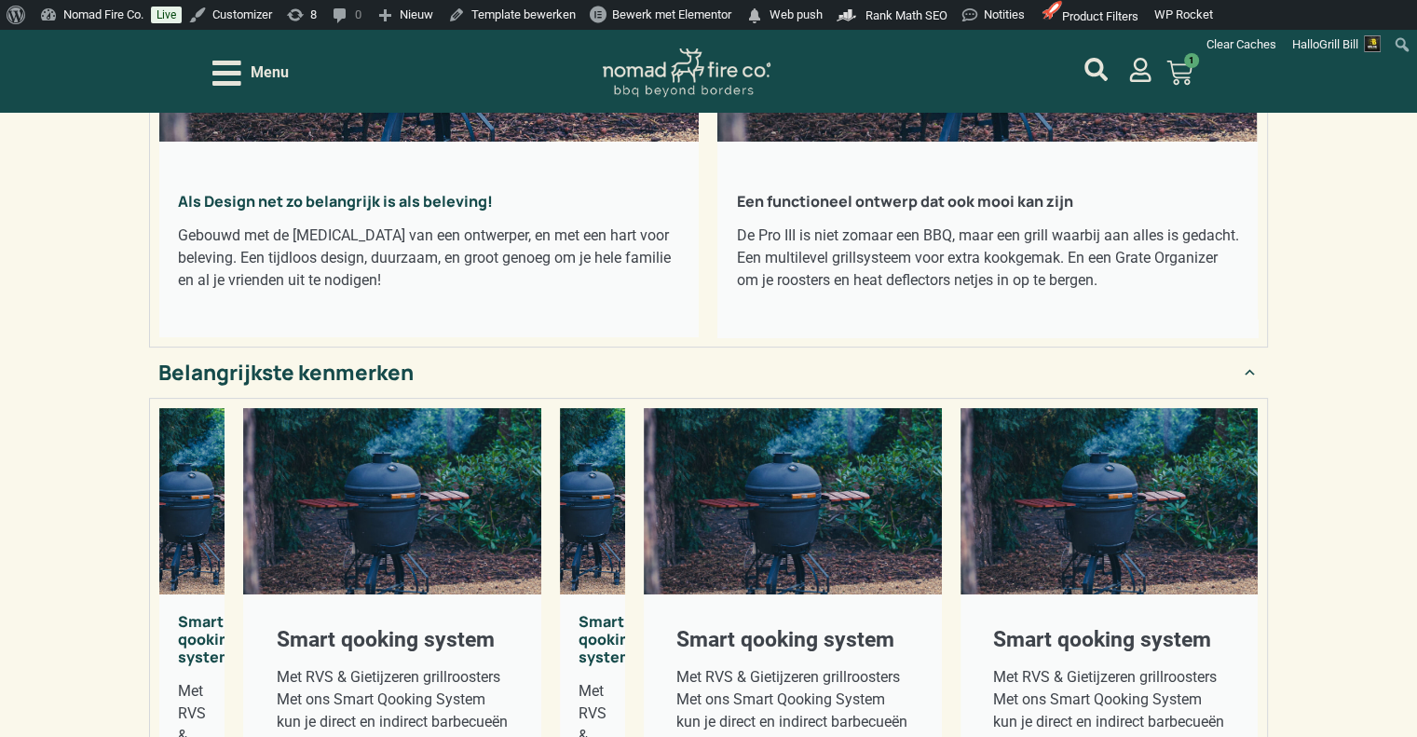
click at [432, 398] on summary "Belangrijkste kenmerken" at bounding box center [708, 372] width 1119 height 50
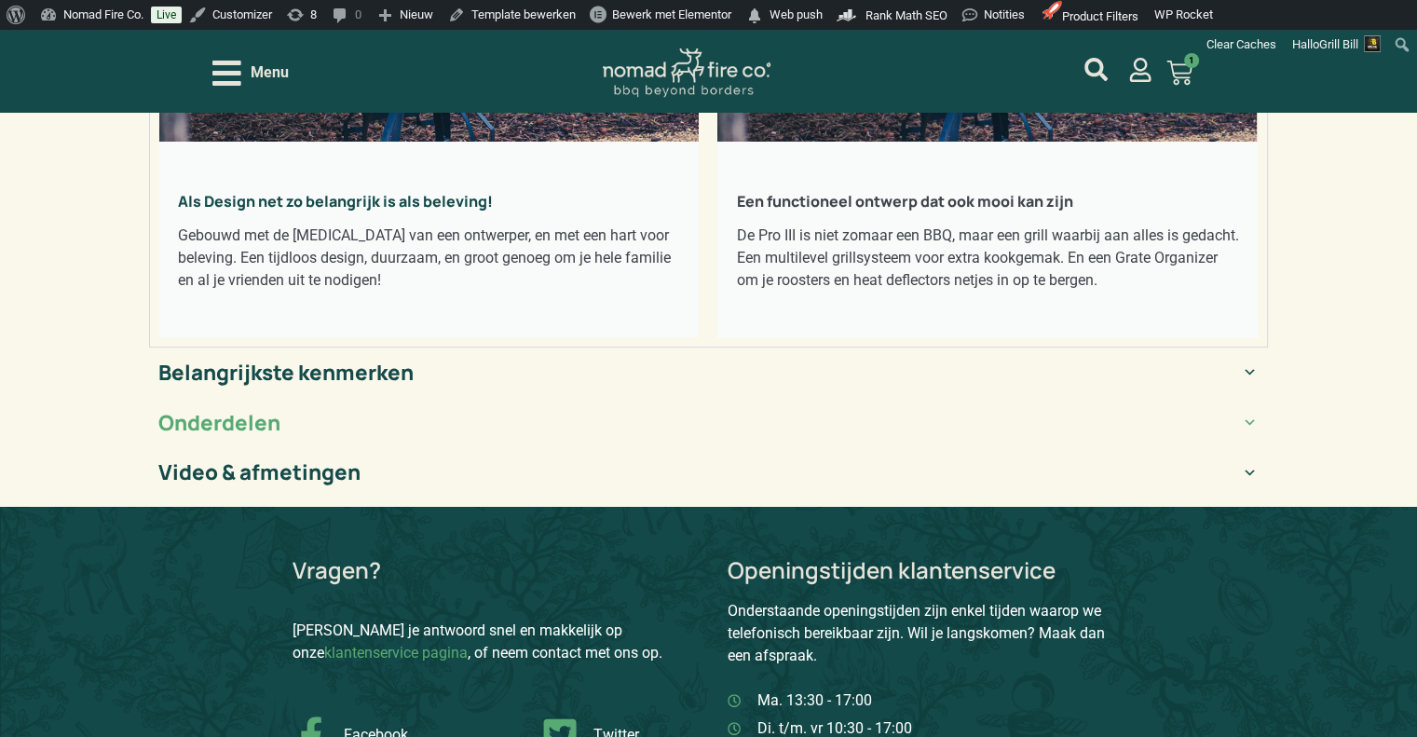
click at [381, 446] on summary "Onderdelen" at bounding box center [708, 423] width 1119 height 50
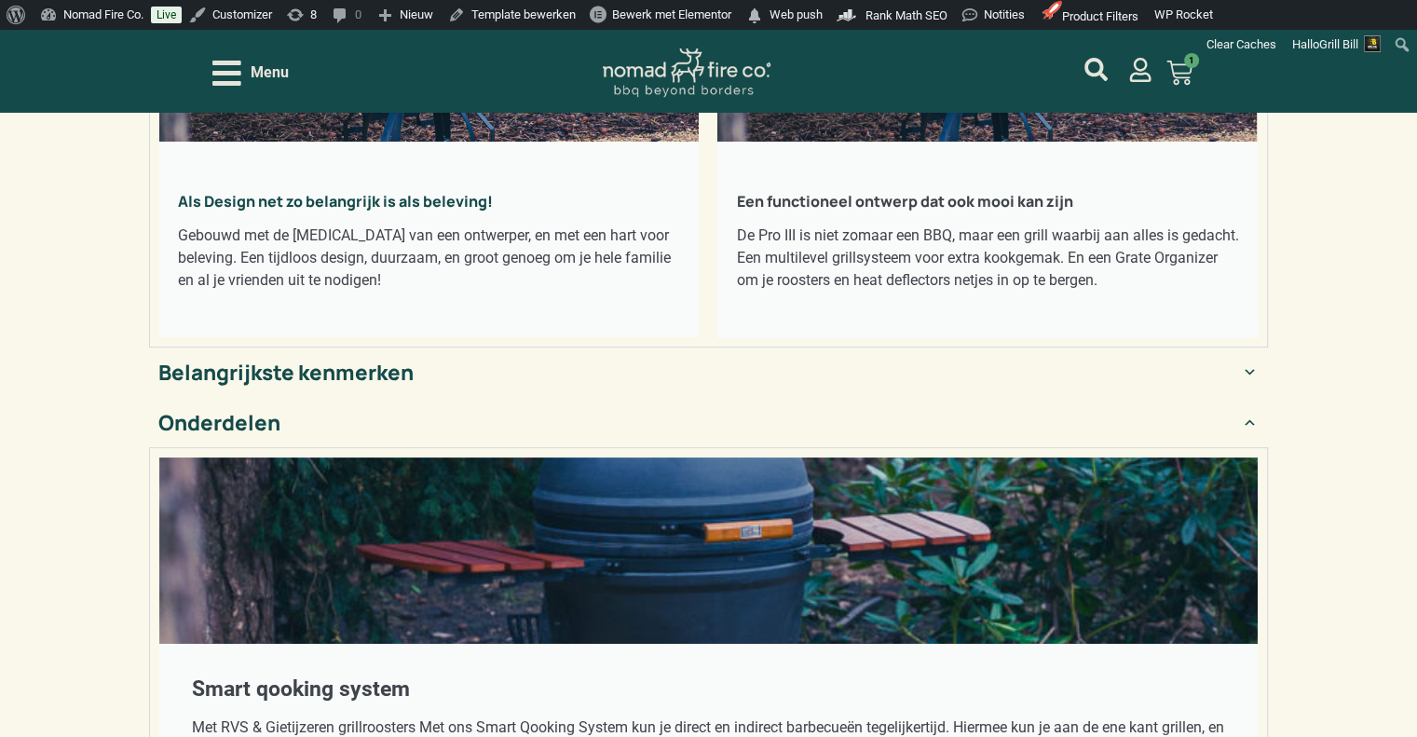
click at [379, 448] on summary "Onderdelen" at bounding box center [708, 423] width 1119 height 50
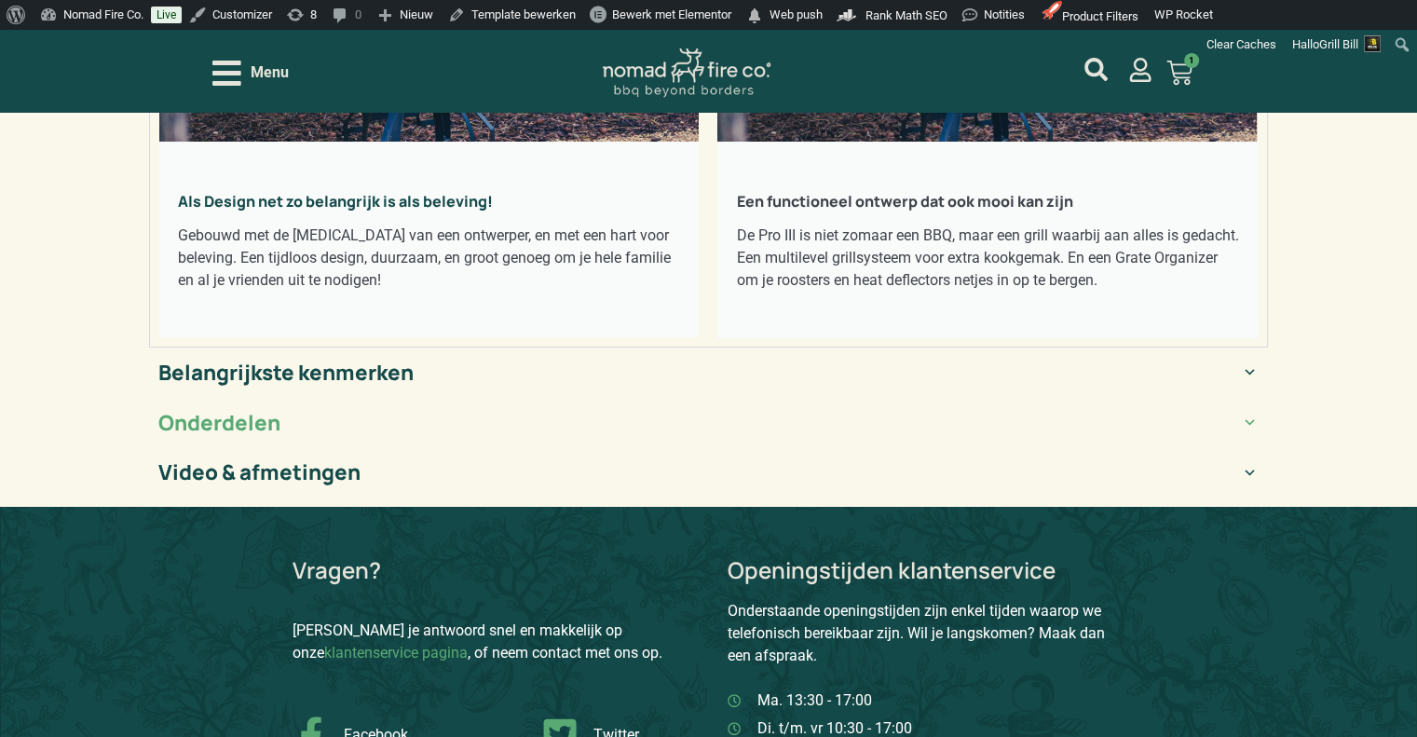
click at [379, 448] on summary "Onderdelen" at bounding box center [708, 423] width 1119 height 50
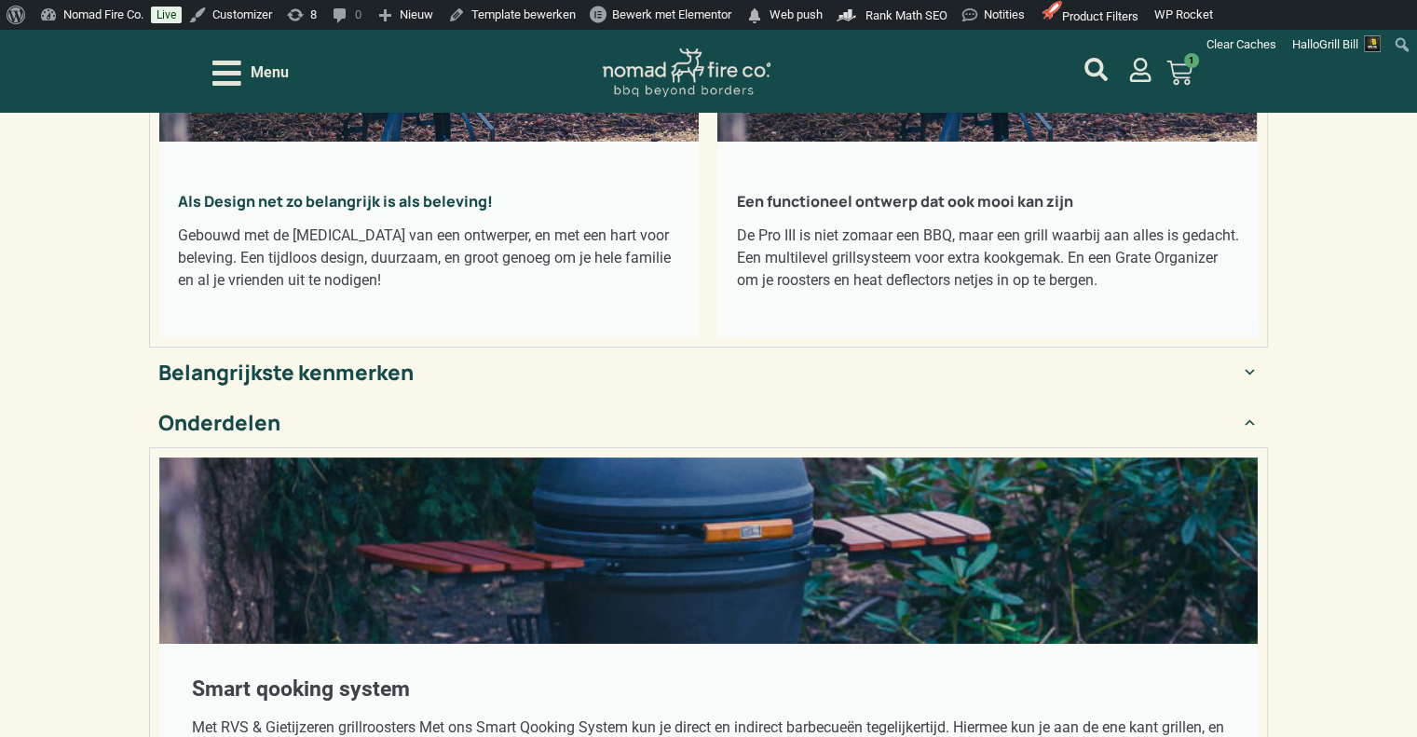
click at [379, 448] on summary "Onderdelen" at bounding box center [708, 423] width 1119 height 50
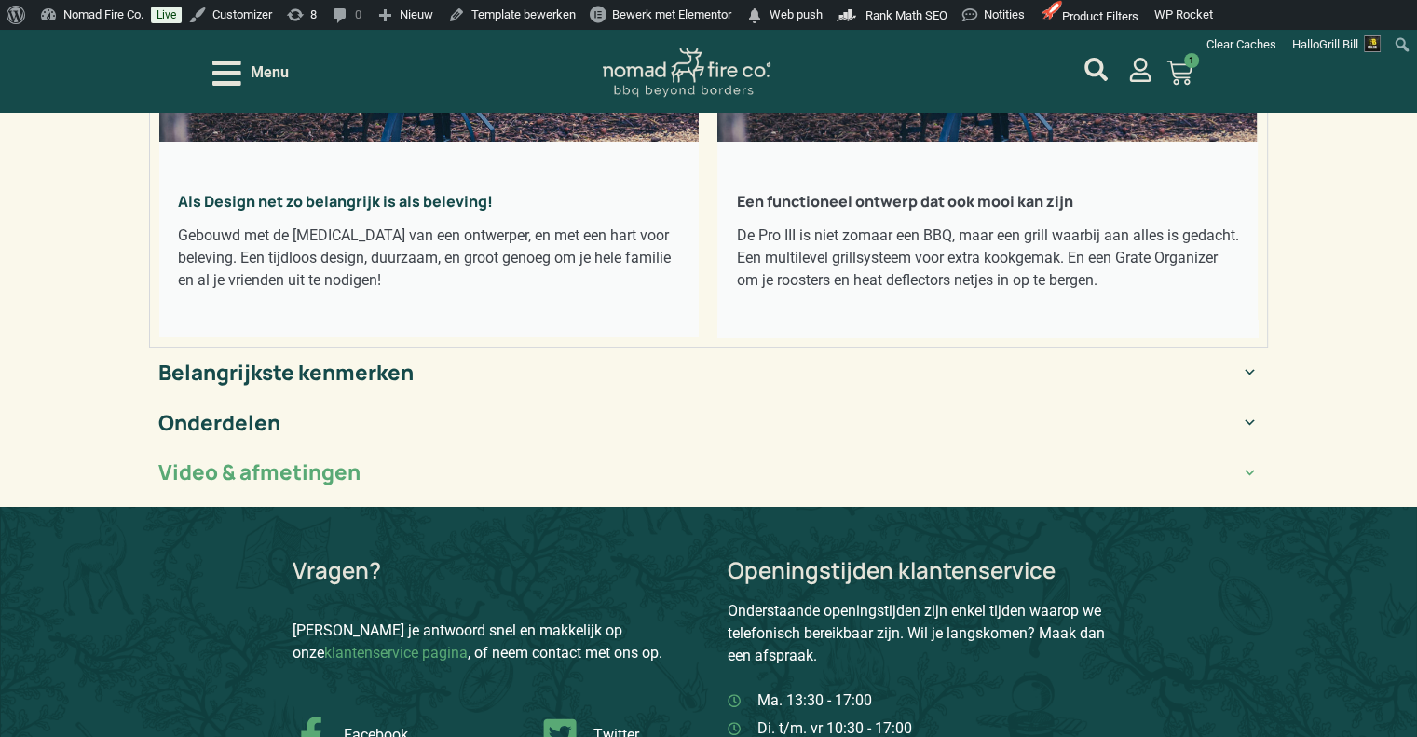
click at [351, 488] on div "Video & afmetingen" at bounding box center [259, 472] width 202 height 32
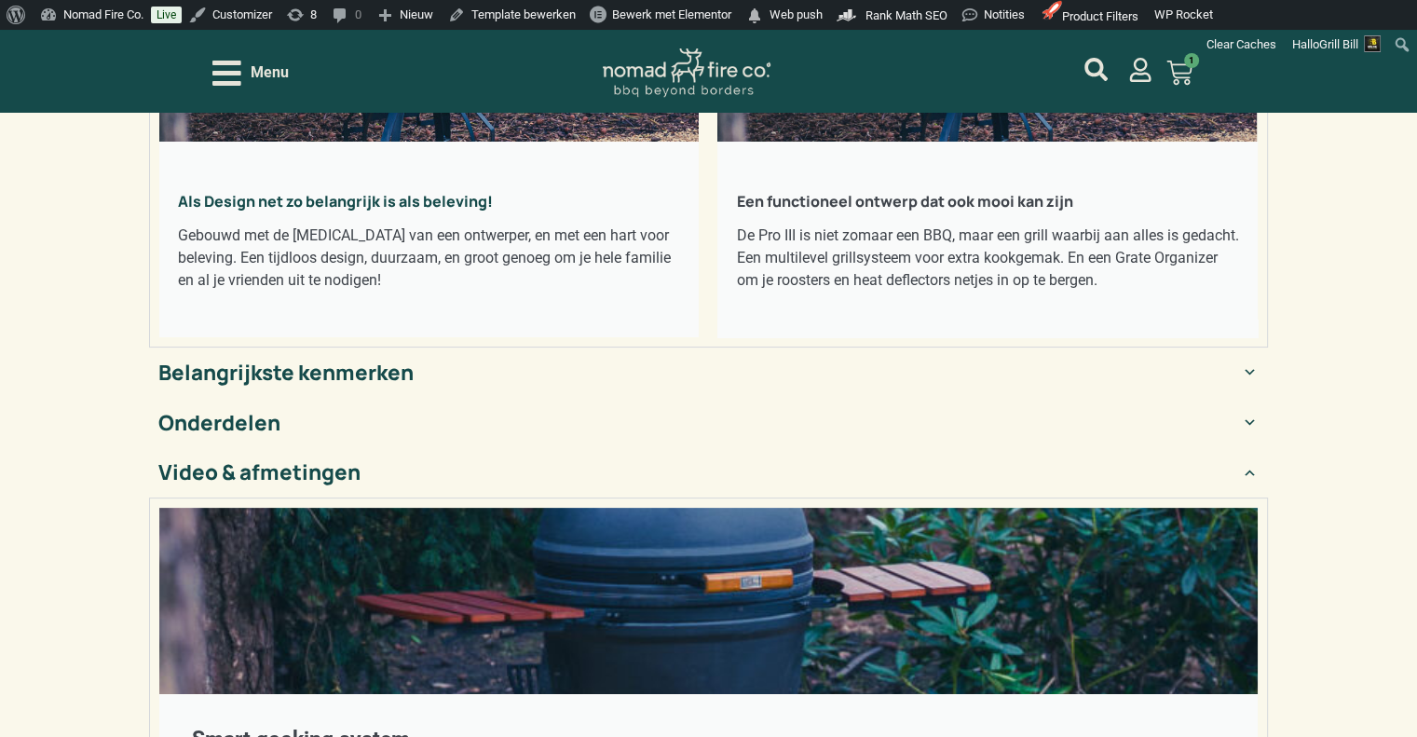
click at [350, 488] on div "Video & afmetingen" at bounding box center [259, 472] width 202 height 32
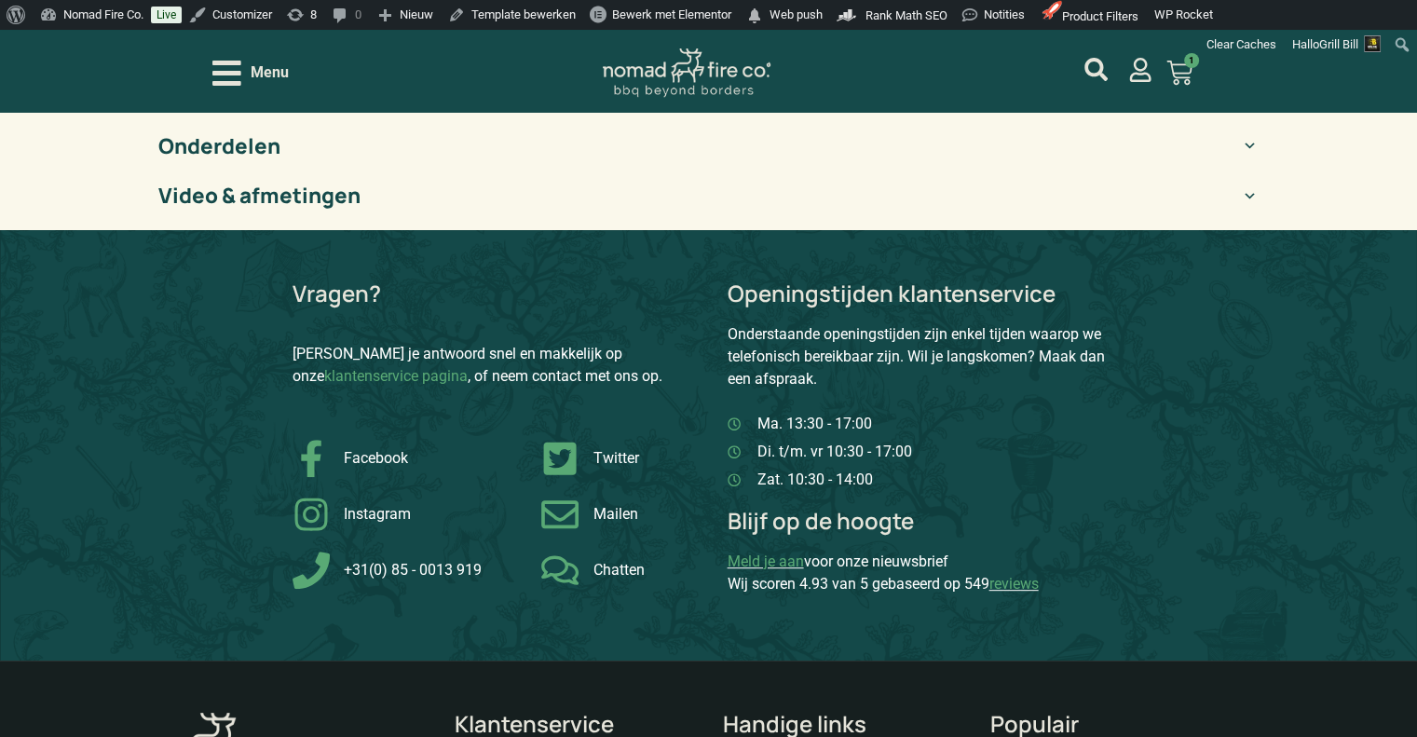
scroll to position [652, 0]
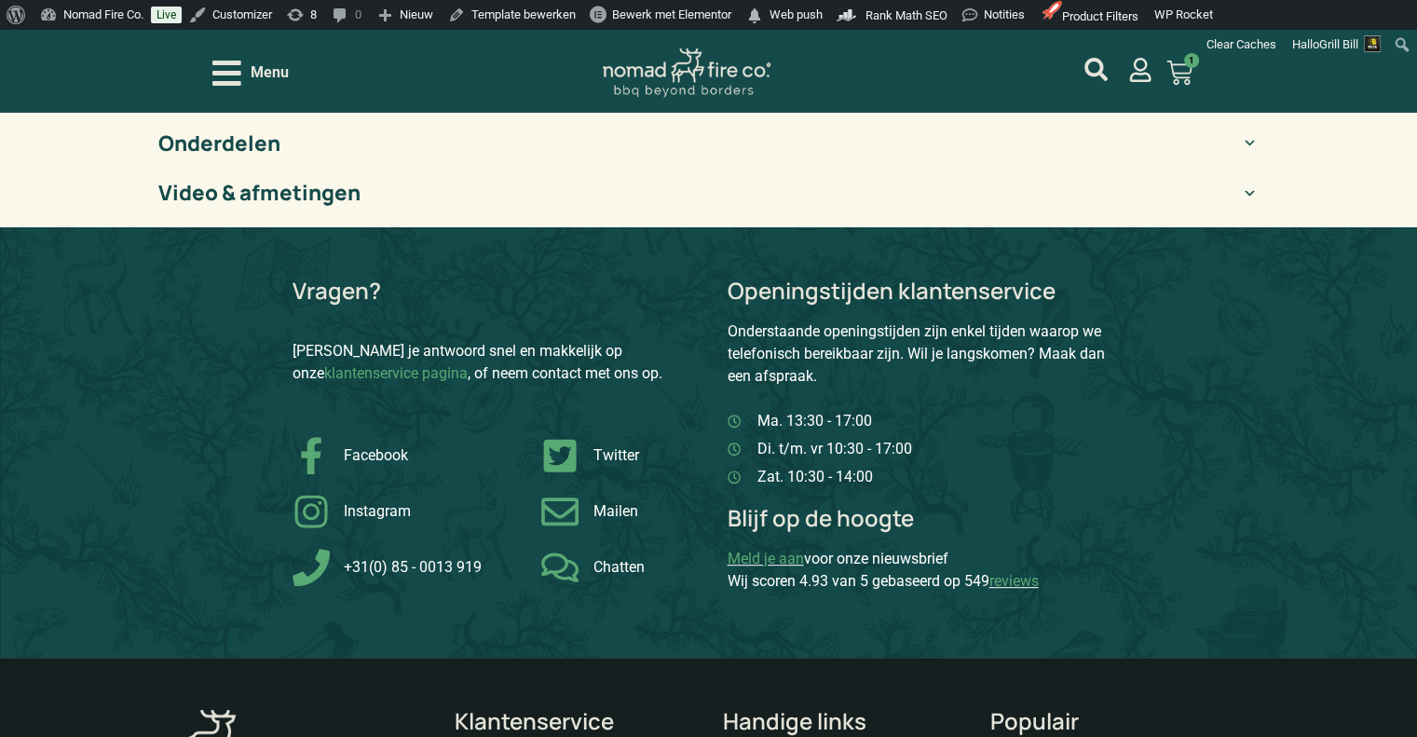
click at [806, 364] on p "Onderstaande openingstijden zijn enkel tijden waarop we telefonisch bereikbaar …" at bounding box center [926, 353] width 397 height 67
click at [807, 364] on p "Onderstaande openingstijden zijn enkel tijden waarop we telefonisch bereikbaar …" at bounding box center [926, 353] width 397 height 67
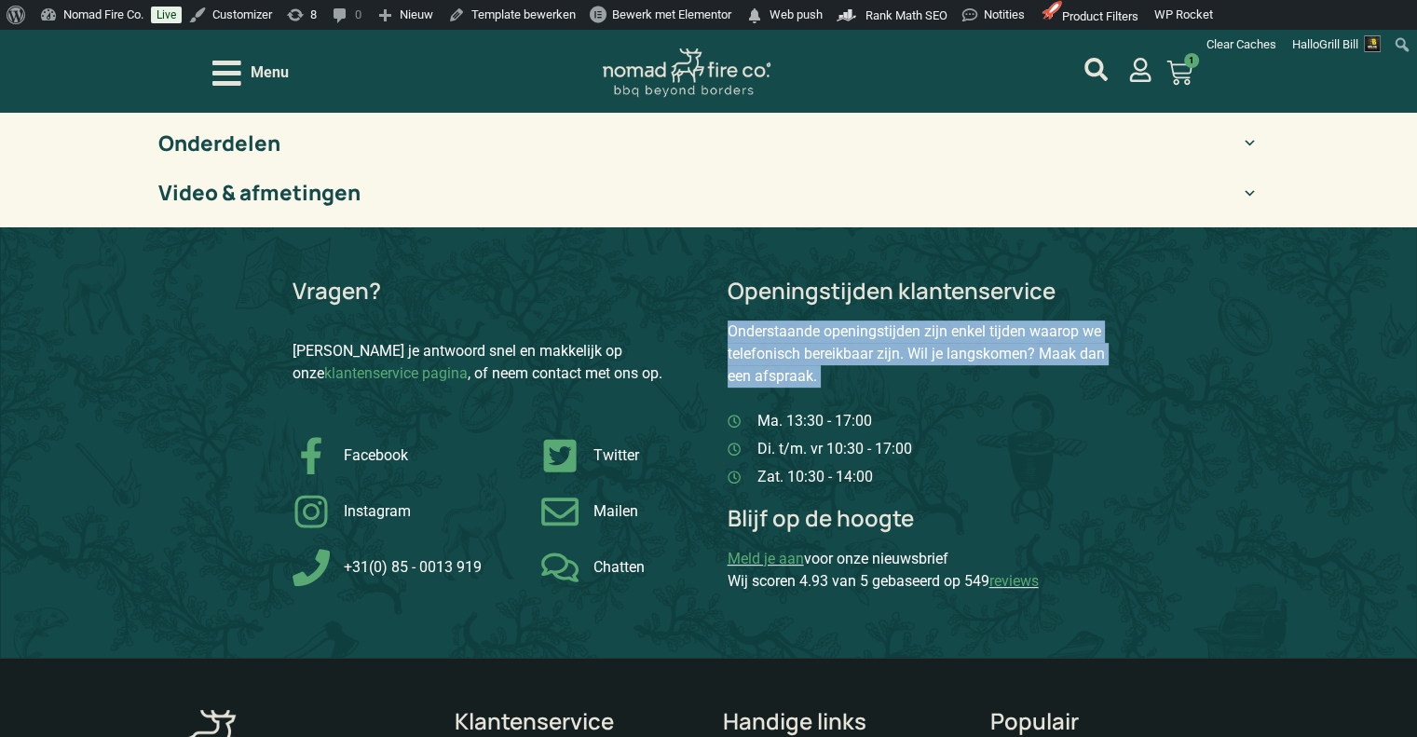
click at [807, 364] on p "Onderstaande openingstijden zijn enkel tijden waarop we telefonisch bereikbaar …" at bounding box center [926, 353] width 397 height 67
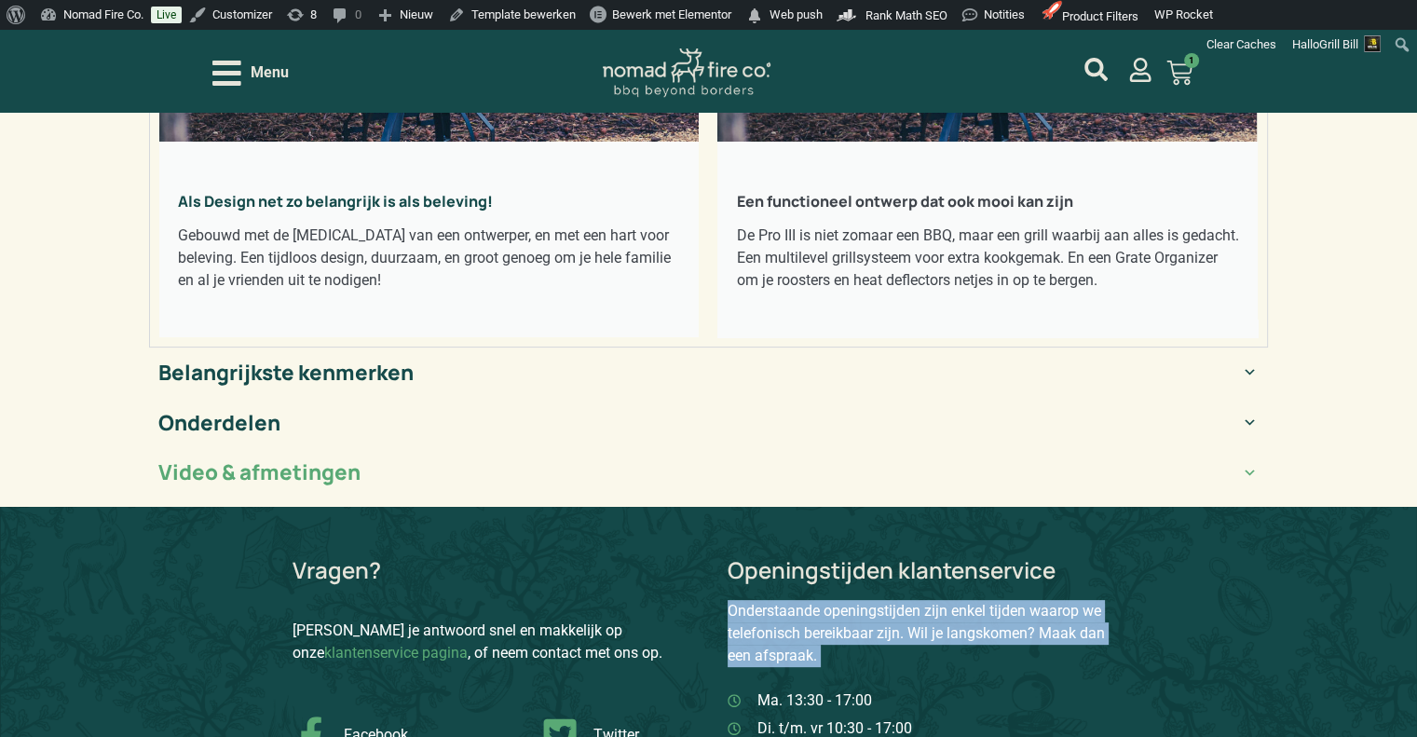
scroll to position [0, 0]
